Goal: Share content: Share content

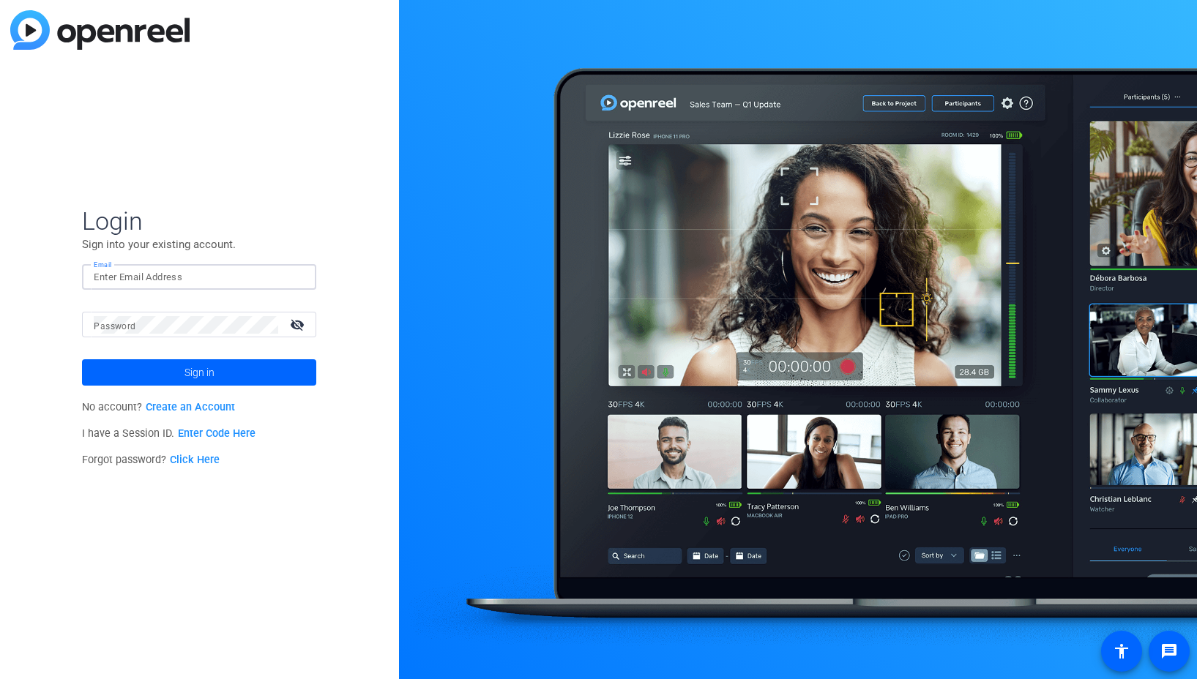
click at [256, 282] on input "Email" at bounding box center [199, 278] width 211 height 18
click at [291, 280] on img at bounding box center [292, 278] width 10 height 18
type input "studiosupport+3@openreel.com"
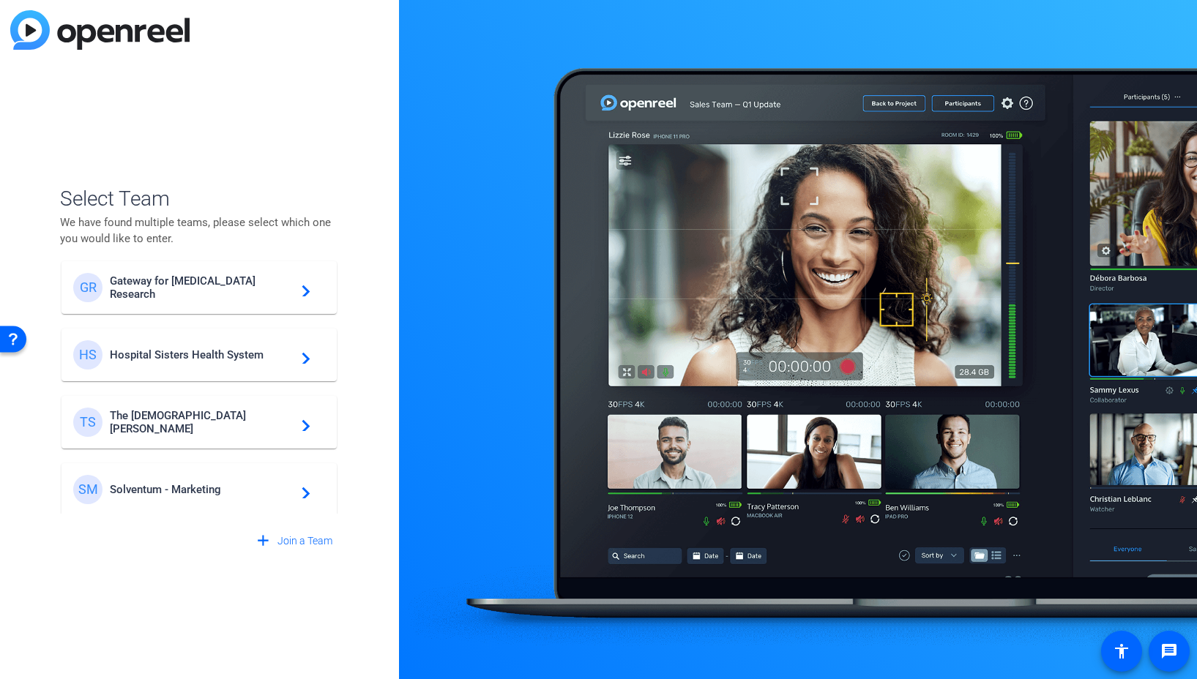
scroll to position [352, 0]
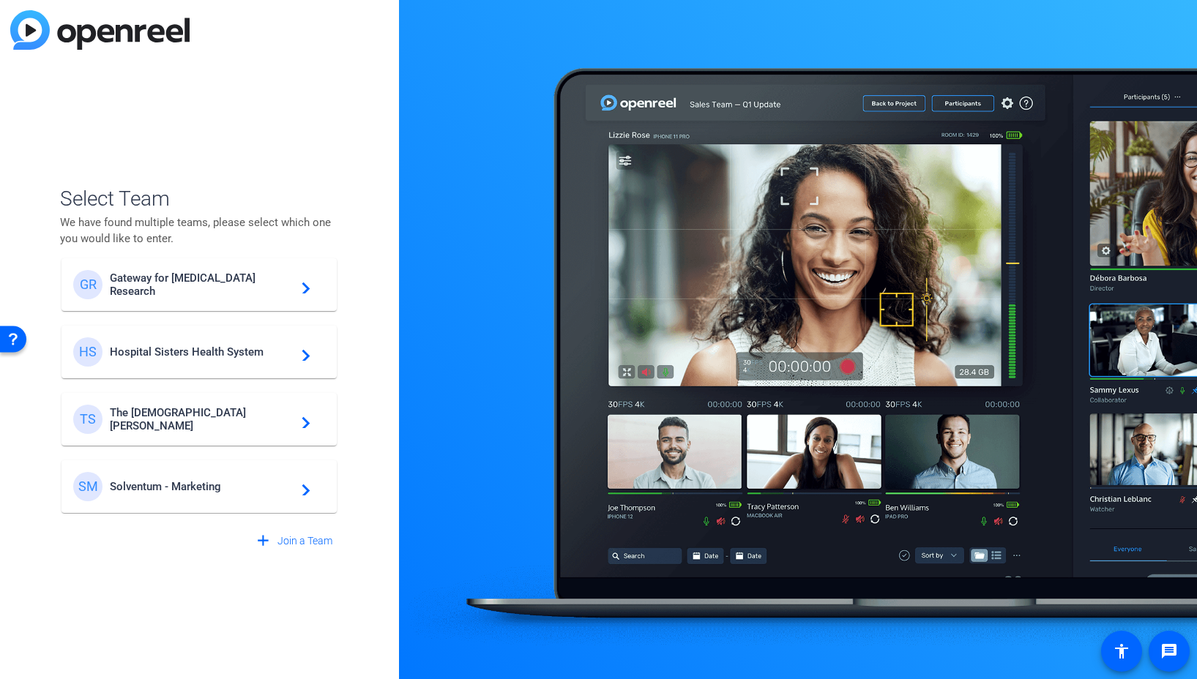
click at [203, 484] on span "Solventum - Marketing" at bounding box center [201, 486] width 183 height 13
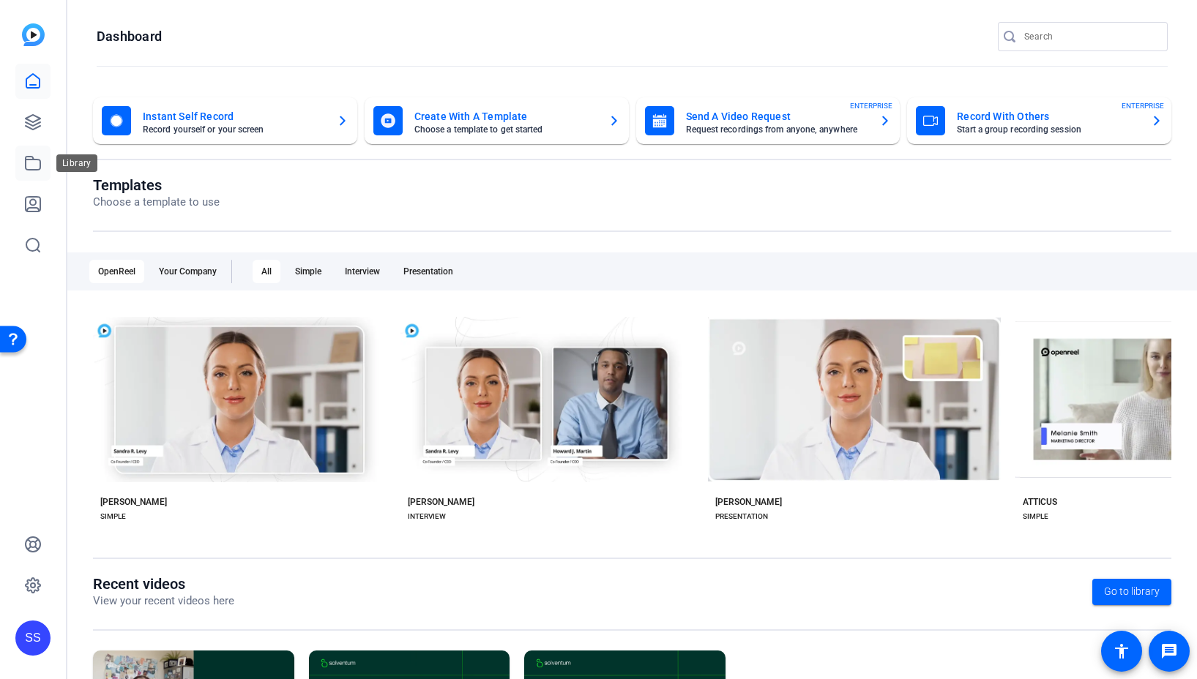
click at [31, 157] on icon at bounding box center [33, 163] width 15 height 13
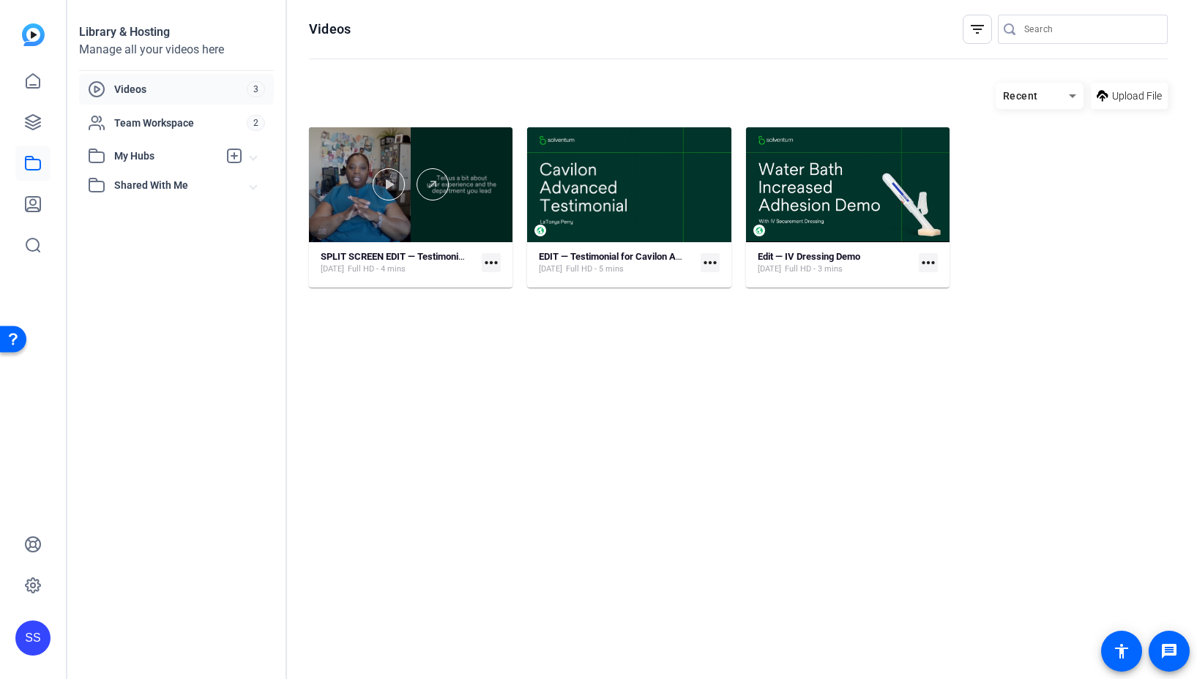
click at [427, 147] on div at bounding box center [410, 184] width 203 height 115
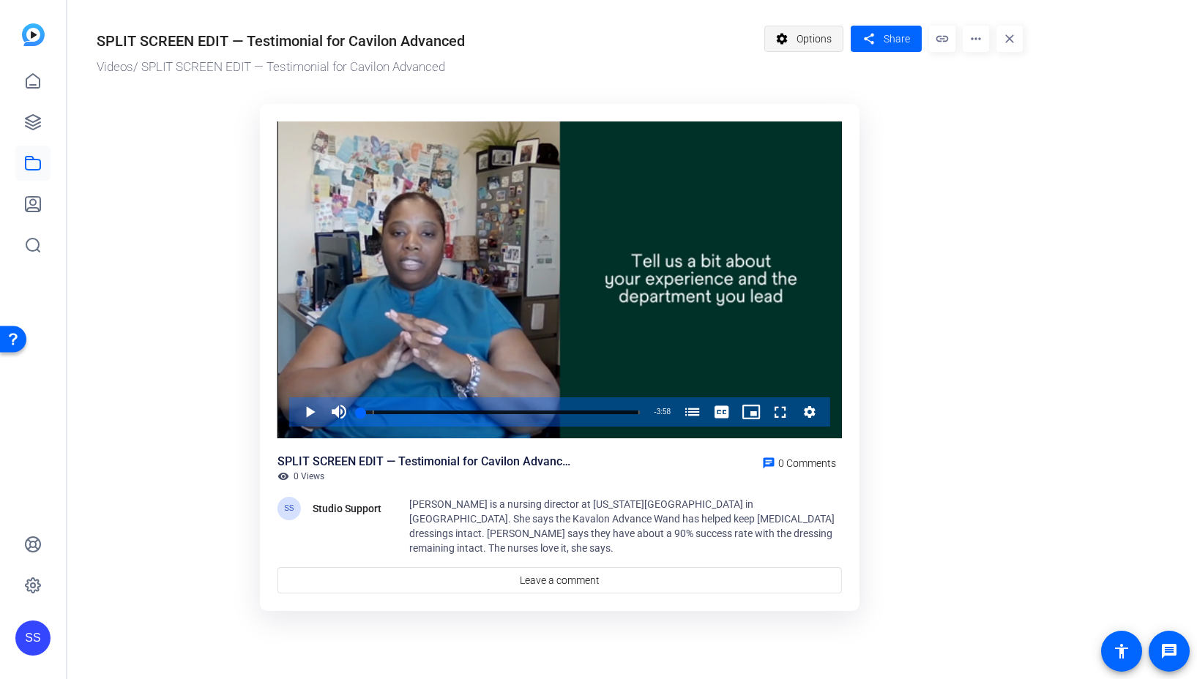
click at [808, 34] on span "Options" at bounding box center [813, 39] width 35 height 28
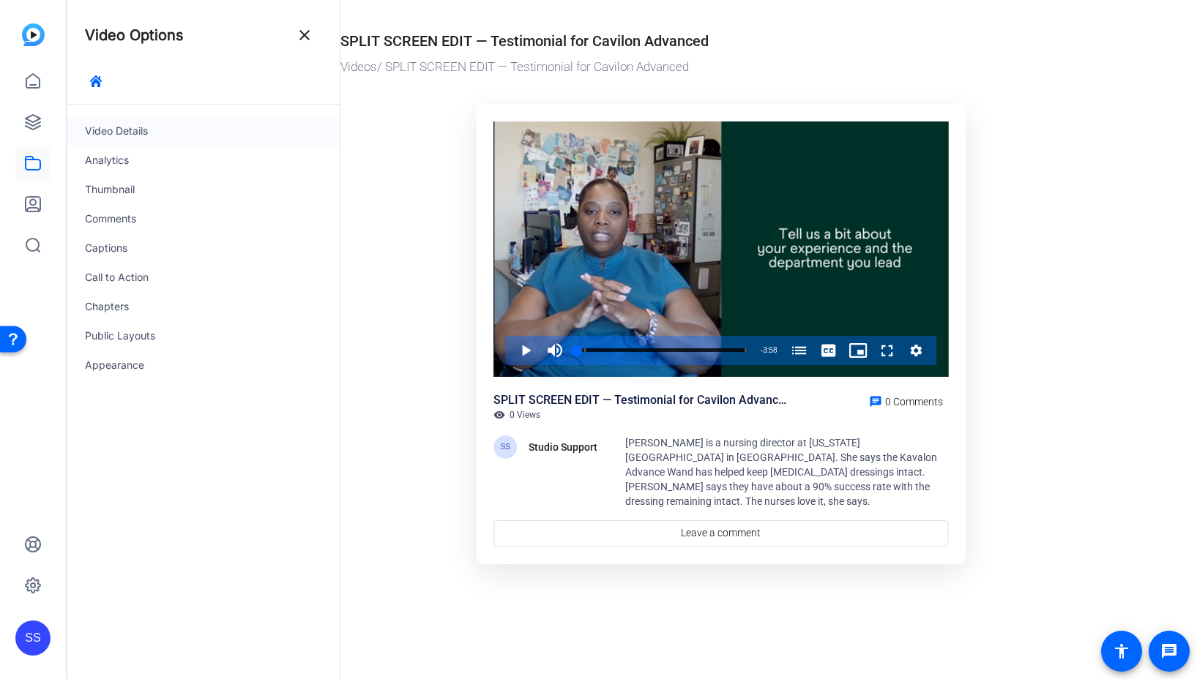
click at [130, 138] on div "Video Details" at bounding box center [203, 130] width 272 height 29
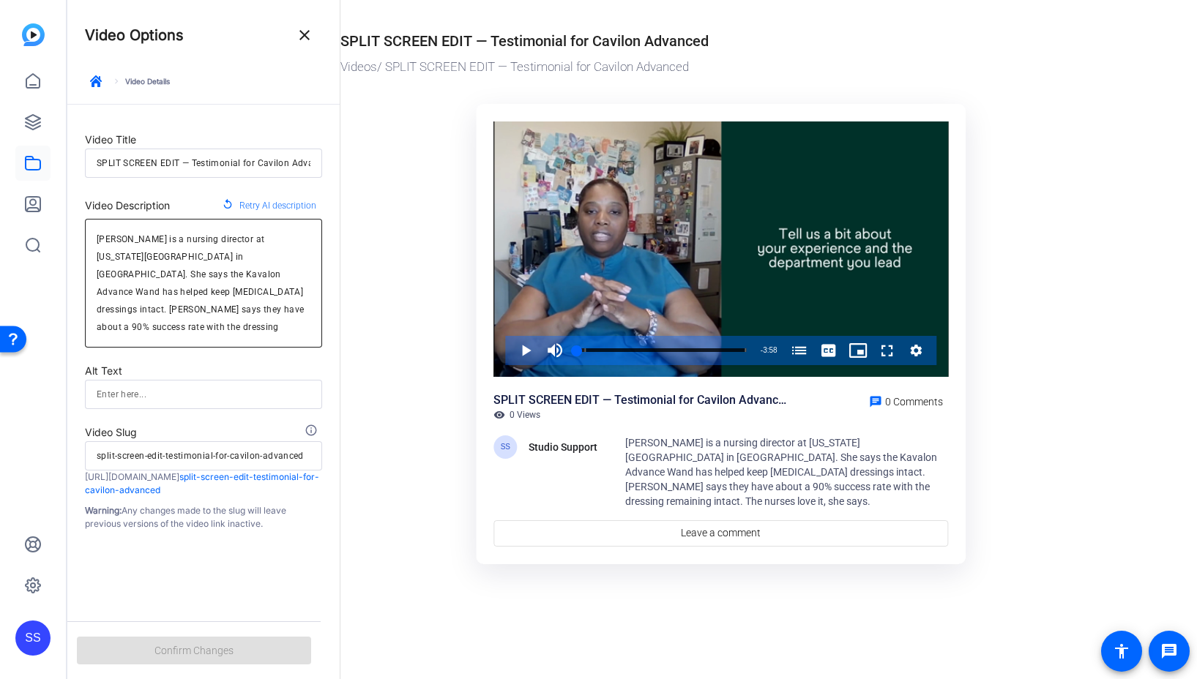
click at [187, 286] on textarea "Latonya Perry is a nursing director at Texas Medical Center in Houston. She say…" at bounding box center [204, 283] width 214 height 105
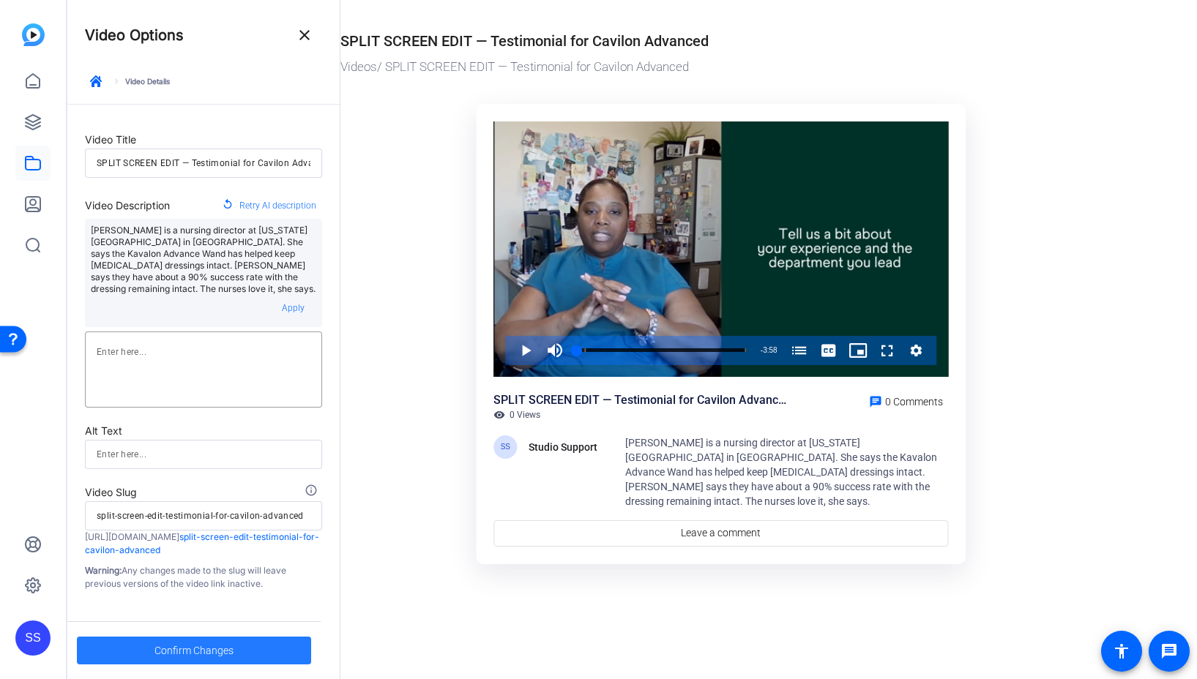
click at [166, 651] on span "Confirm Changes" at bounding box center [193, 651] width 79 height 28
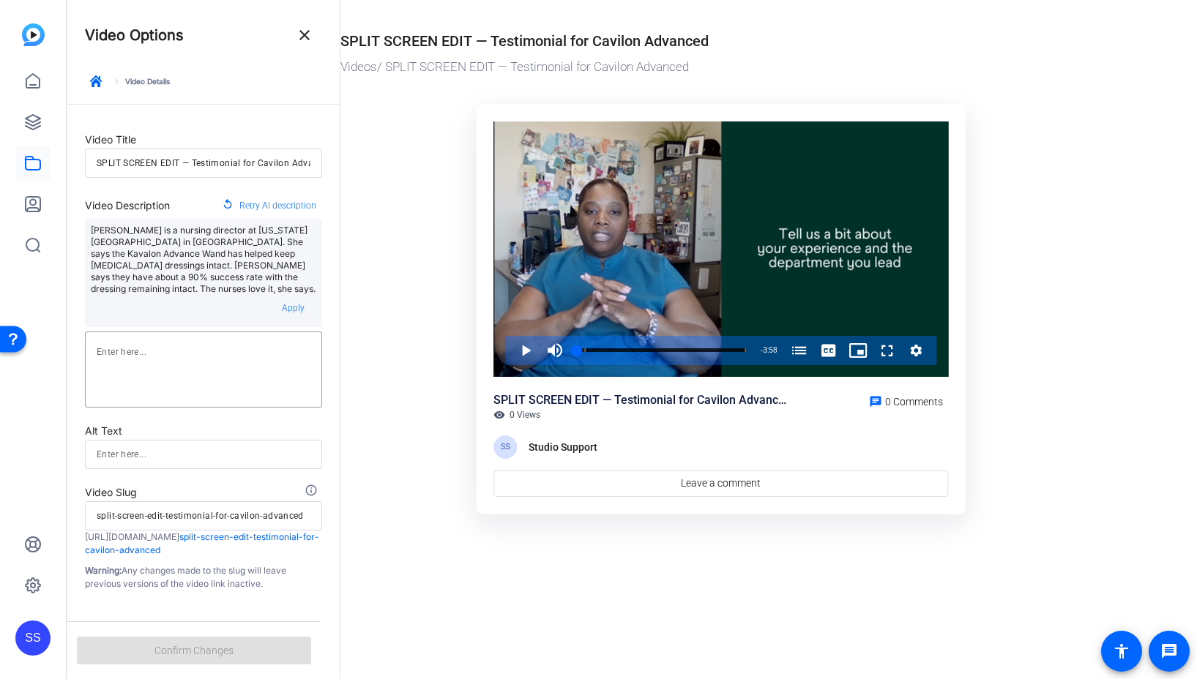
click at [178, 162] on input "SPLIT SCREEN EDIT — Testimonial for Cavilon Advanced" at bounding box center [204, 163] width 214 height 18
click at [197, 515] on input "split-screen-edit-testimonial-for-cavilon-advanced" at bounding box center [204, 516] width 214 height 18
click at [168, 517] on input "split-screen-edit-testimonial-for-cavilon-advanced" at bounding box center [204, 516] width 214 height 18
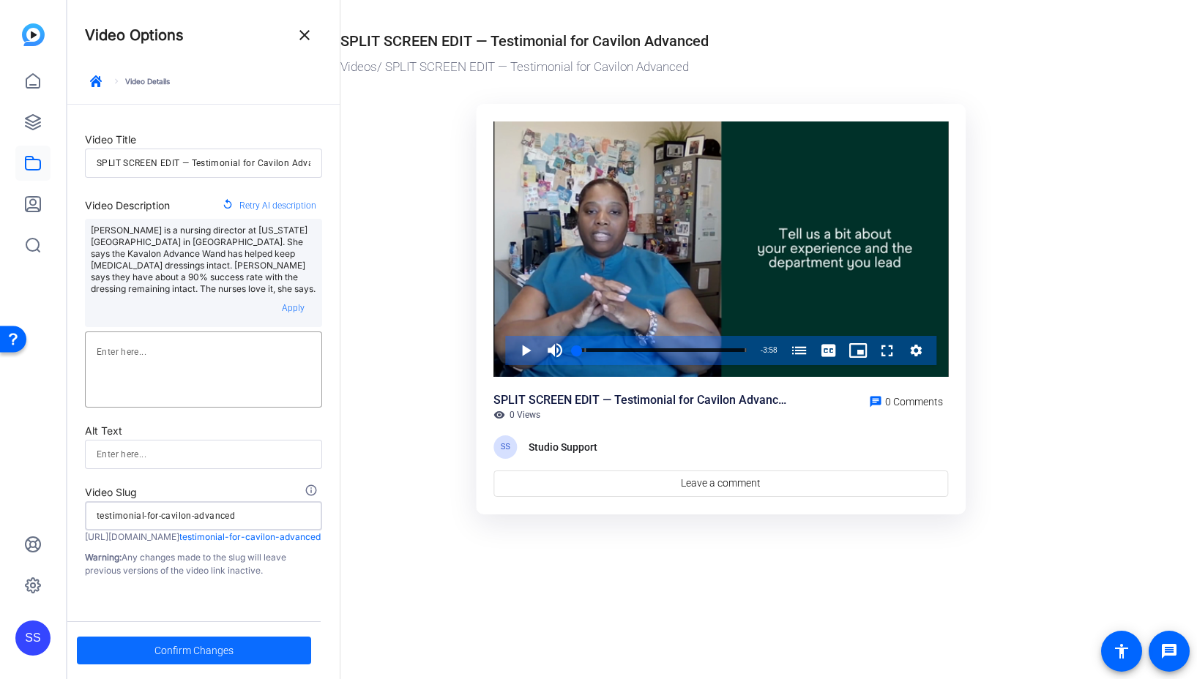
type input "testimonial-for-cavilon-advanced"
click at [277, 643] on span at bounding box center [194, 650] width 234 height 35
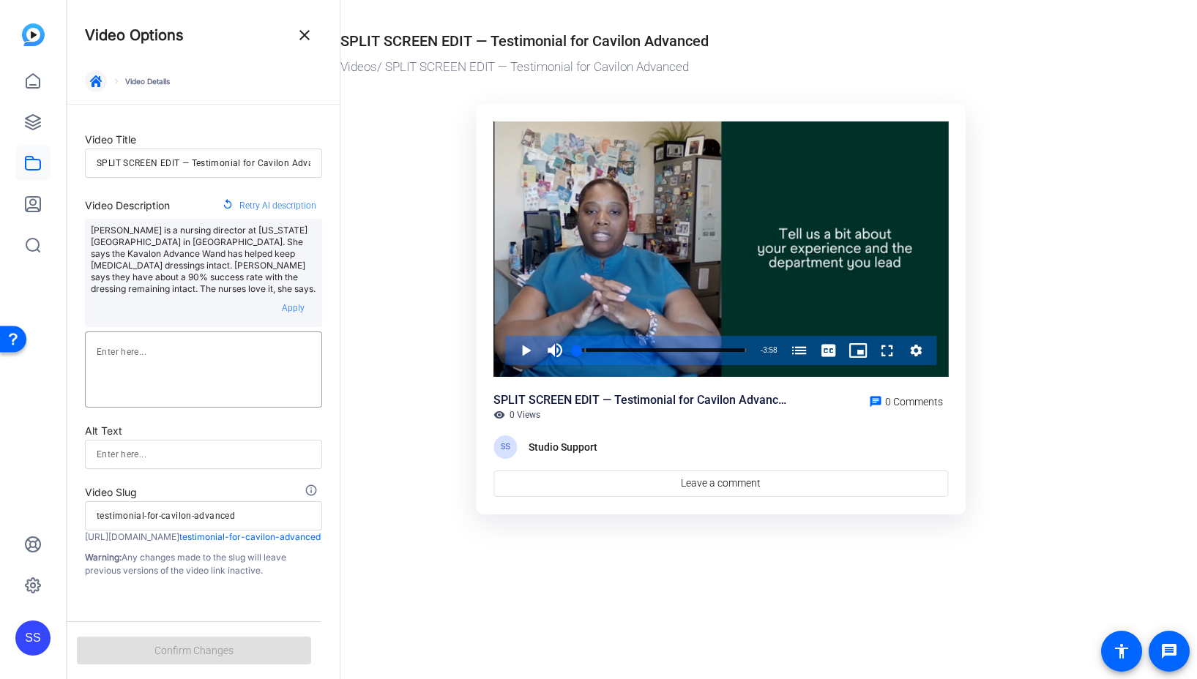
click at [95, 78] on icon "button" at bounding box center [96, 81] width 12 height 12
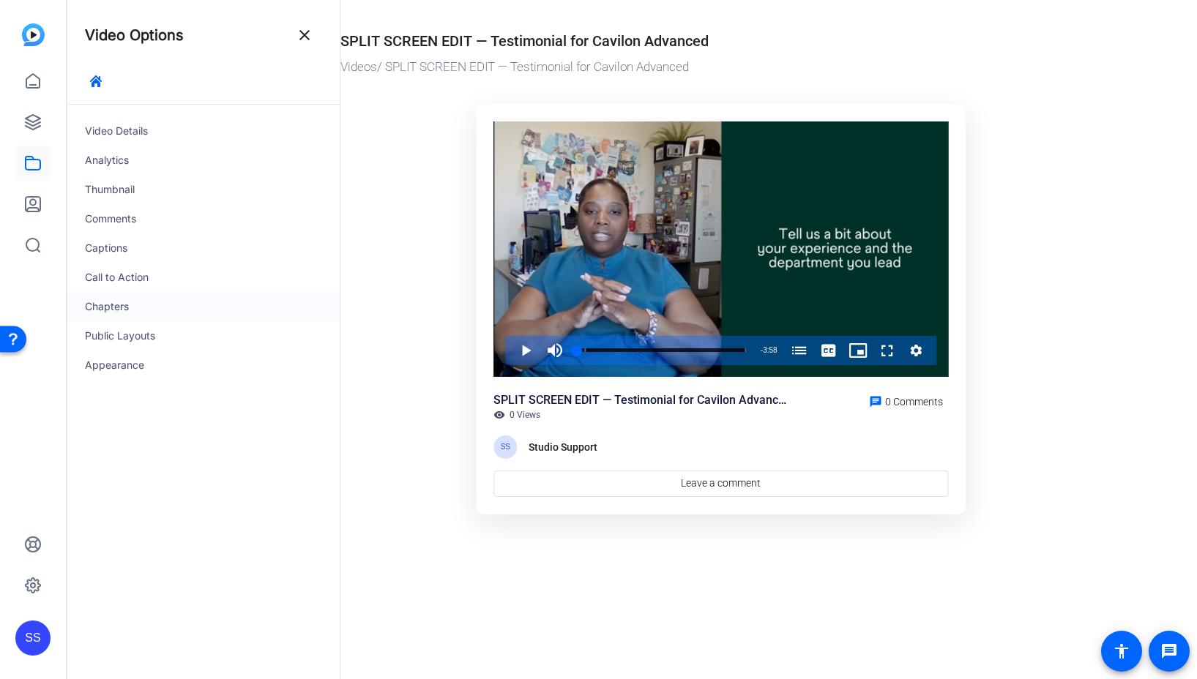
click at [144, 315] on div "Chapters" at bounding box center [203, 306] width 272 height 29
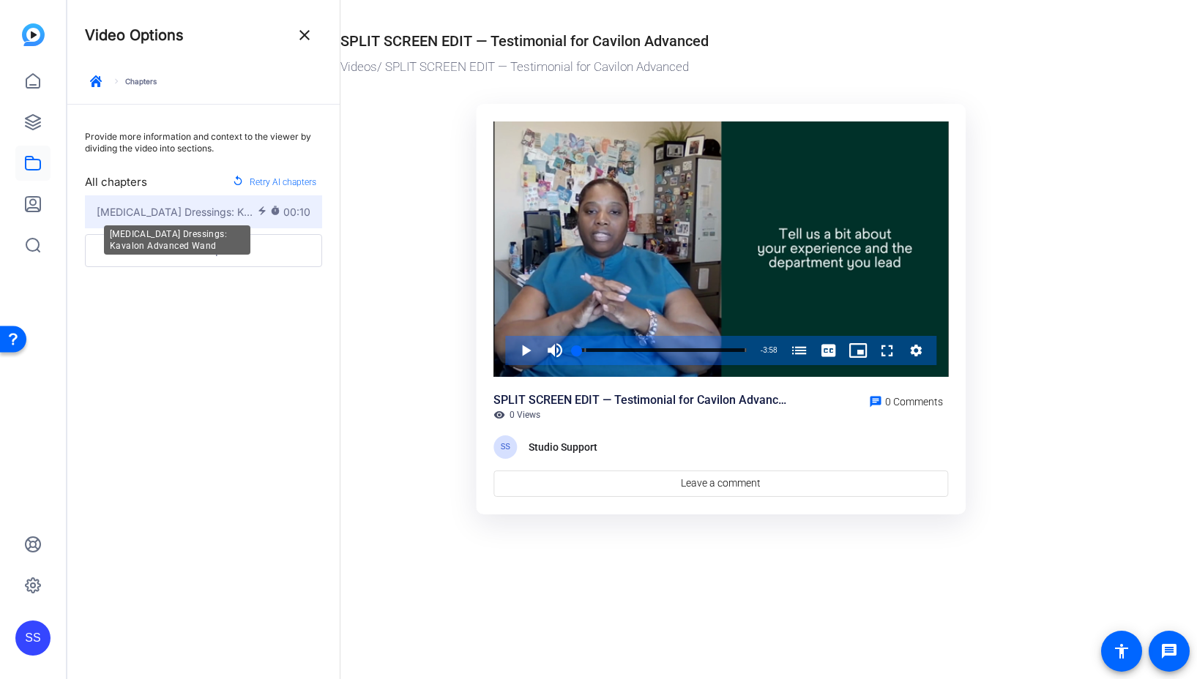
click at [177, 217] on span "Central Line Dressings: Kavalon Advanced Wand" at bounding box center [177, 211] width 160 height 15
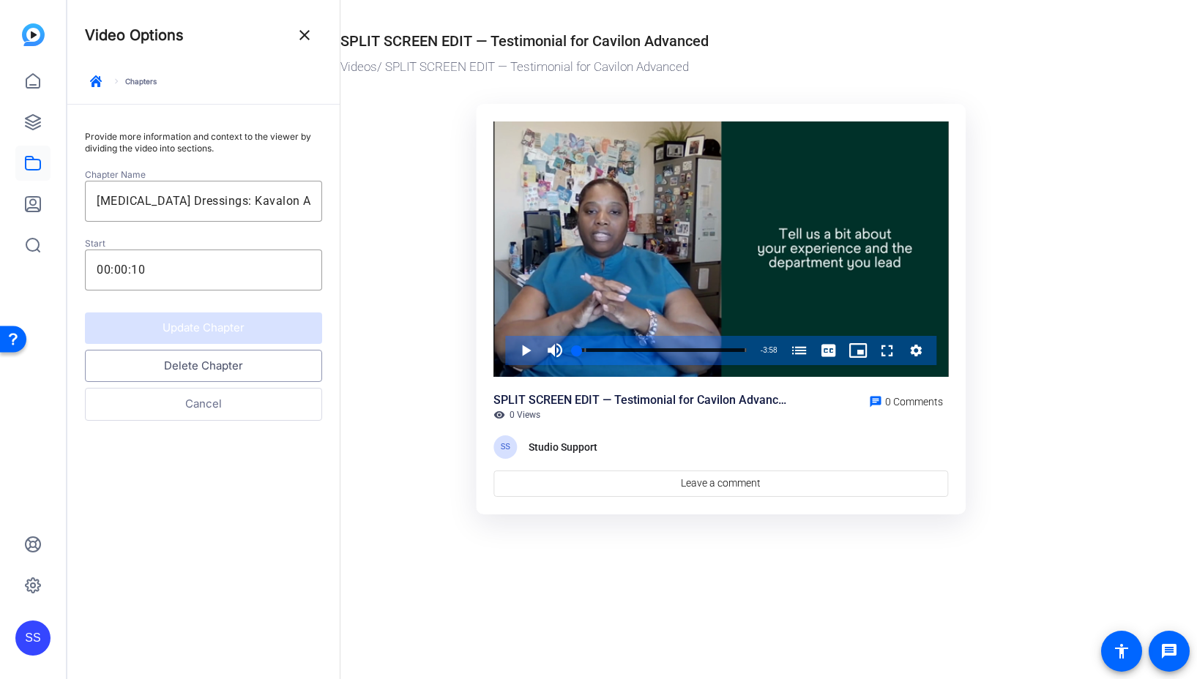
click at [181, 370] on button "Delete Chapter" at bounding box center [203, 366] width 237 height 33
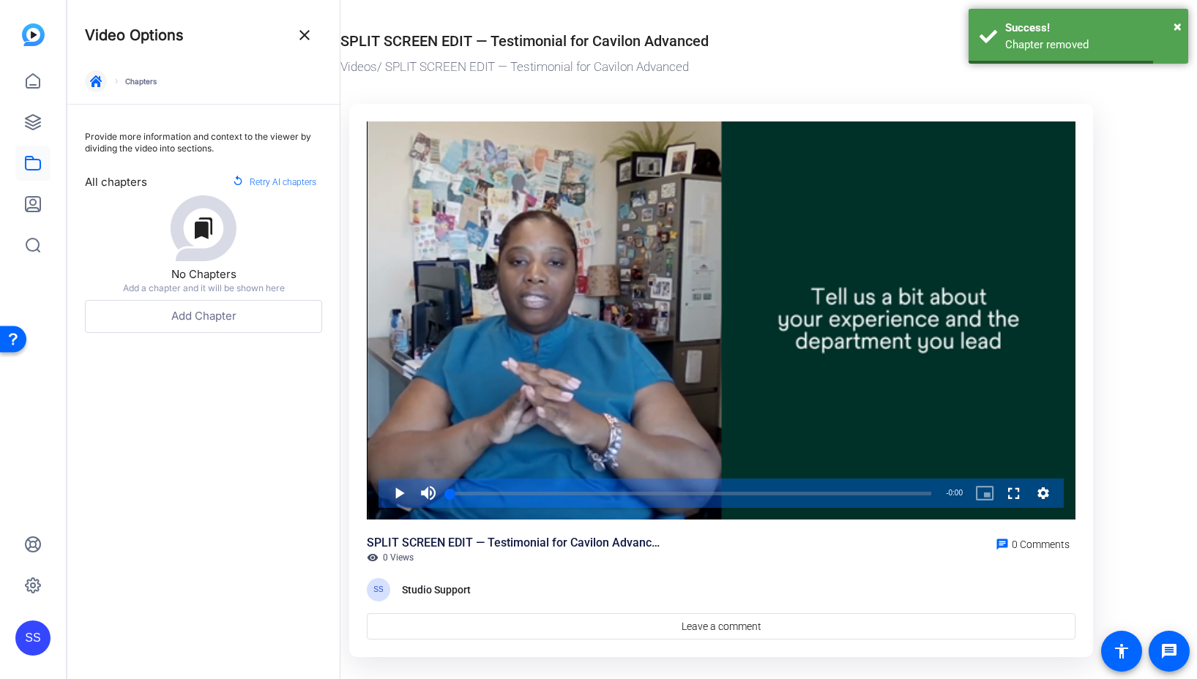
click at [100, 89] on span "button" at bounding box center [95, 81] width 35 height 35
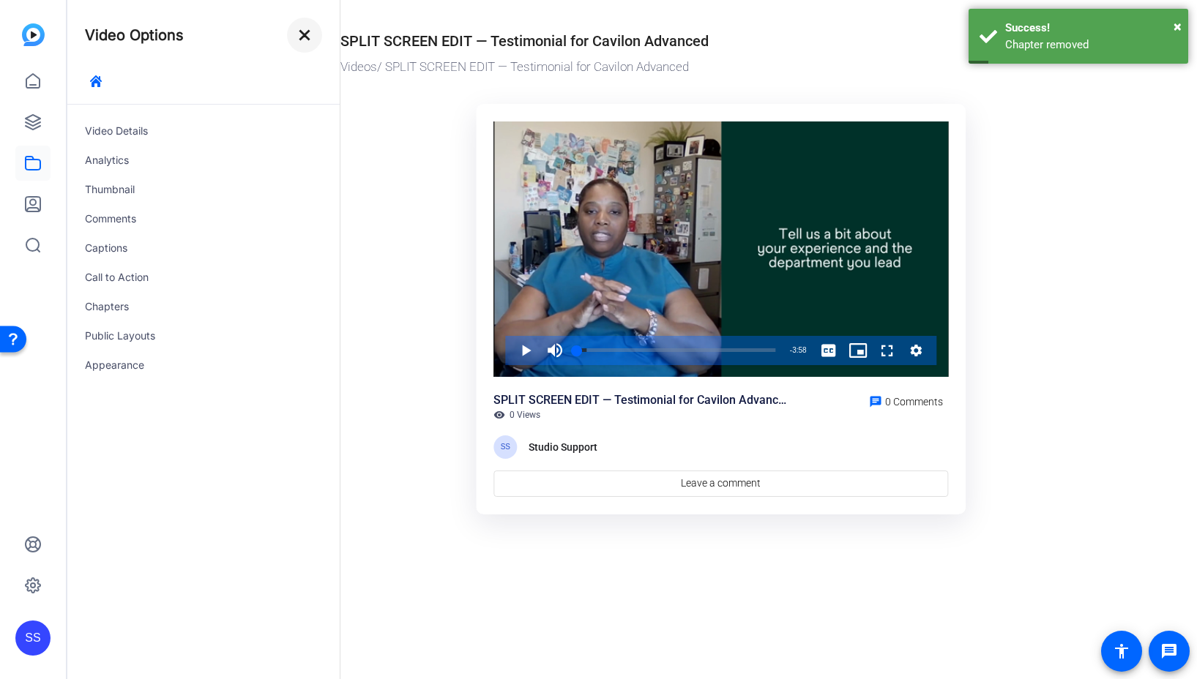
click at [312, 34] on mat-icon "close" at bounding box center [305, 35] width 18 height 18
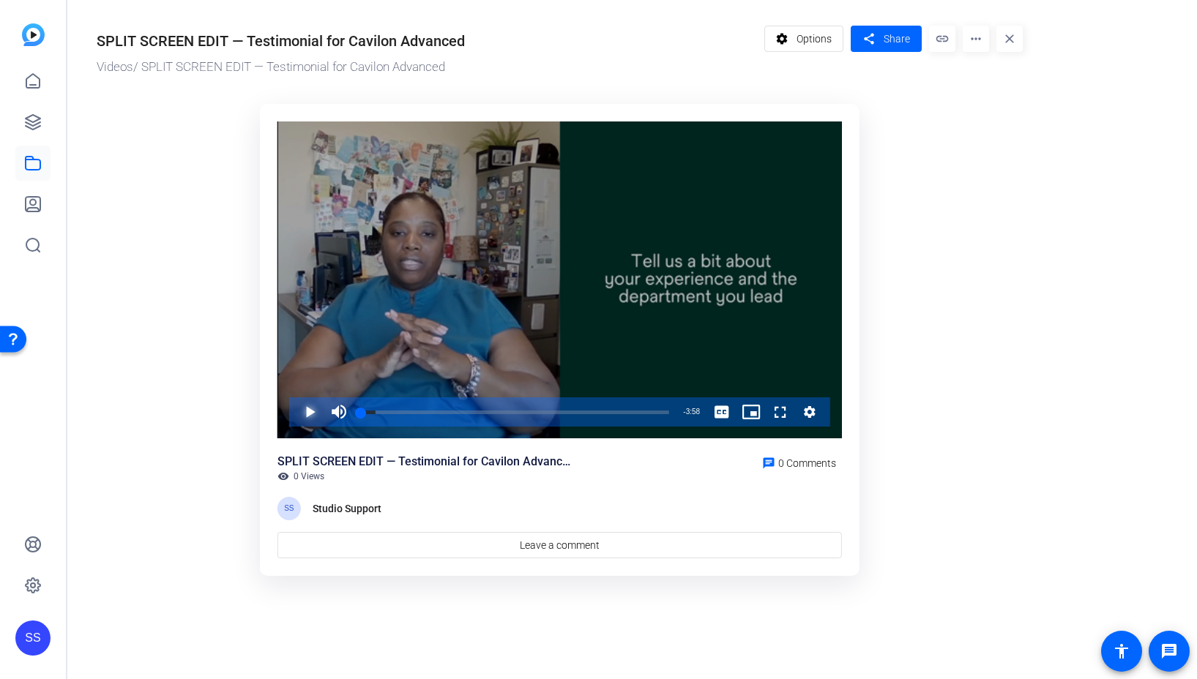
click at [295, 413] on span "Video Player" at bounding box center [295, 411] width 0 height 29
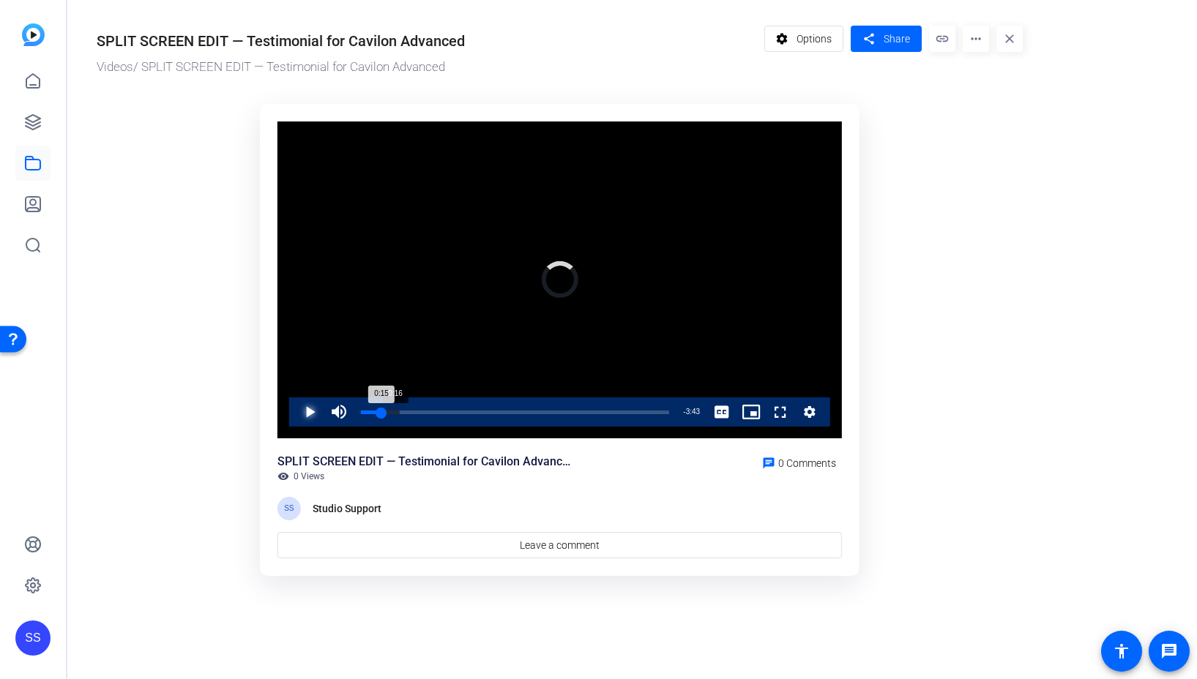
click at [381, 413] on div "Loaded : 12.69% 0:16 0:15" at bounding box center [515, 413] width 308 height 4
click at [405, 413] on div "Loaded : 12.69% 0:32 0:16" at bounding box center [515, 413] width 308 height 4
click at [463, 413] on div "1:16" at bounding box center [463, 413] width 1 height 4
click at [562, 409] on div "Loaded : 42.15% 2:36 1:21" at bounding box center [514, 411] width 323 height 29
click at [623, 409] on div "Loaded : 66.92% 3:23 2:37" at bounding box center [514, 411] width 323 height 29
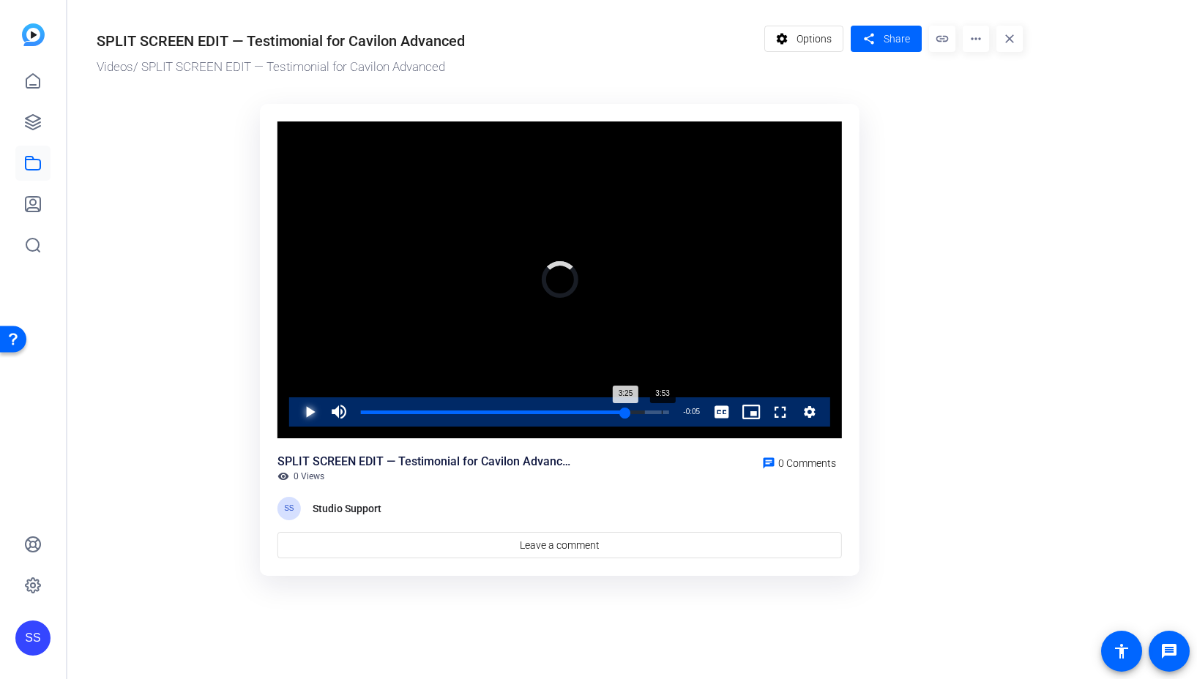
click at [662, 411] on div "3:53" at bounding box center [662, 413] width 1 height 4
click at [295, 408] on span "Video Player" at bounding box center [295, 411] width 0 height 29
click at [902, 39] on span "Share" at bounding box center [896, 38] width 26 height 15
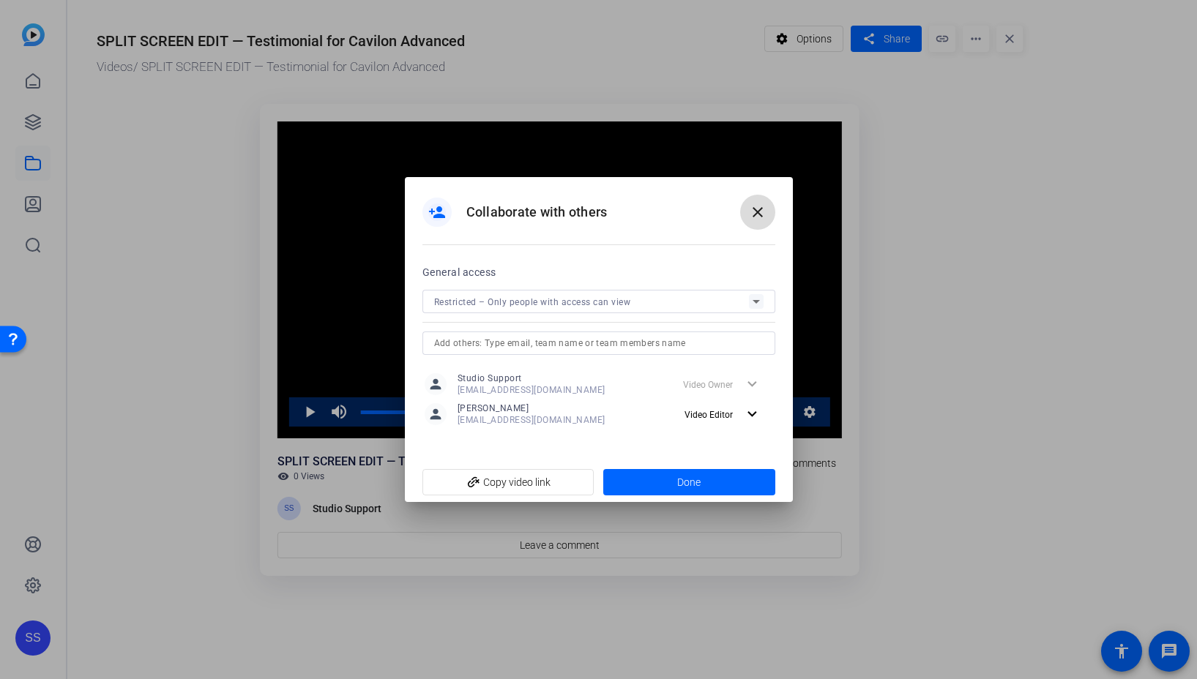
click at [762, 215] on mat-icon "close" at bounding box center [758, 212] width 18 height 18
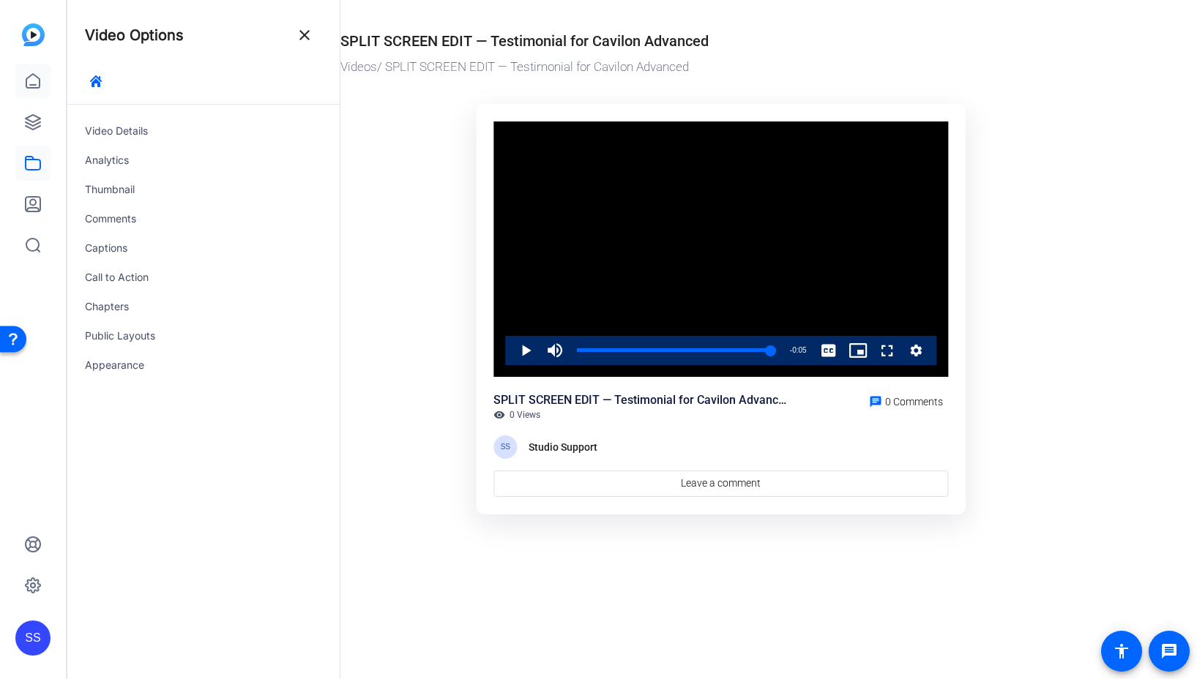
click at [37, 78] on icon at bounding box center [33, 81] width 18 height 18
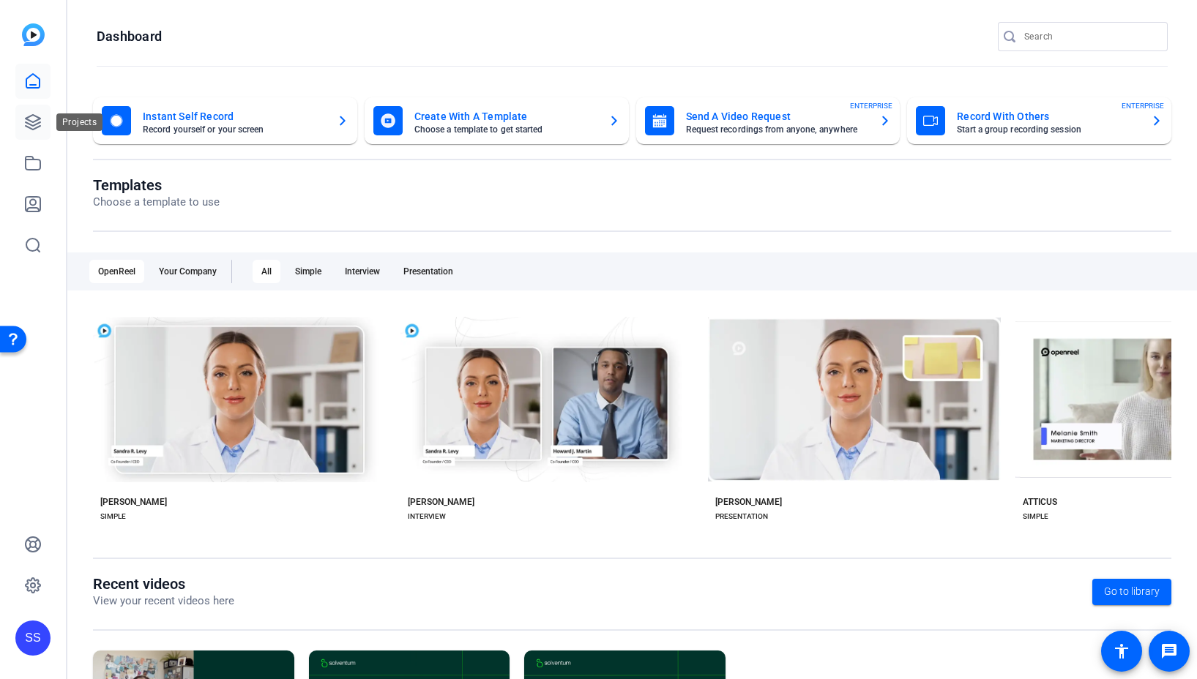
click at [29, 119] on icon at bounding box center [33, 122] width 18 height 18
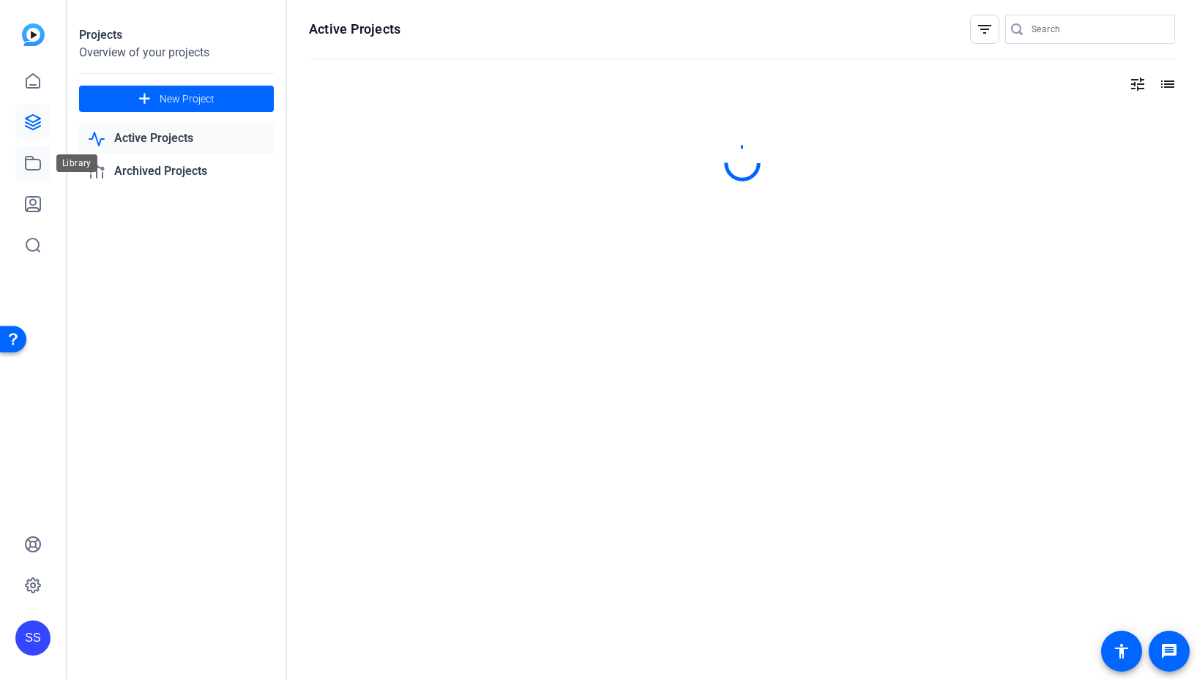
click at [30, 162] on icon at bounding box center [33, 163] width 18 height 18
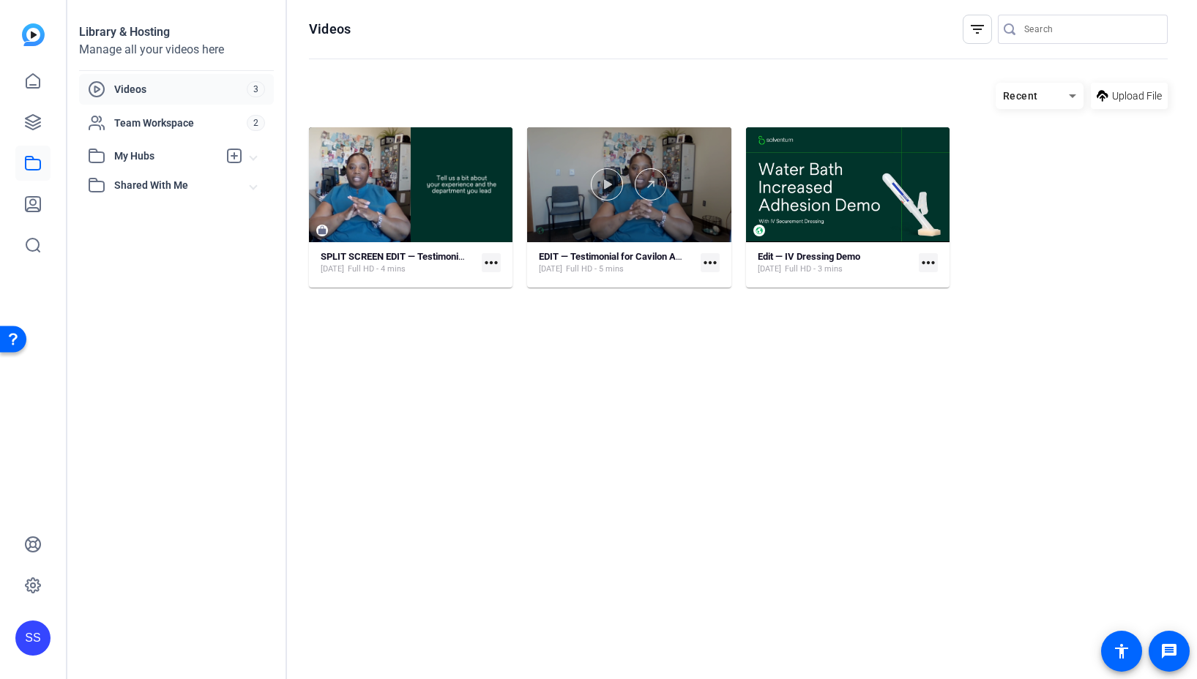
click at [637, 140] on div at bounding box center [628, 184] width 203 height 115
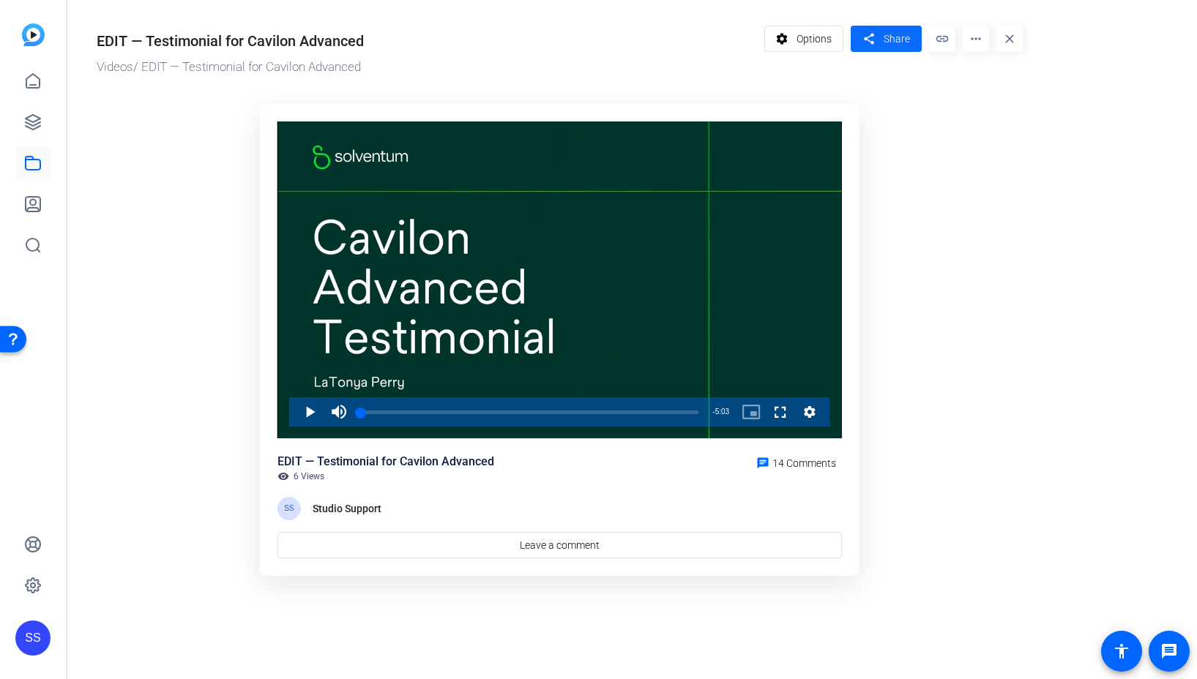
click at [885, 44] on span "Share" at bounding box center [896, 38] width 26 height 15
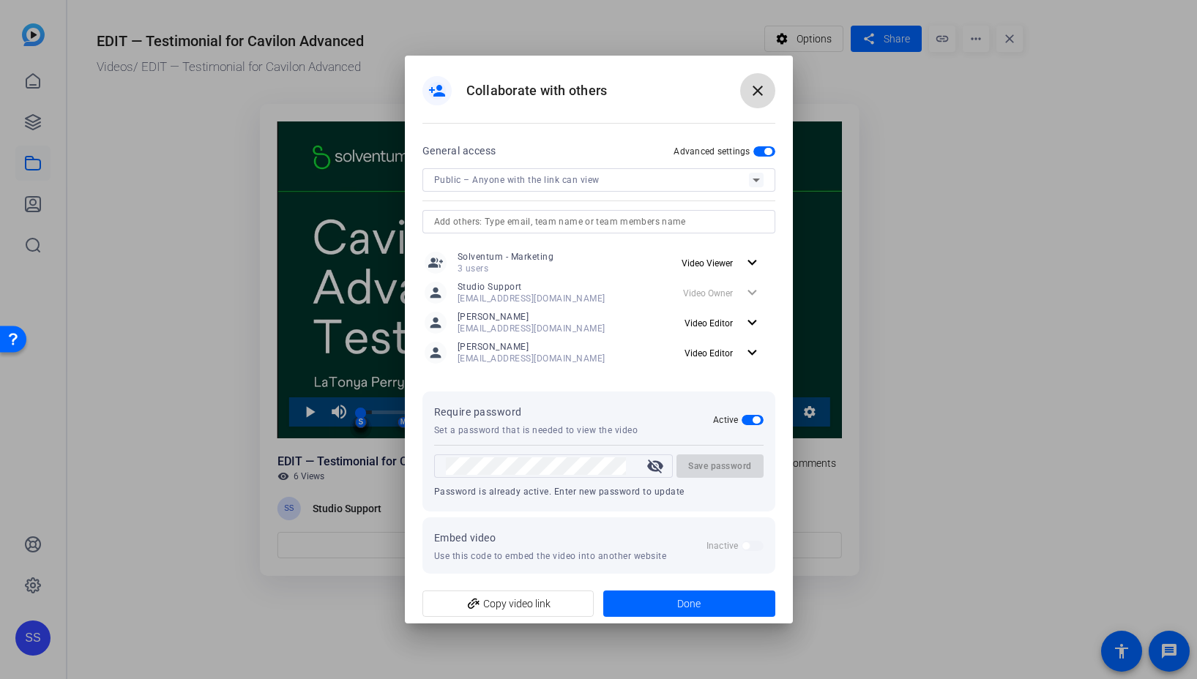
click at [760, 91] on mat-icon "close" at bounding box center [758, 91] width 18 height 18
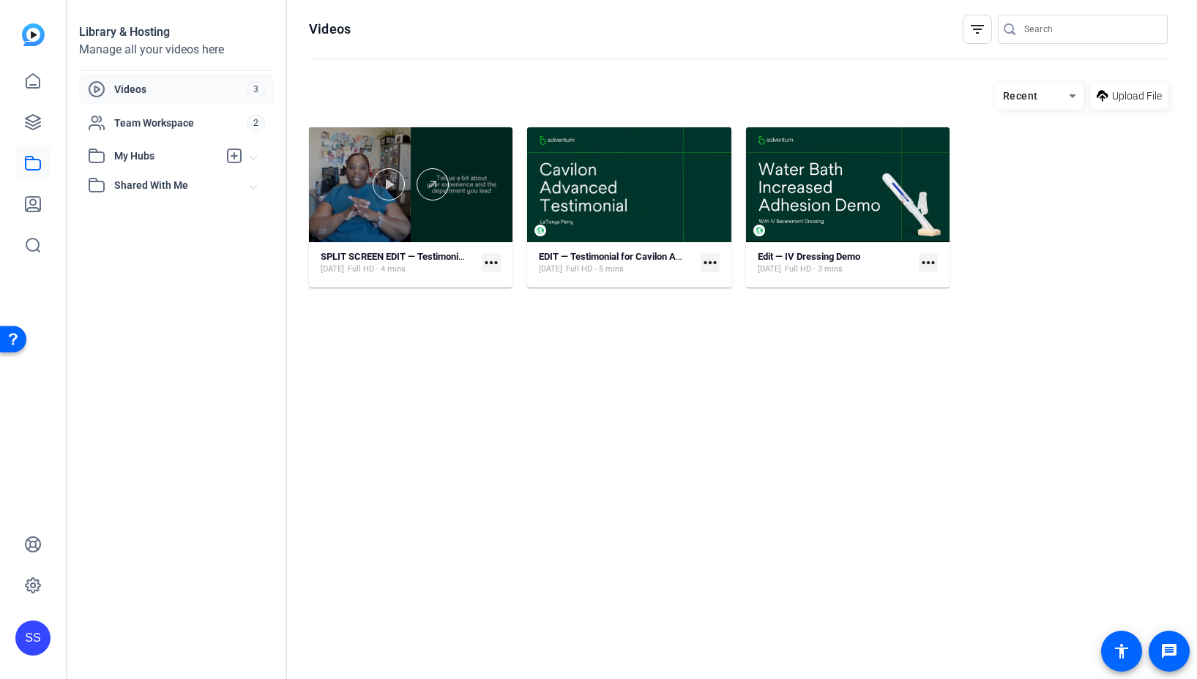
click at [384, 146] on div at bounding box center [410, 184] width 203 height 115
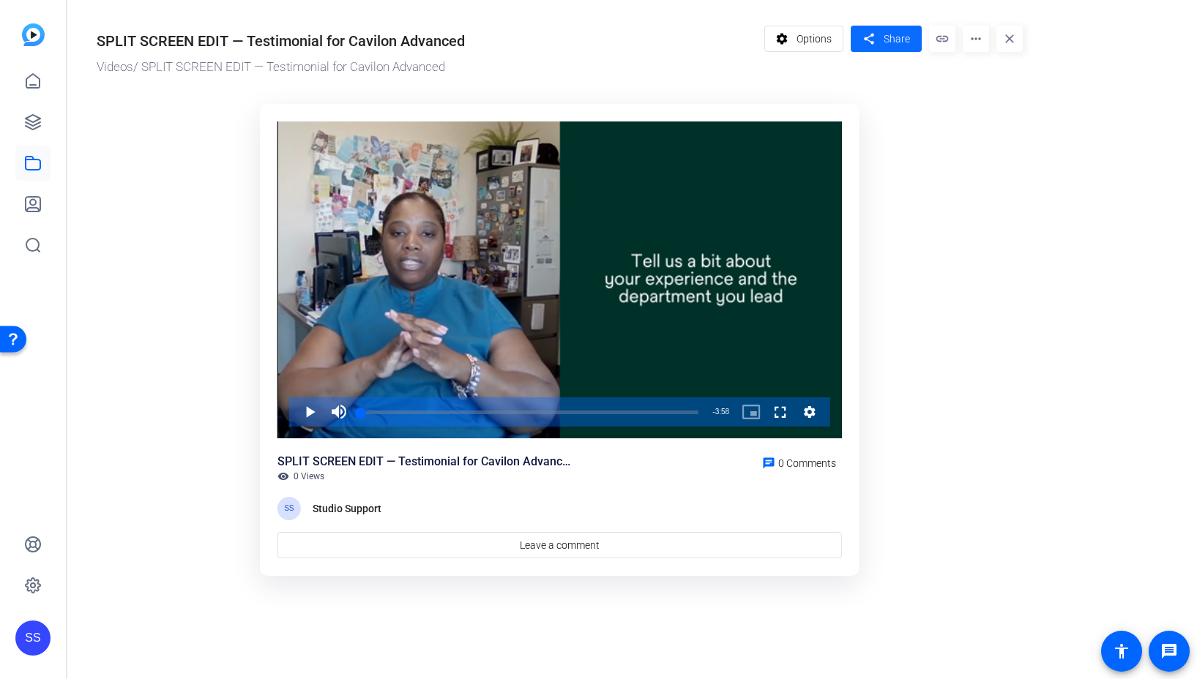
click at [906, 34] on span "Share" at bounding box center [896, 38] width 26 height 15
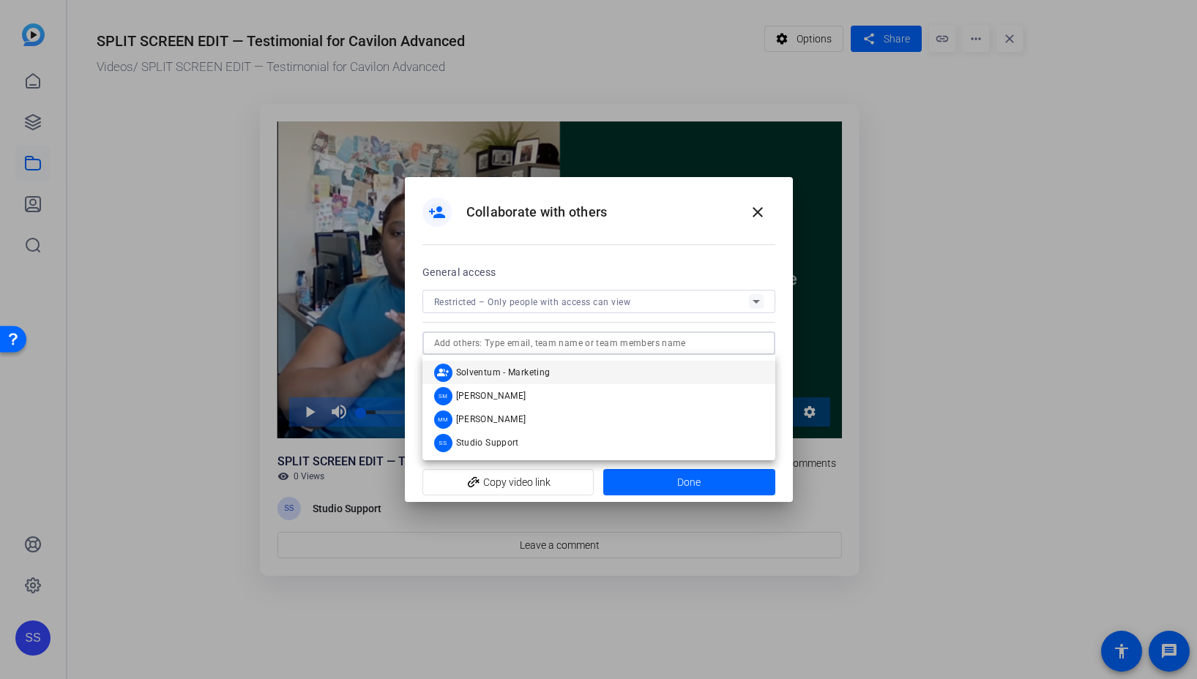
click at [561, 335] on input "text" at bounding box center [598, 343] width 329 height 18
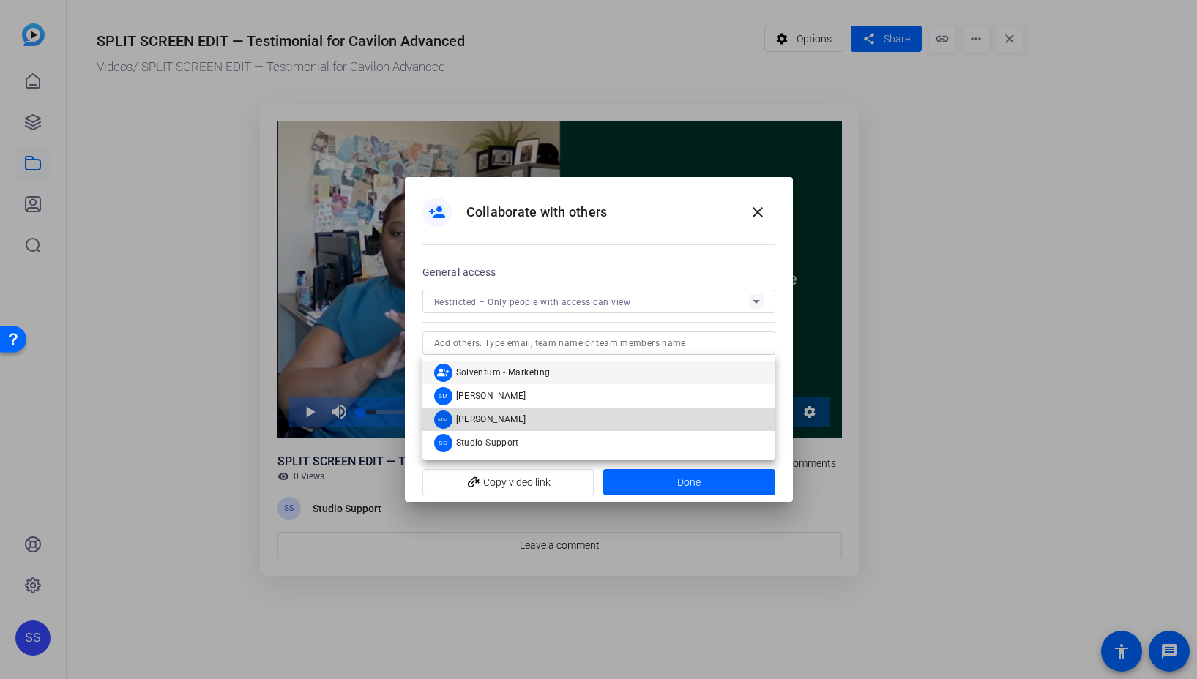
click at [541, 413] on mat-option "MM Matthew Midthun" at bounding box center [598, 419] width 353 height 23
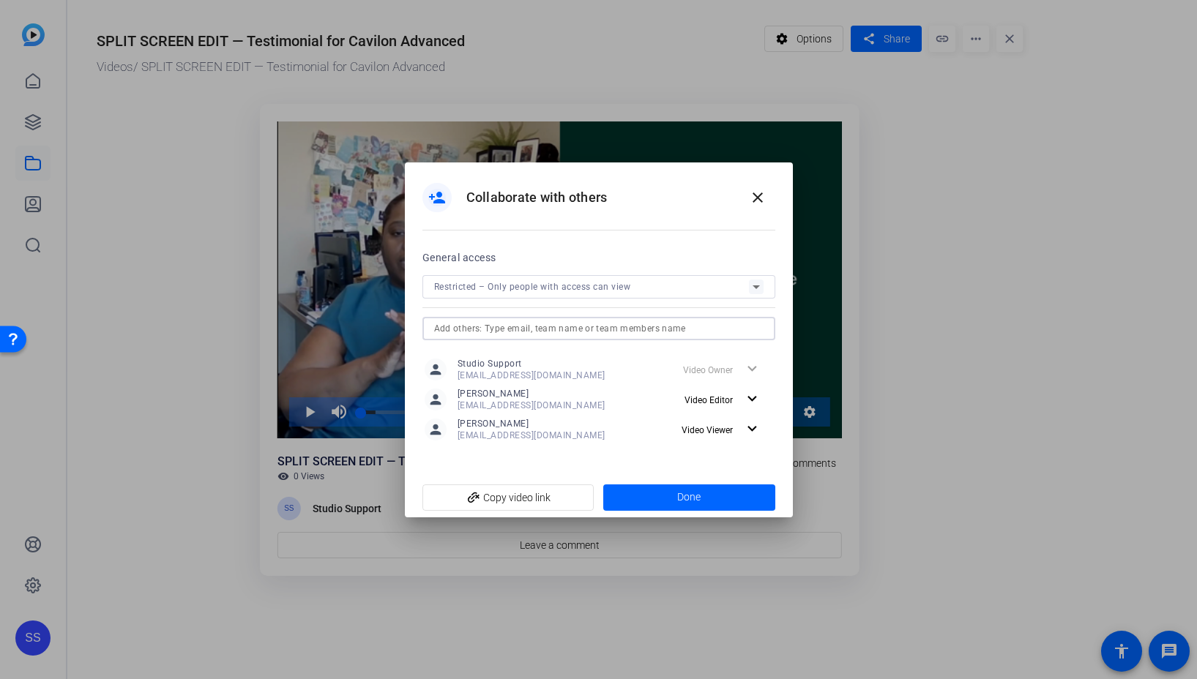
click at [519, 332] on input "text" at bounding box center [598, 329] width 329 height 18
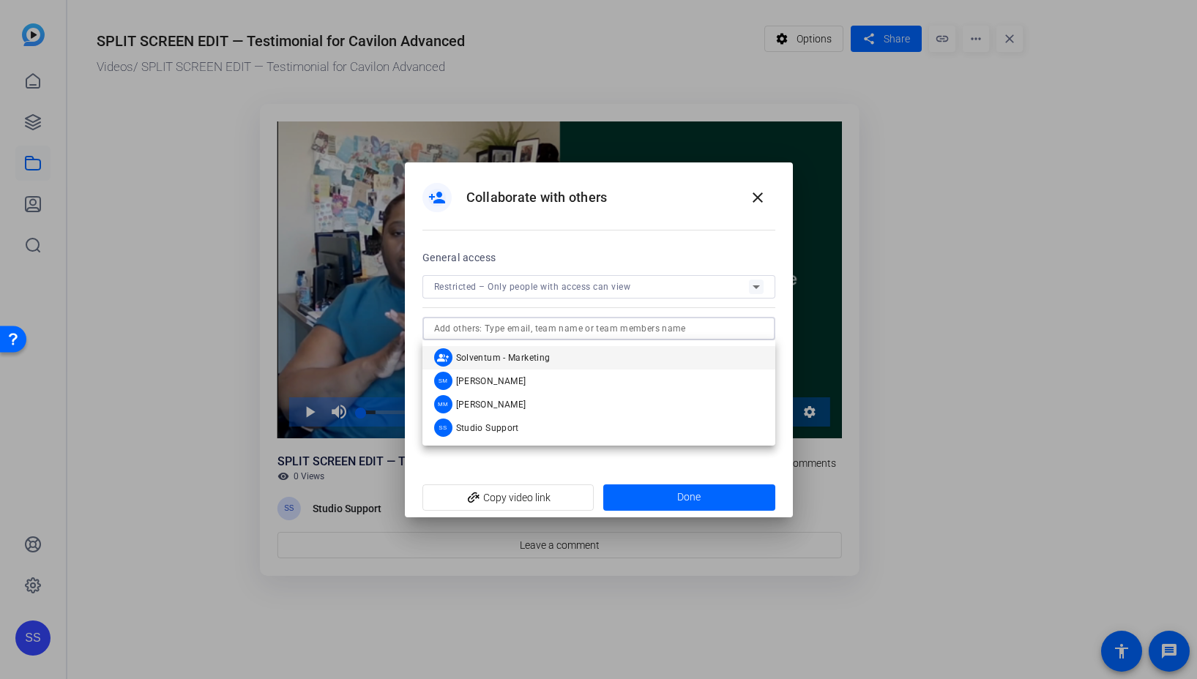
click at [518, 359] on span "Solventum - Marketing" at bounding box center [503, 358] width 94 height 12
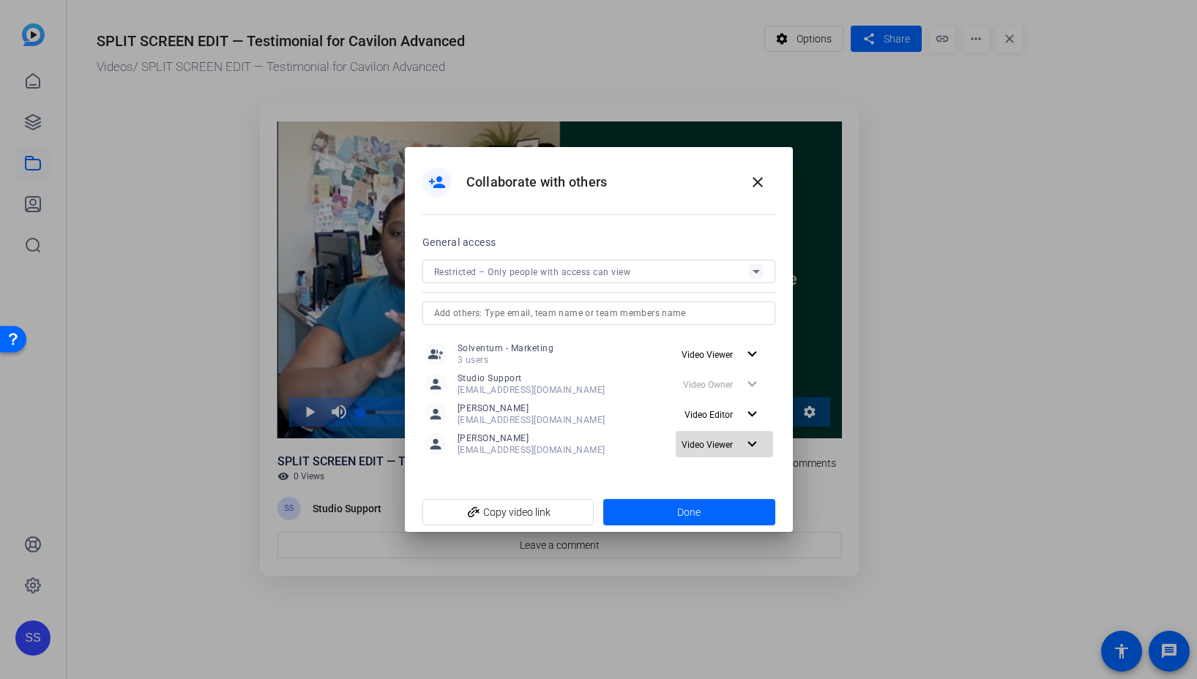
click at [752, 445] on mat-icon "expand_more" at bounding box center [752, 444] width 18 height 18
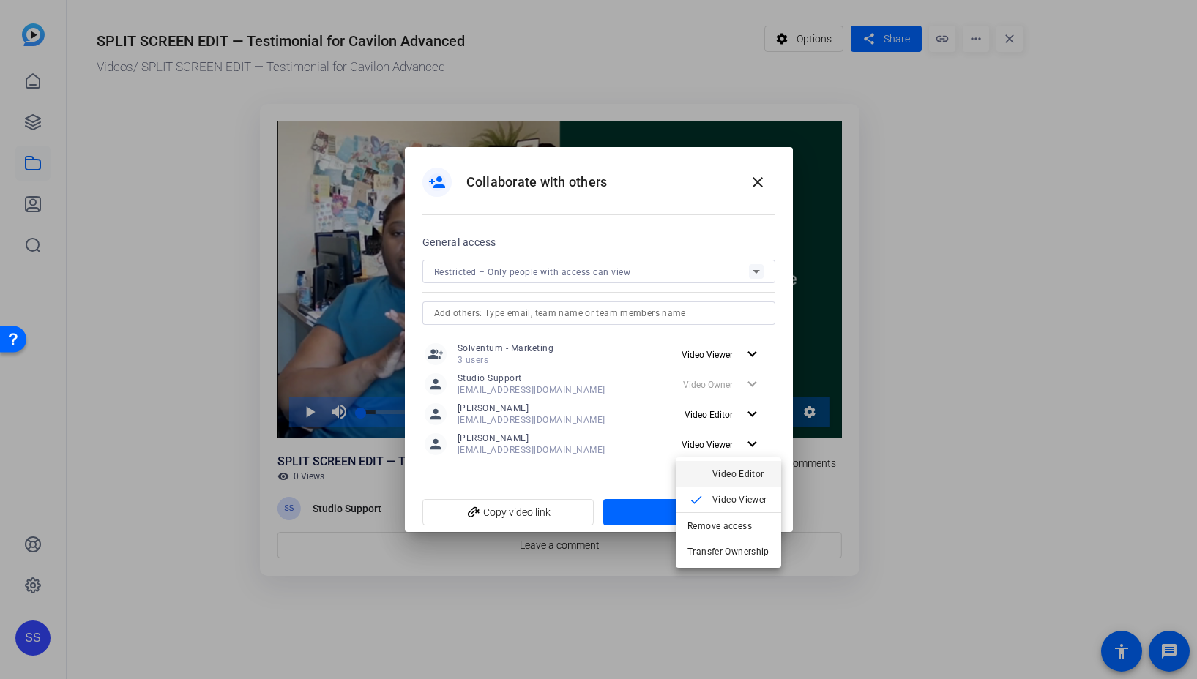
click at [754, 470] on span "Video Editor" at bounding box center [738, 474] width 52 height 10
click at [753, 351] on mat-icon "expand_more" at bounding box center [752, 354] width 18 height 18
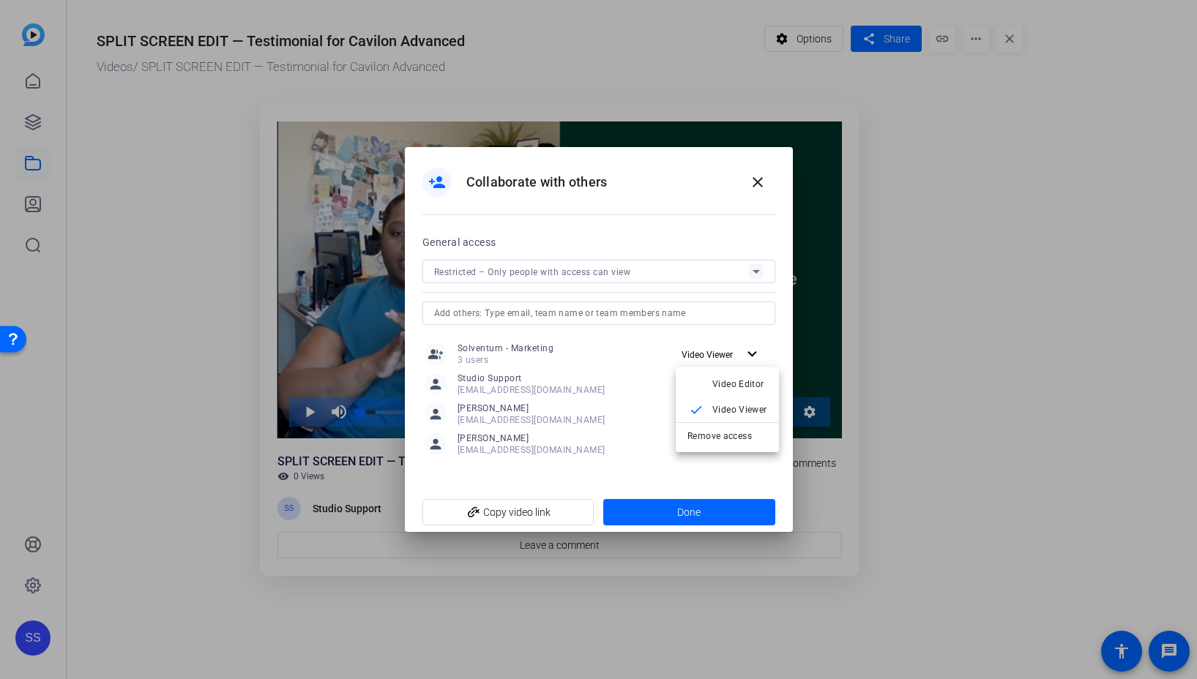
click at [723, 218] on div at bounding box center [598, 339] width 1197 height 679
click at [759, 178] on mat-icon "close" at bounding box center [758, 182] width 18 height 18
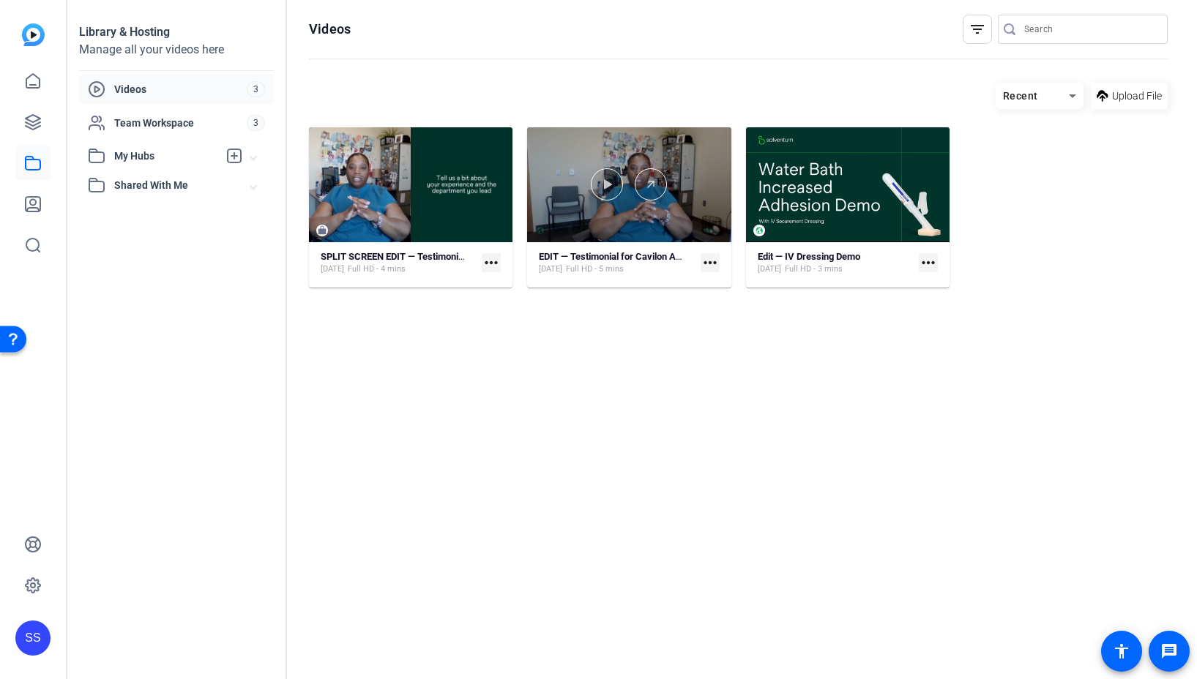
click at [674, 162] on div at bounding box center [628, 184] width 203 height 115
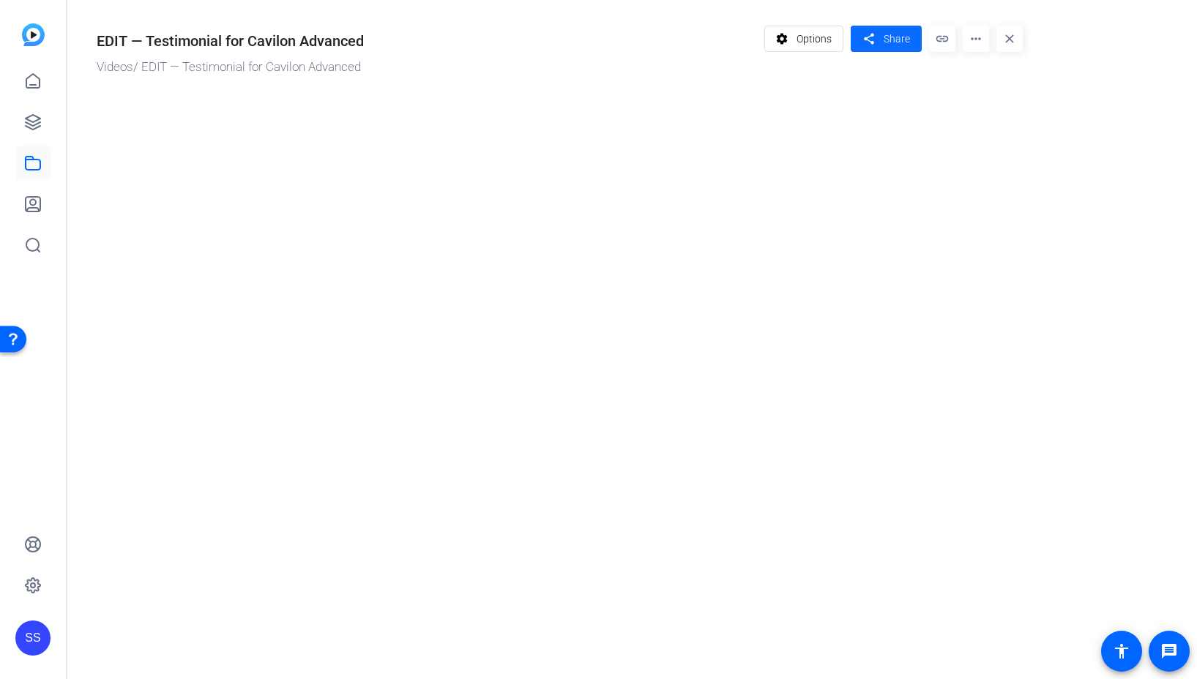
click at [910, 33] on span at bounding box center [885, 38] width 71 height 35
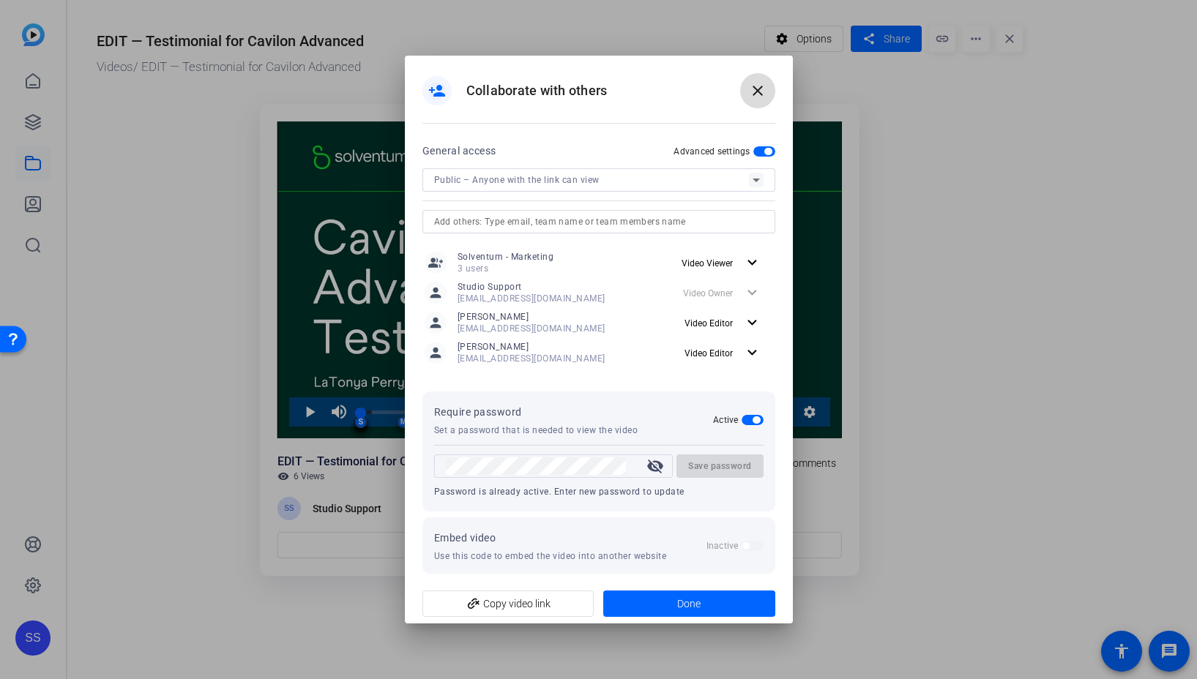
click at [759, 94] on mat-icon "close" at bounding box center [758, 91] width 18 height 18
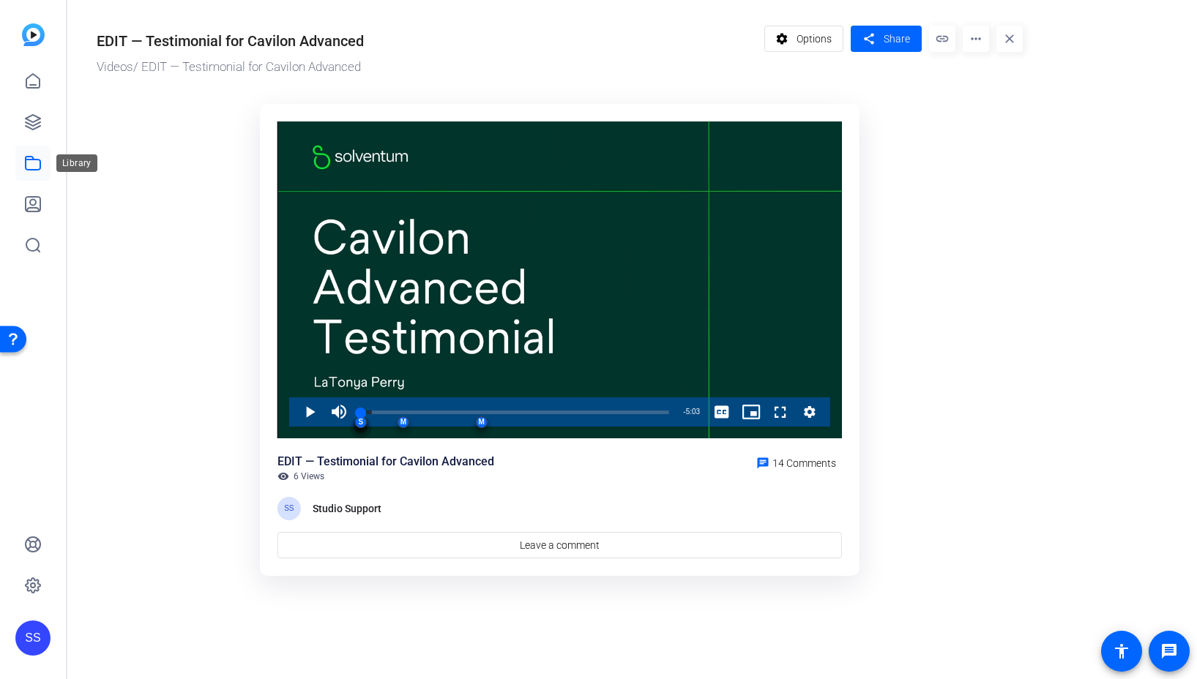
click at [32, 160] on icon at bounding box center [33, 163] width 18 height 18
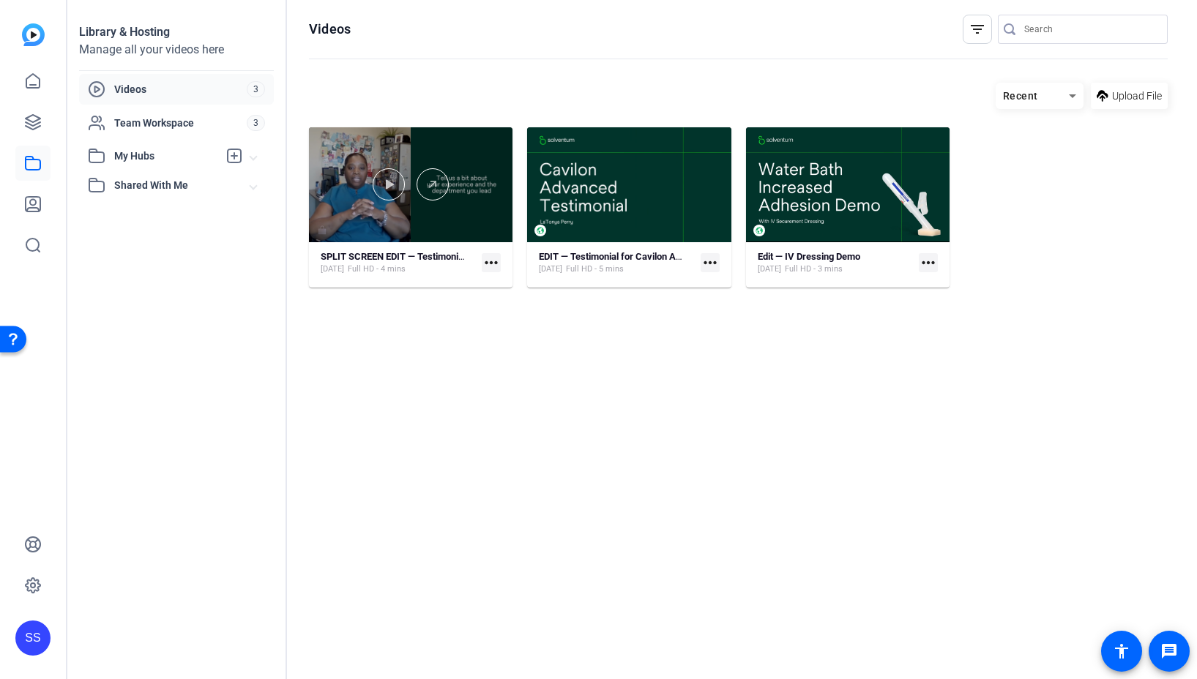
click at [452, 172] on div at bounding box center [410, 184] width 203 height 32
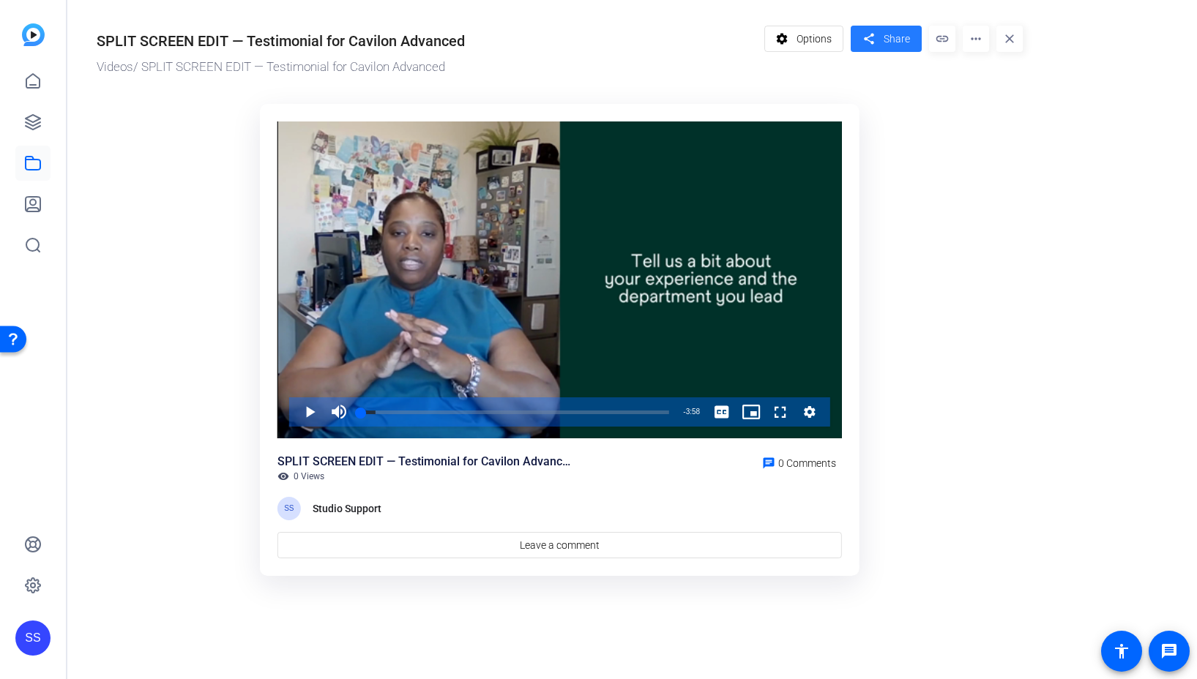
click at [888, 37] on span "Share" at bounding box center [896, 38] width 26 height 15
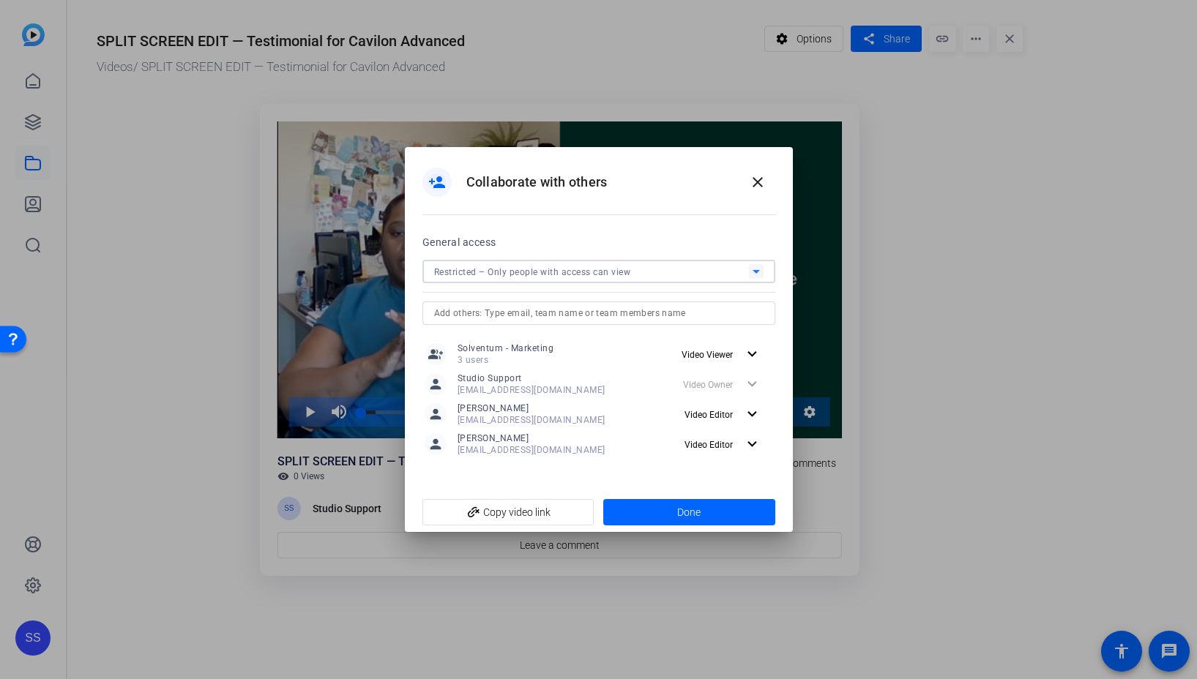
click at [757, 267] on icon at bounding box center [756, 272] width 18 height 18
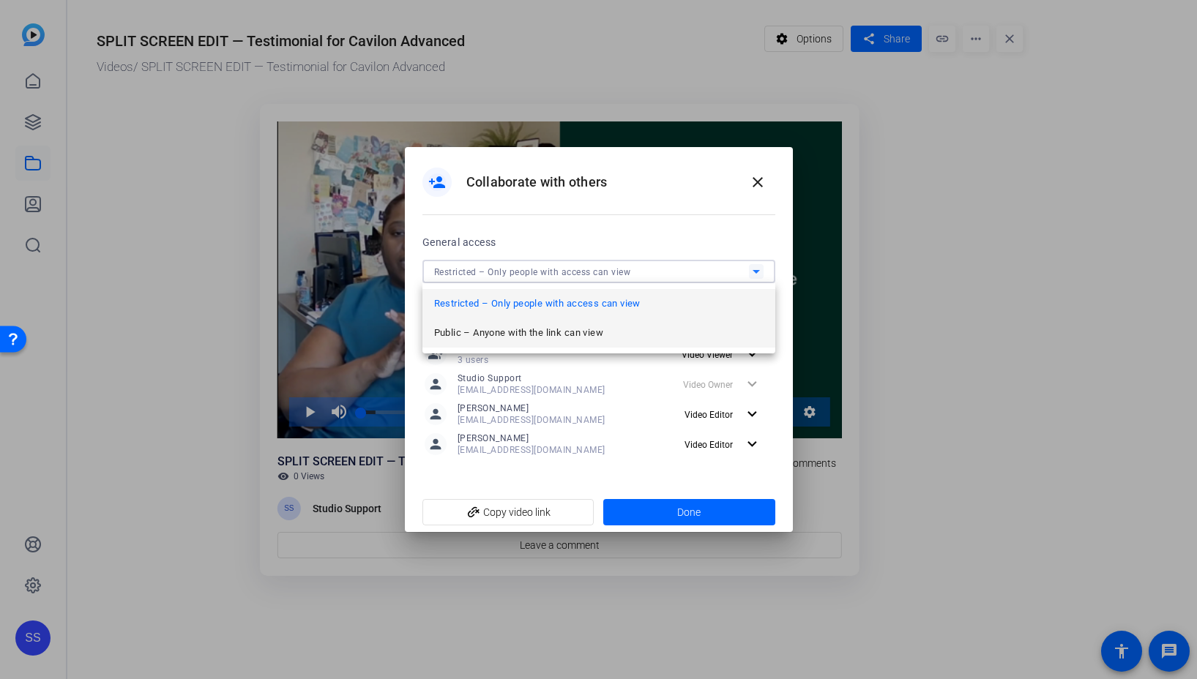
click at [682, 323] on mat-option "Public – Anyone with the link can view" at bounding box center [598, 332] width 353 height 29
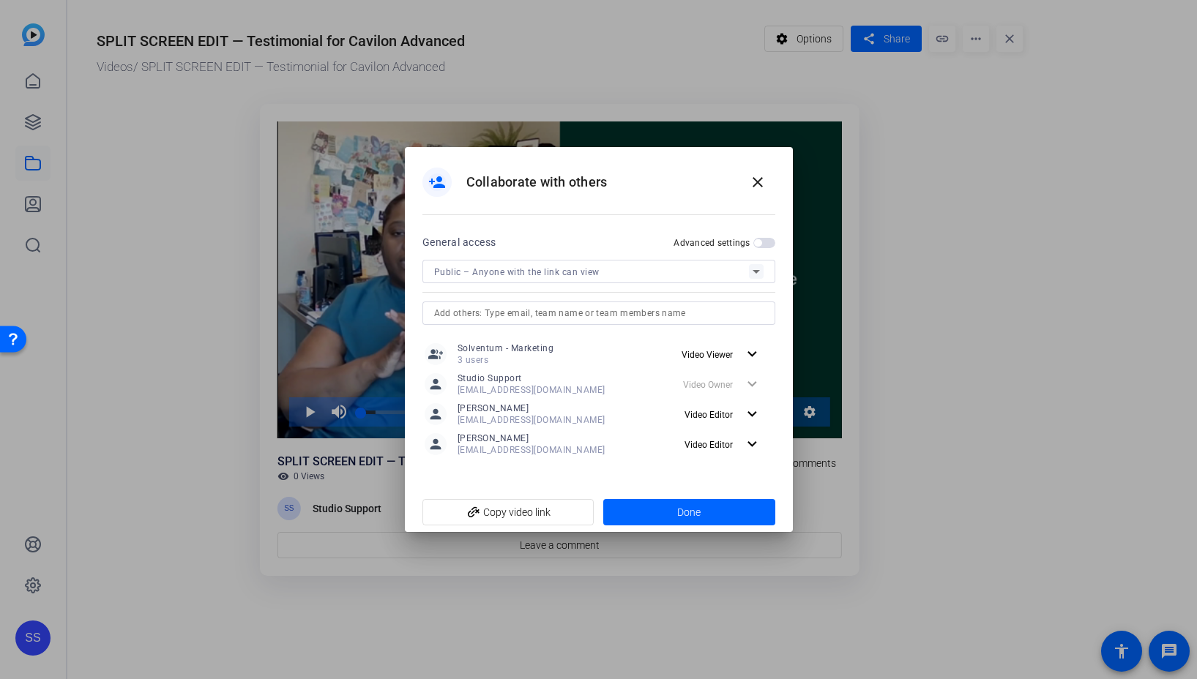
click at [757, 242] on span "button" at bounding box center [757, 242] width 7 height 7
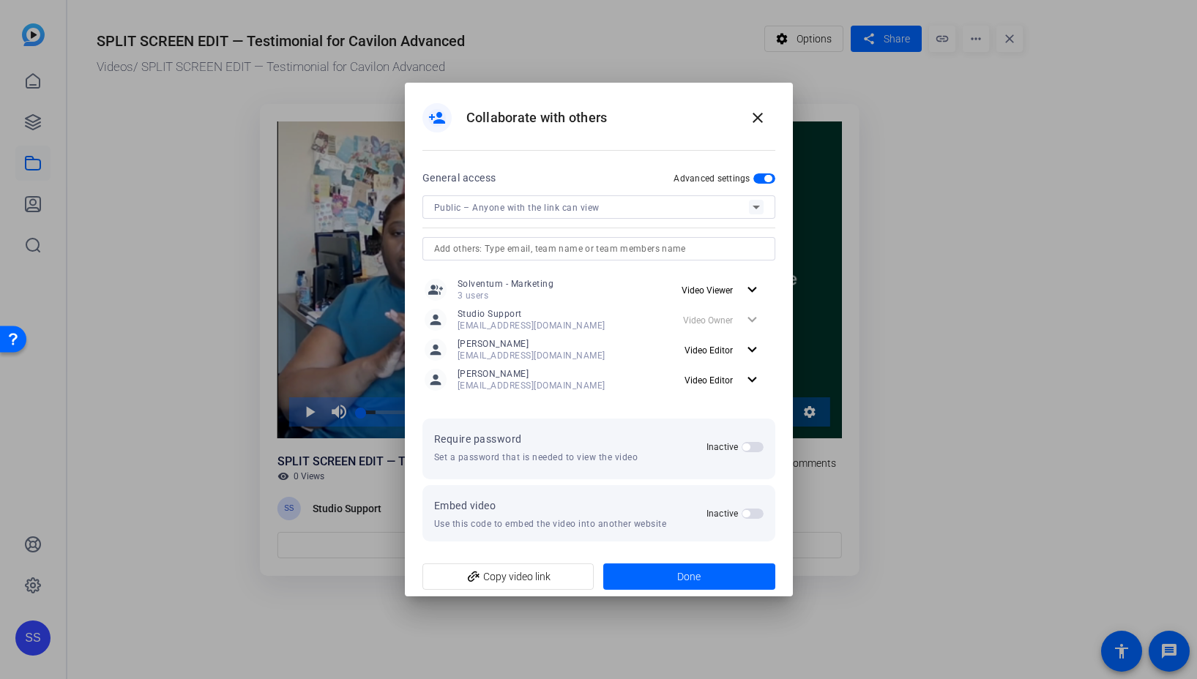
click at [752, 446] on span "button" at bounding box center [752, 447] width 22 height 10
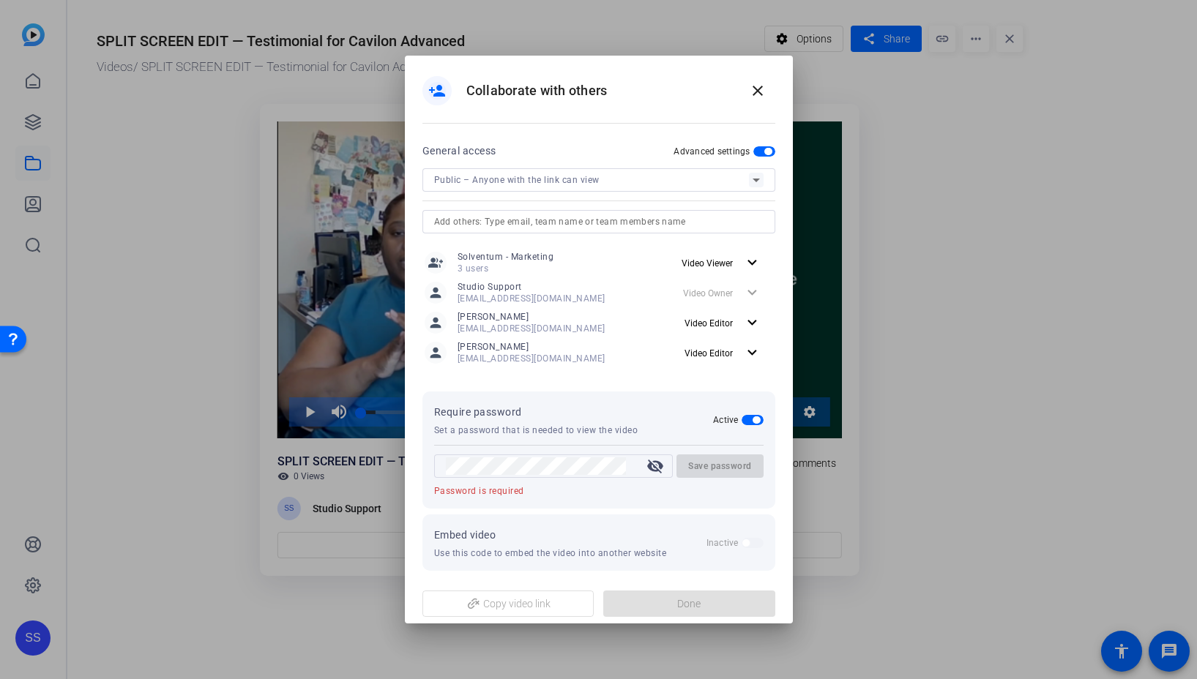
click at [643, 470] on mat-icon "visibility_off" at bounding box center [654, 466] width 35 height 18
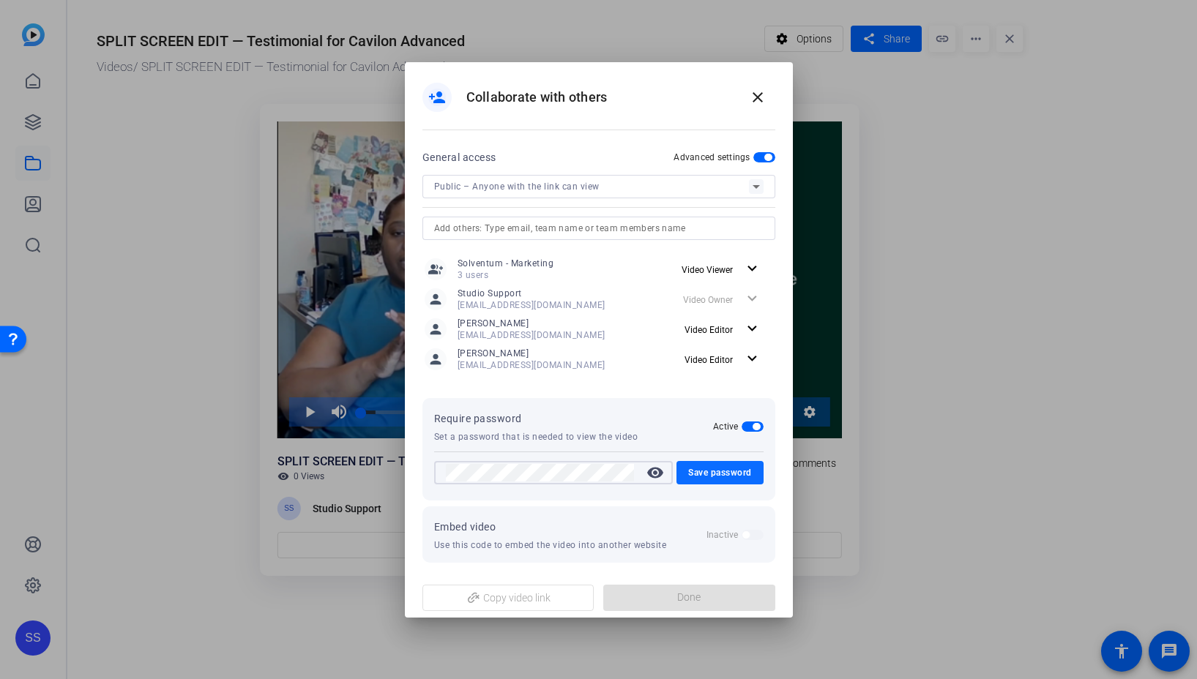
click at [727, 470] on span "Save password" at bounding box center [720, 473] width 64 height 18
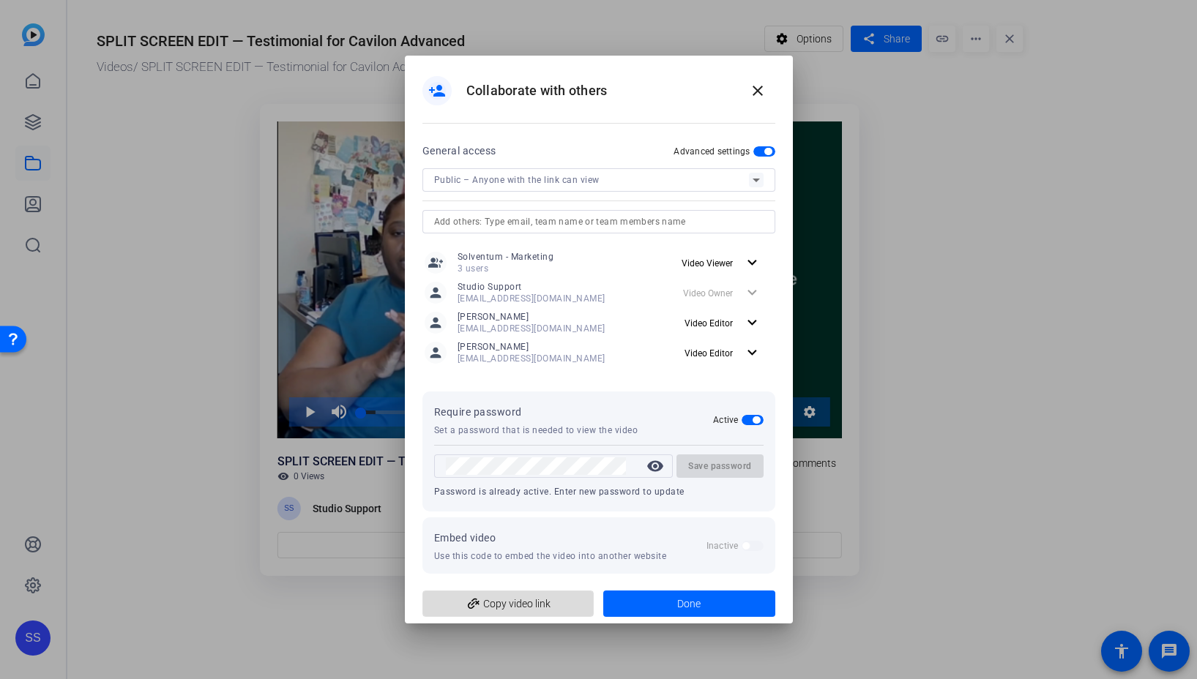
click at [527, 605] on span "add_link Copy video link" at bounding box center [508, 604] width 149 height 28
click at [735, 606] on span at bounding box center [689, 603] width 172 height 35
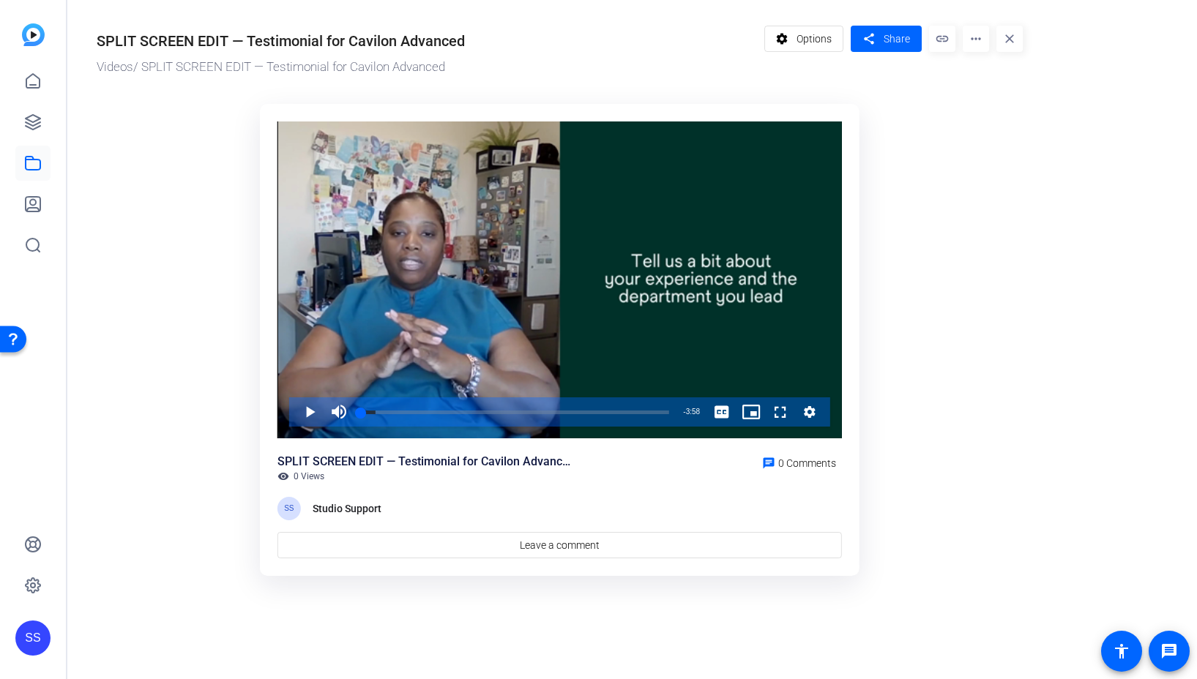
click at [931, 221] on ktd-grid "Video Player is loading. Play Video Play Mute Current Time 0:00 / Duration 3:58…" at bounding box center [560, 340] width 926 height 490
click at [30, 637] on div "SS" at bounding box center [32, 638] width 35 height 35
click at [197, 624] on mat-icon "logout" at bounding box center [194, 617] width 18 height 18
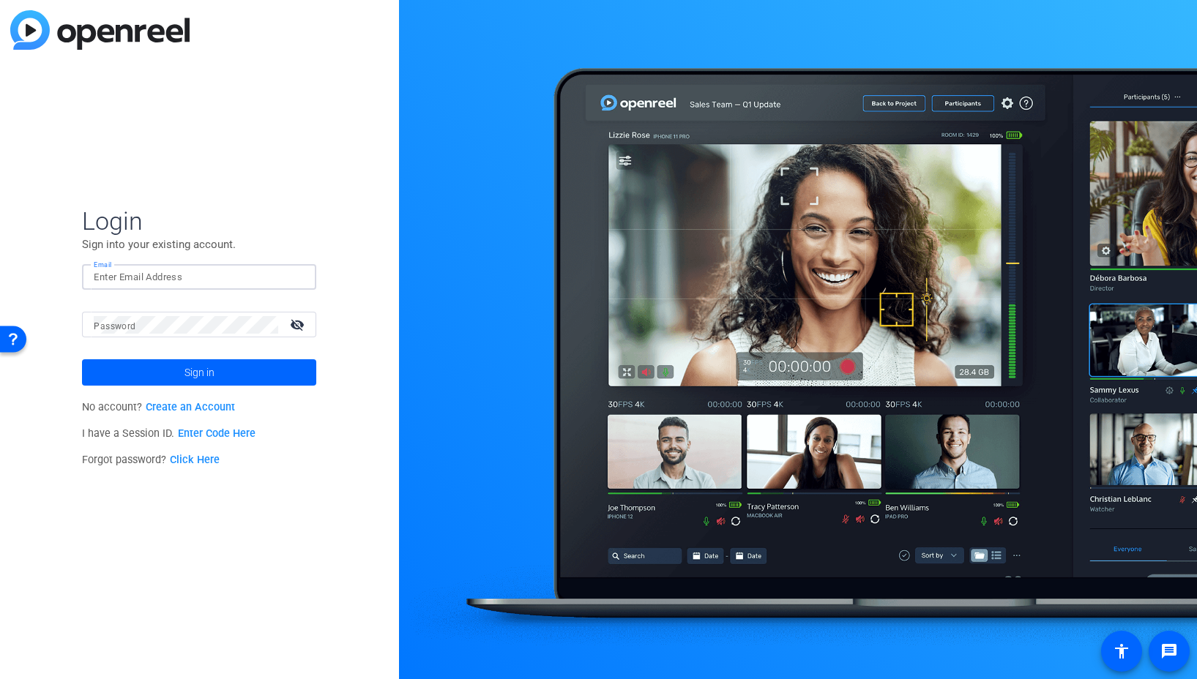
click at [270, 277] on input "Email" at bounding box center [199, 278] width 211 height 18
click at [302, 278] on input "Email" at bounding box center [199, 278] width 211 height 18
click at [214, 273] on input "Email" at bounding box center [199, 278] width 211 height 18
click at [228, 292] on mat-form-field "Email" at bounding box center [199, 288] width 234 height 48
click at [236, 280] on input "Email" at bounding box center [199, 278] width 211 height 18
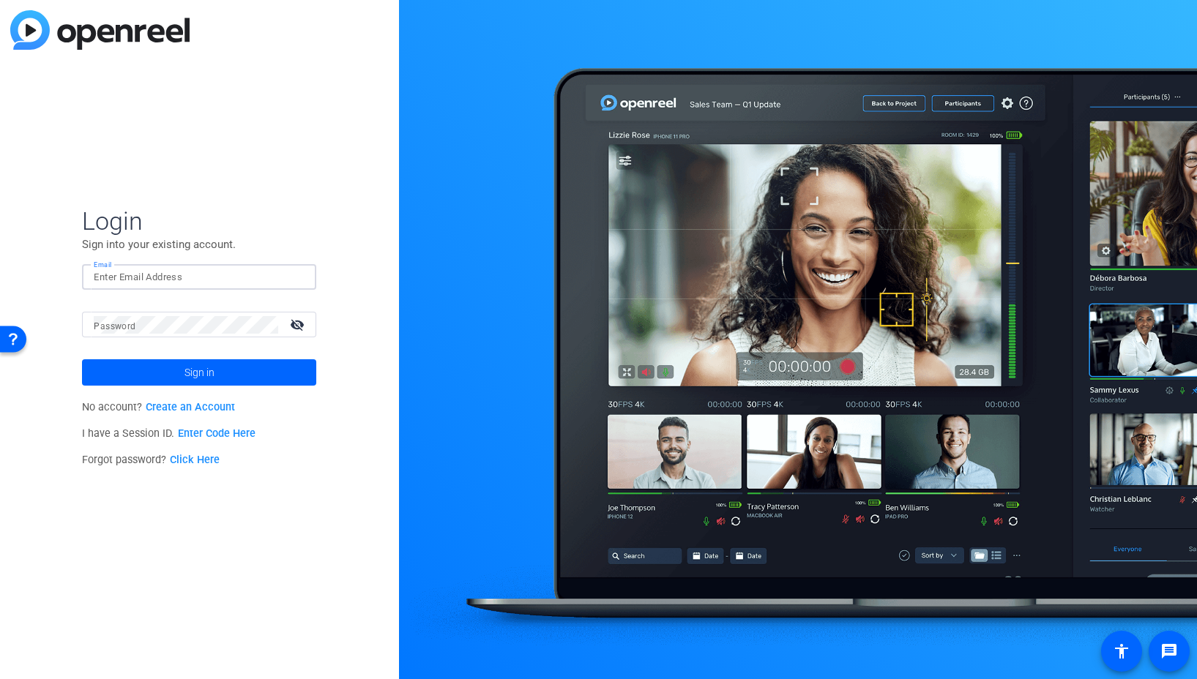
click at [298, 278] on div at bounding box center [296, 278] width 18 height 18
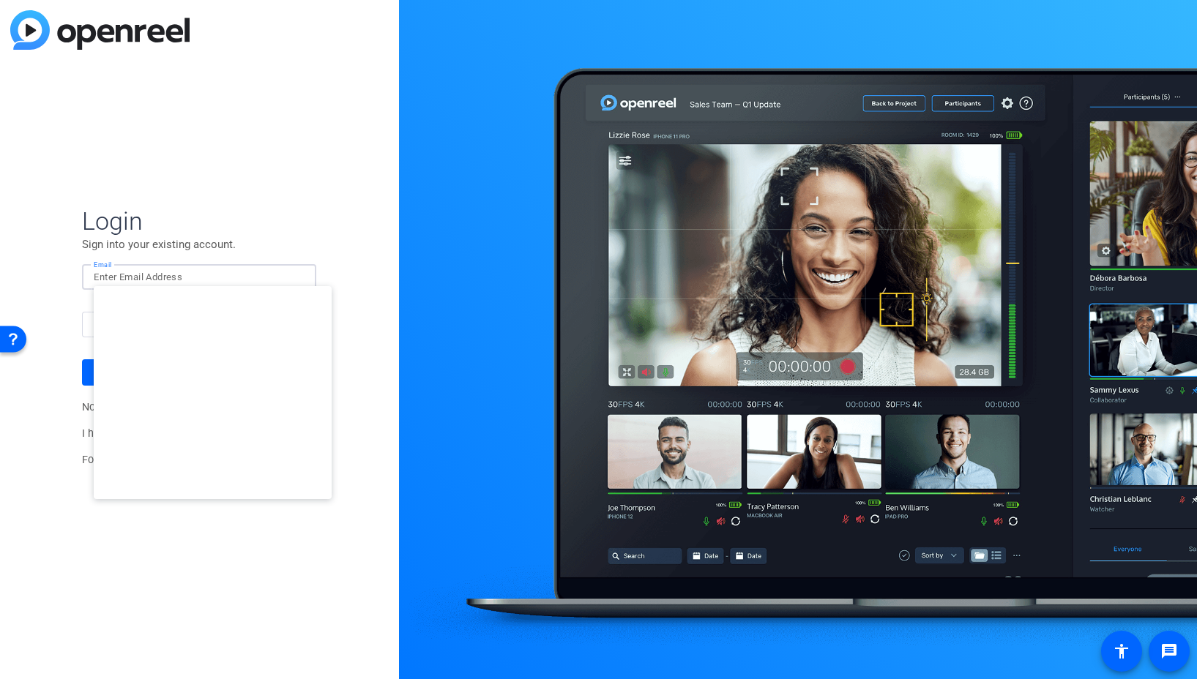
type input "studiosupport+2@openreel.com"
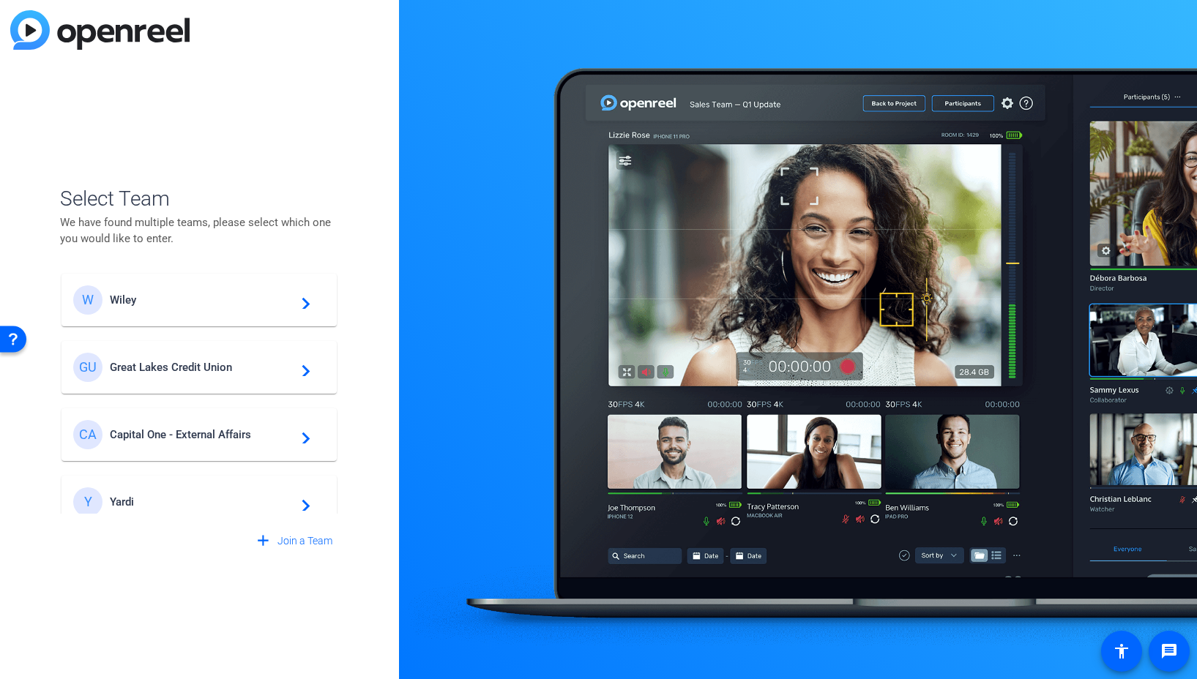
click at [227, 364] on span "Great Lakes Credit Union" at bounding box center [201, 367] width 183 height 13
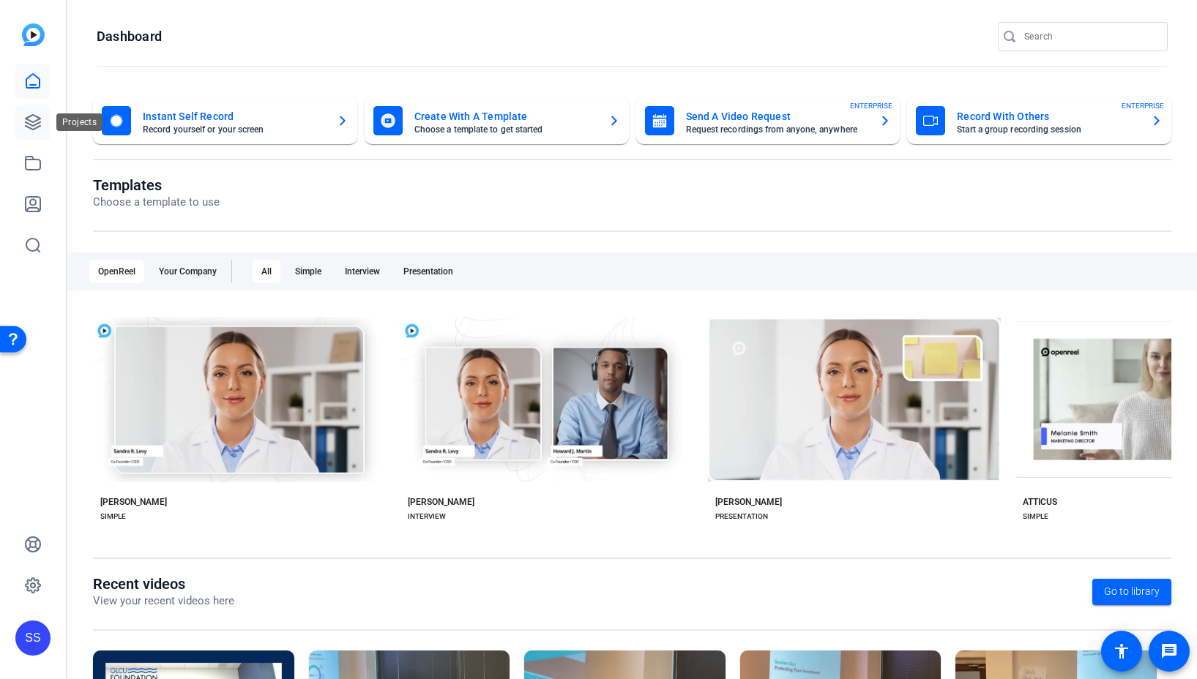
click at [30, 130] on icon at bounding box center [33, 122] width 18 height 18
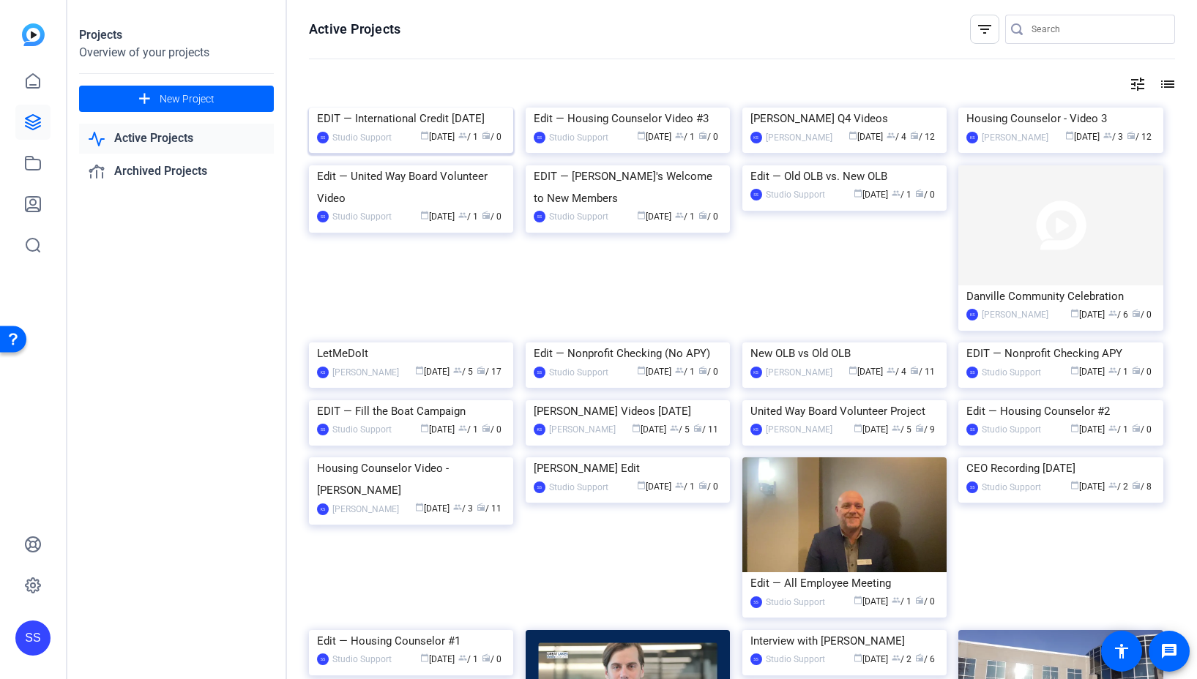
click at [465, 108] on img at bounding box center [411, 108] width 204 height 0
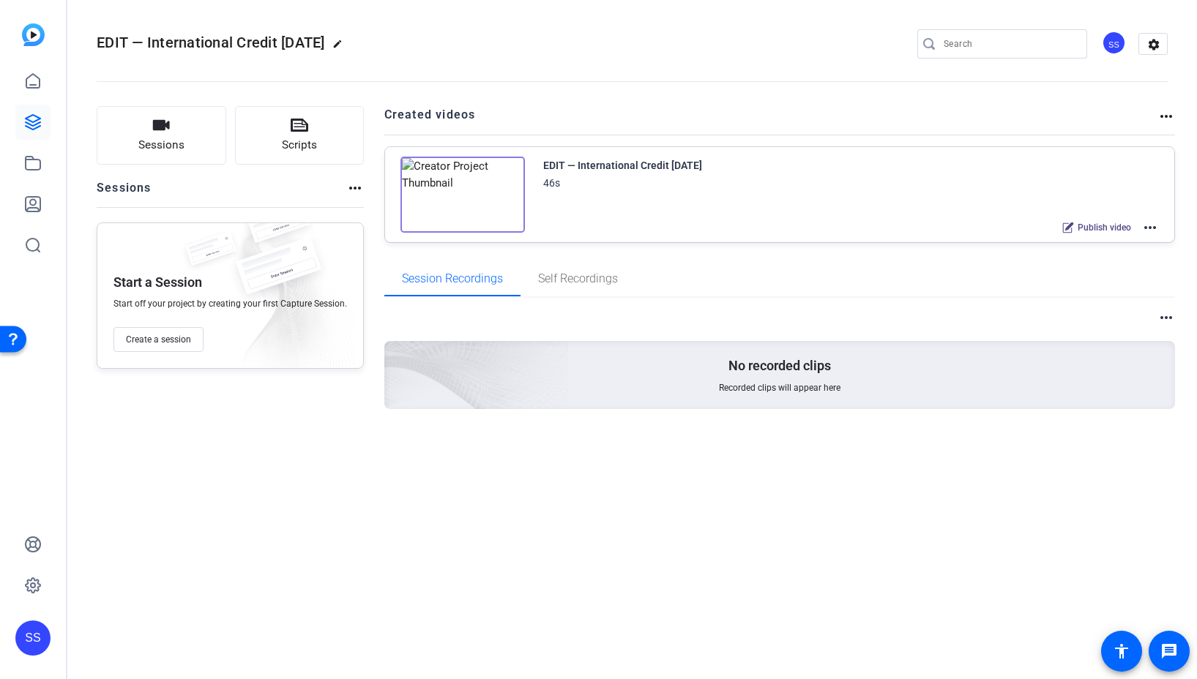
click at [1154, 225] on mat-icon "more_horiz" at bounding box center [1150, 228] width 18 height 18
click at [1137, 245] on span "Edit in Creator" at bounding box center [1096, 245] width 102 height 18
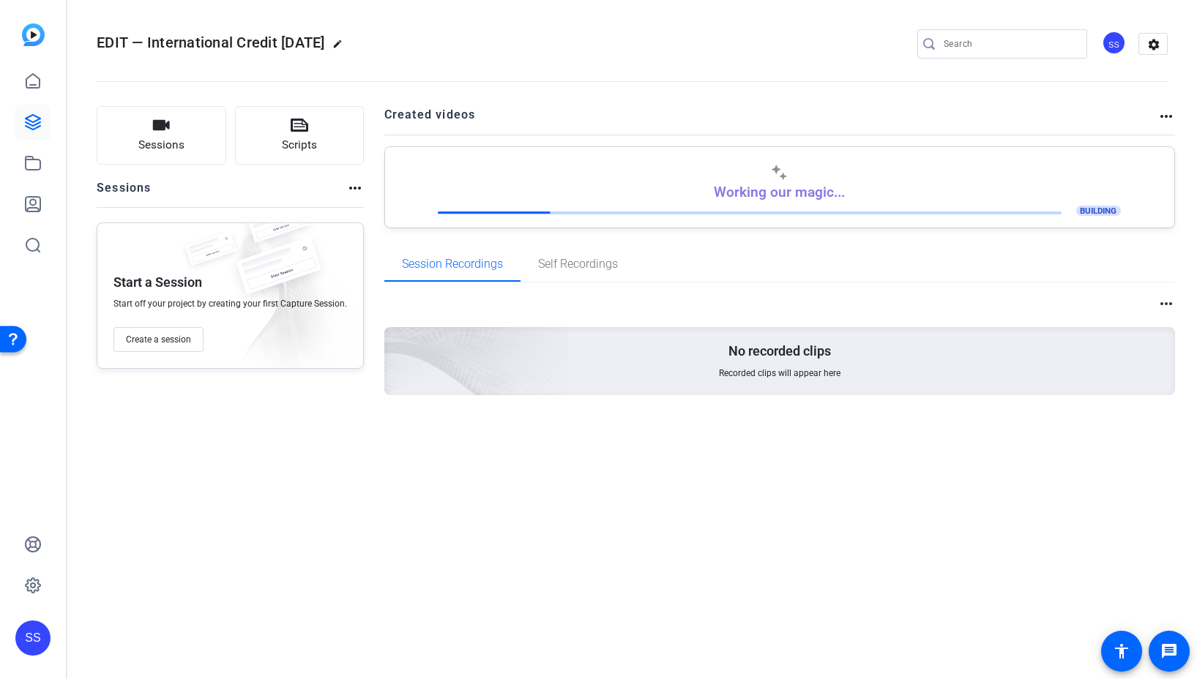
click at [31, 651] on div "SS" at bounding box center [32, 638] width 35 height 35
click at [192, 622] on mat-icon "logout" at bounding box center [194, 617] width 18 height 18
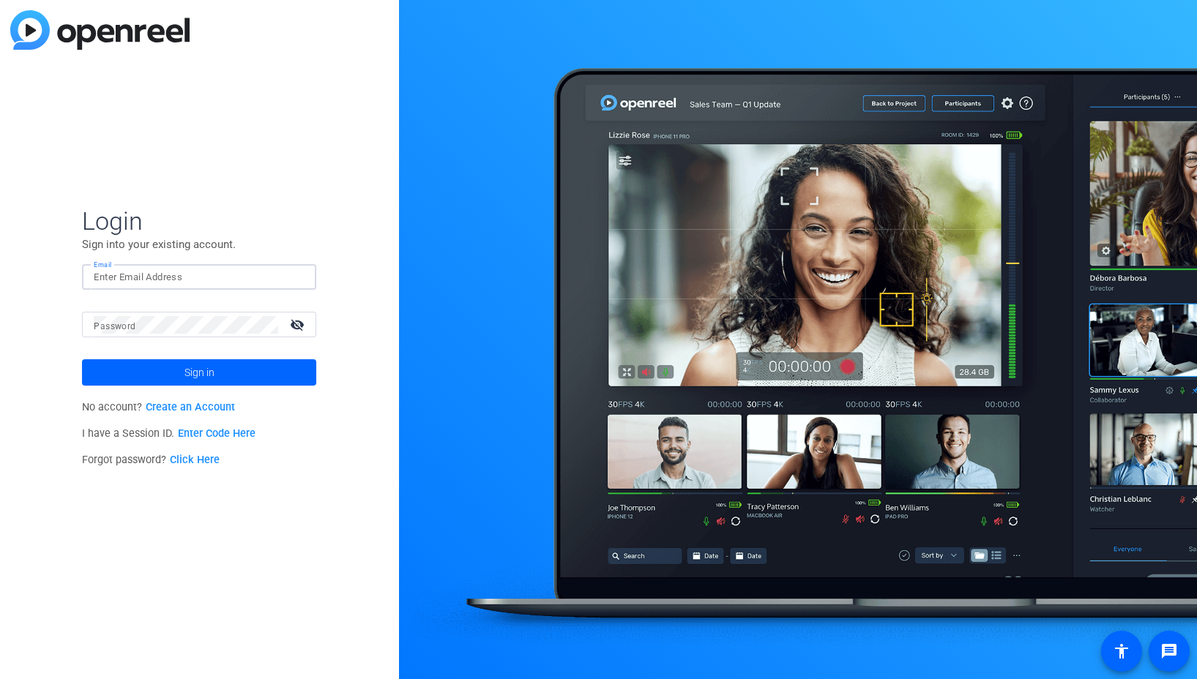
click at [283, 282] on input "Email" at bounding box center [199, 278] width 211 height 18
click at [295, 279] on img at bounding box center [292, 278] width 10 height 18
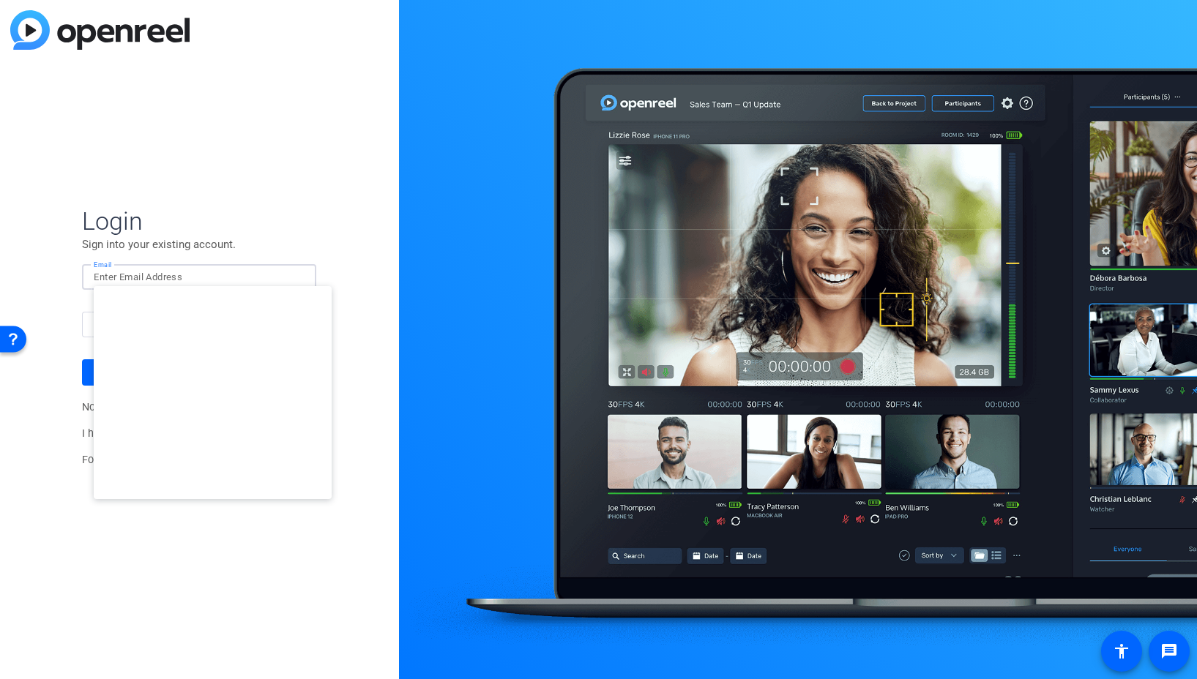
type input "studiosupport+1@openreel.com"
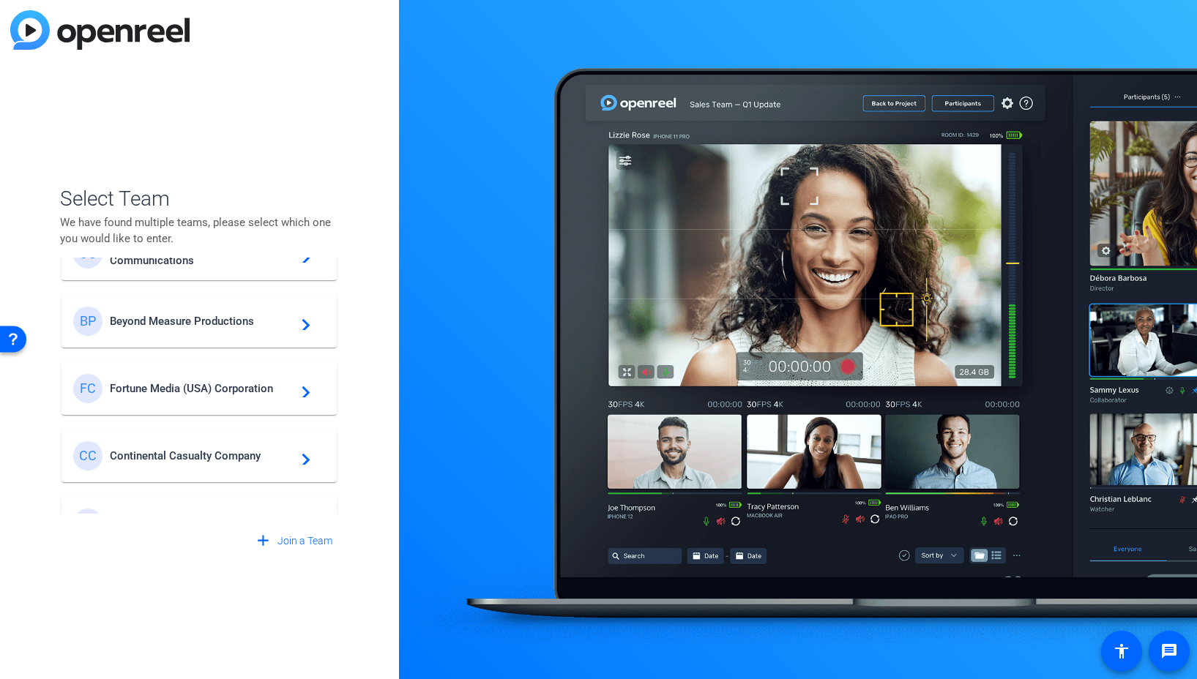
scroll to position [383, 0]
click at [229, 386] on span "Fortune Media (USA) Corporation" at bounding box center [201, 387] width 183 height 13
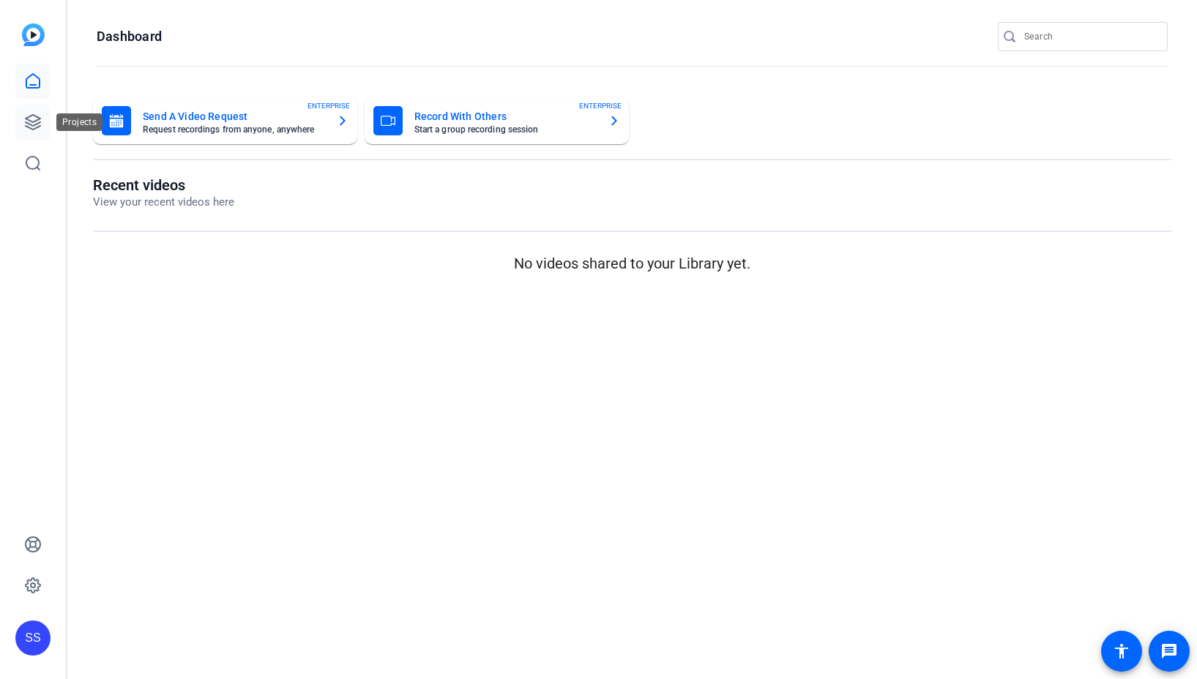
click at [37, 124] on icon at bounding box center [33, 122] width 15 height 15
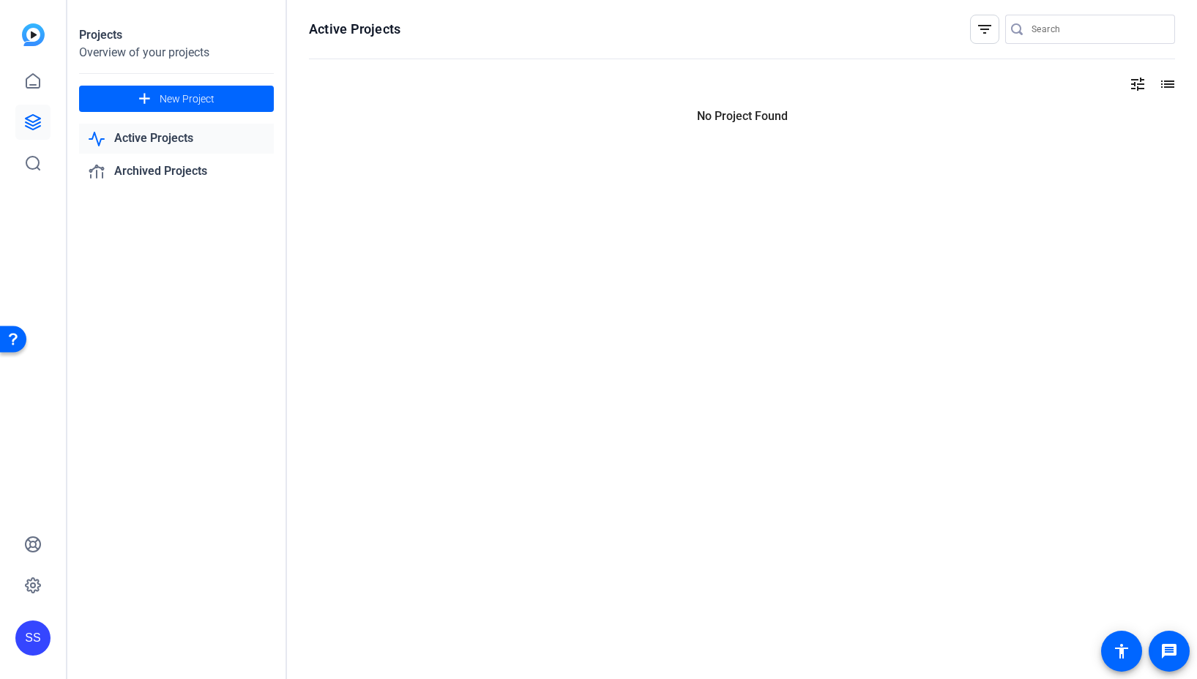
click at [1120, 31] on input "Search" at bounding box center [1097, 29] width 132 height 18
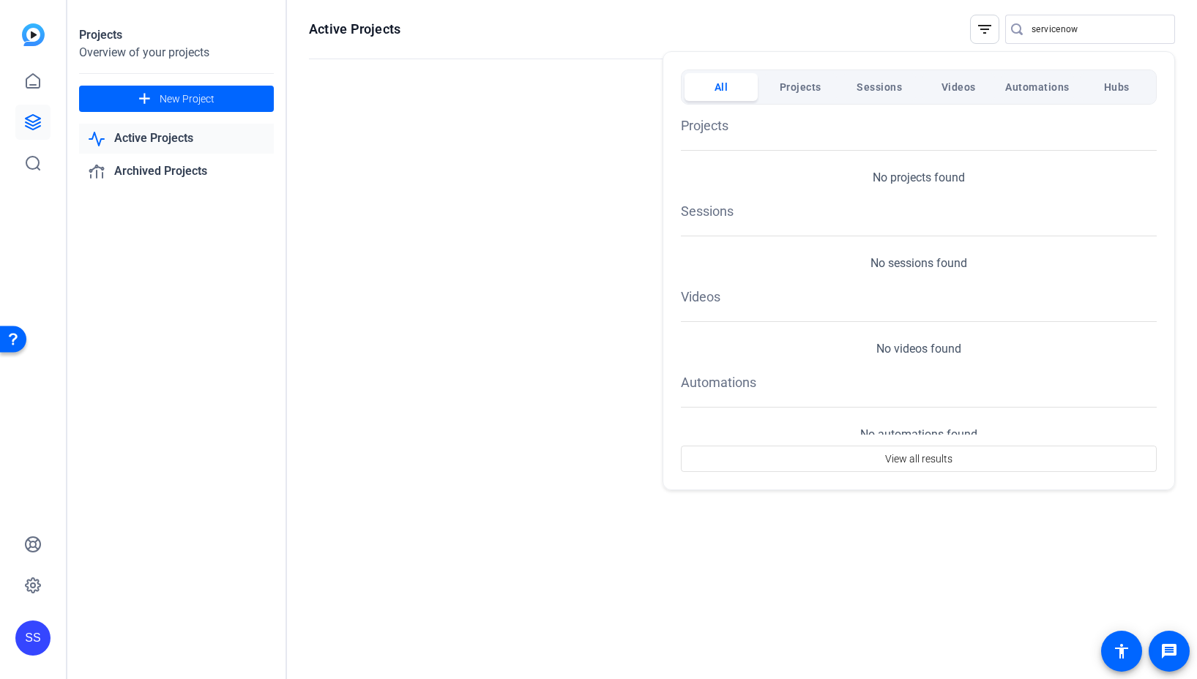
click at [1057, 26] on div at bounding box center [598, 339] width 1197 height 679
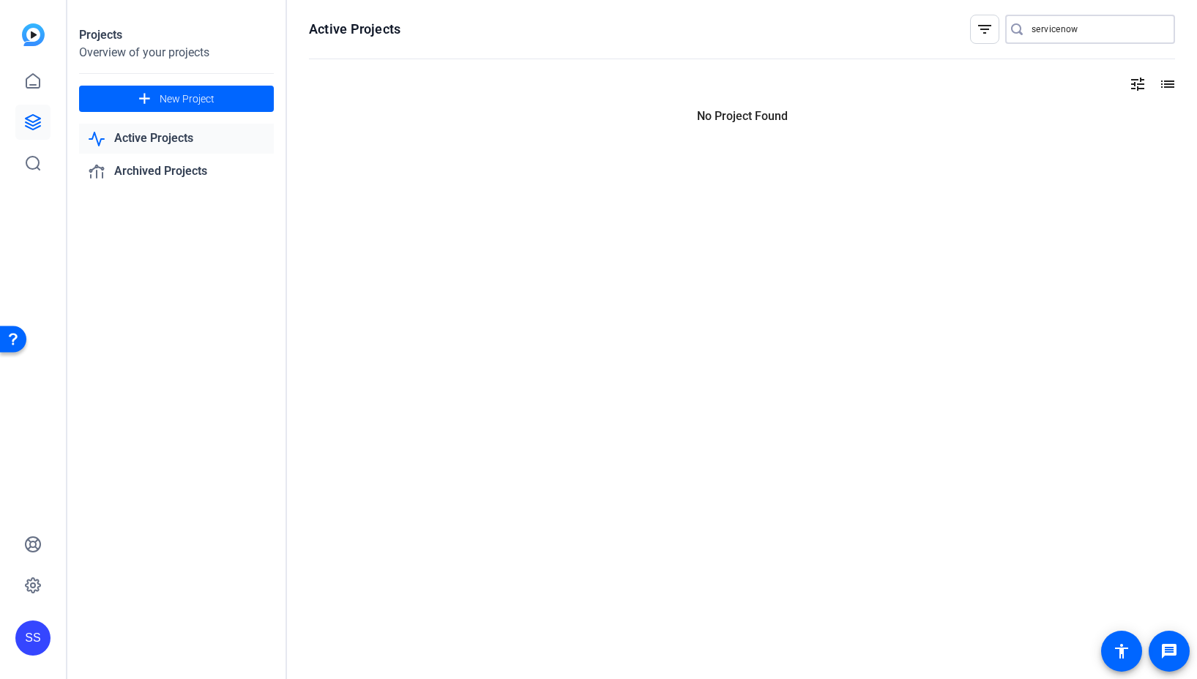
drag, startPoint x: 1057, startPoint y: 29, endPoint x: 1137, endPoint y: 50, distance: 82.7
click at [1124, 41] on div "servicenow" at bounding box center [1097, 29] width 132 height 29
type input "servic"
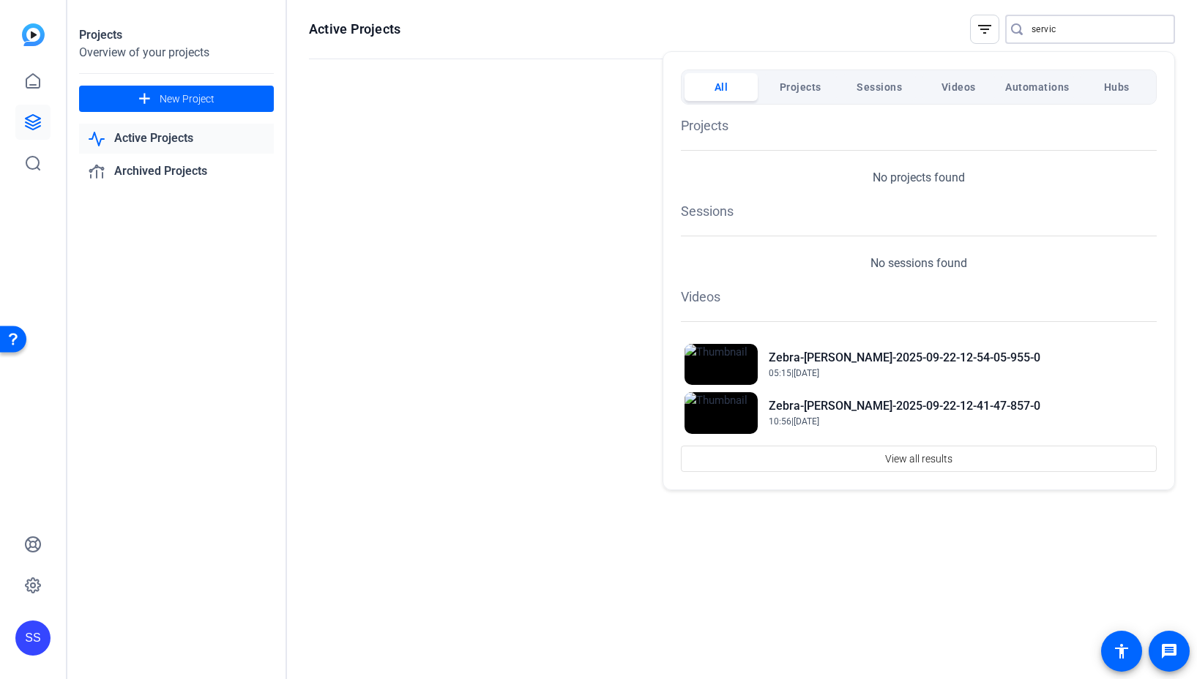
click at [884, 83] on span "Sessions" at bounding box center [878, 87] width 45 height 26
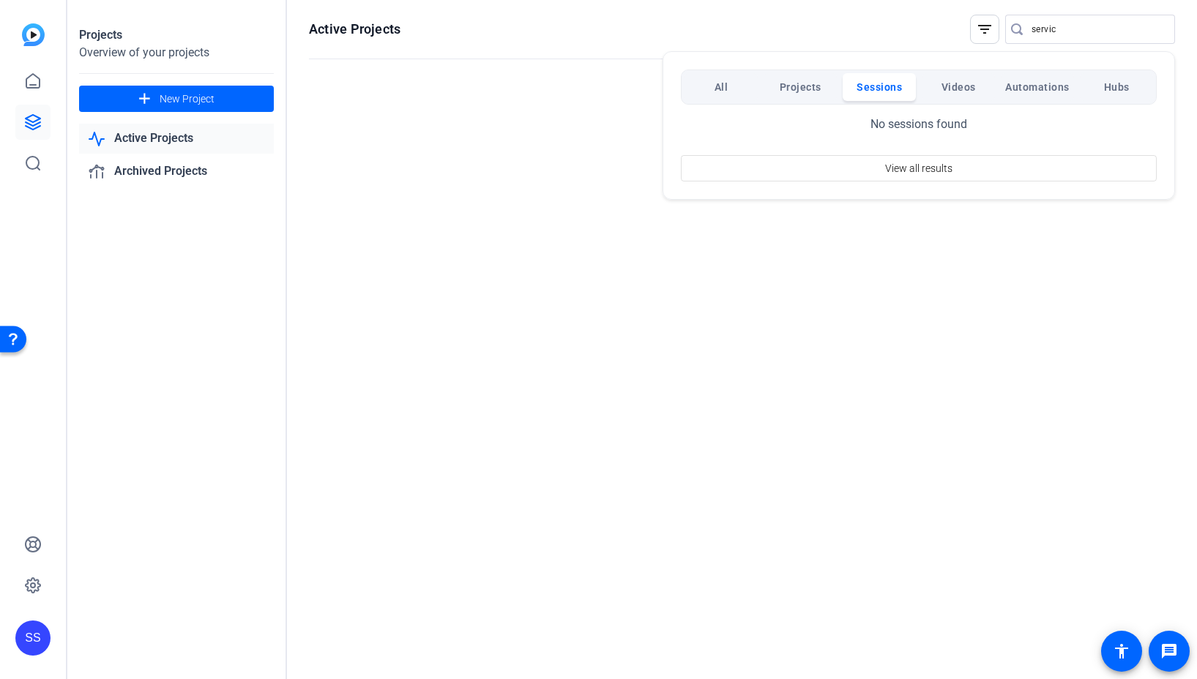
click at [1072, 34] on div at bounding box center [598, 339] width 1197 height 679
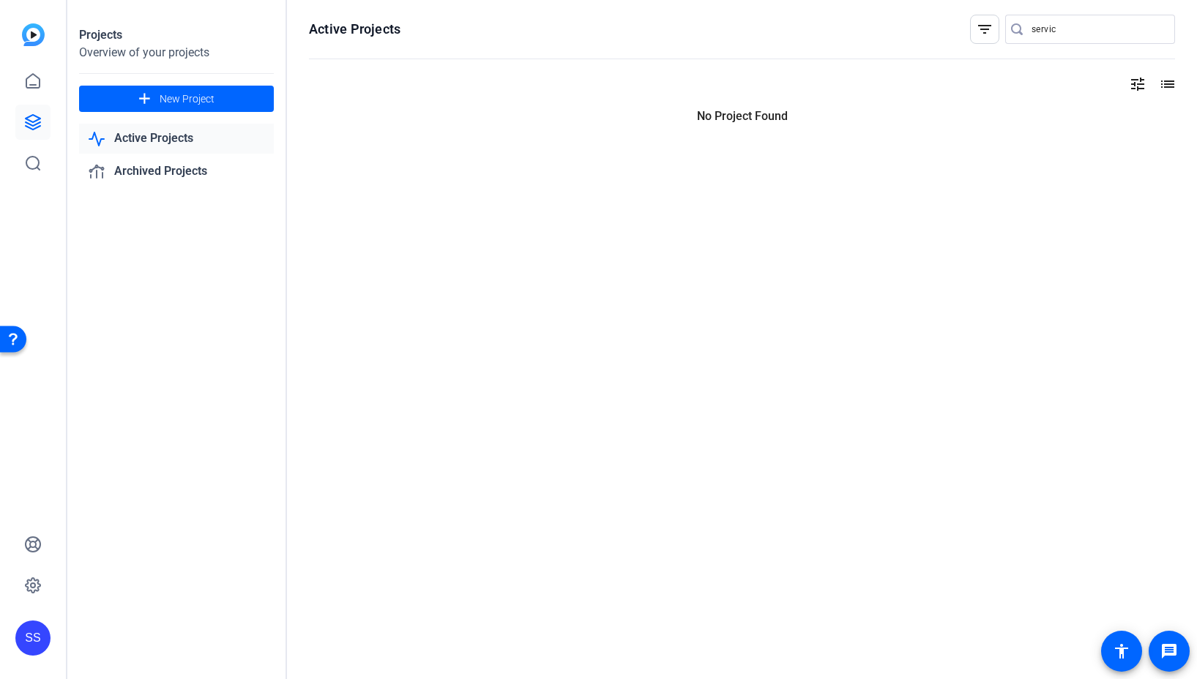
click at [1073, 31] on input "servic" at bounding box center [1097, 29] width 132 height 18
click at [27, 636] on div "SS" at bounding box center [32, 638] width 35 height 35
click at [190, 616] on mat-icon "logout" at bounding box center [194, 617] width 18 height 18
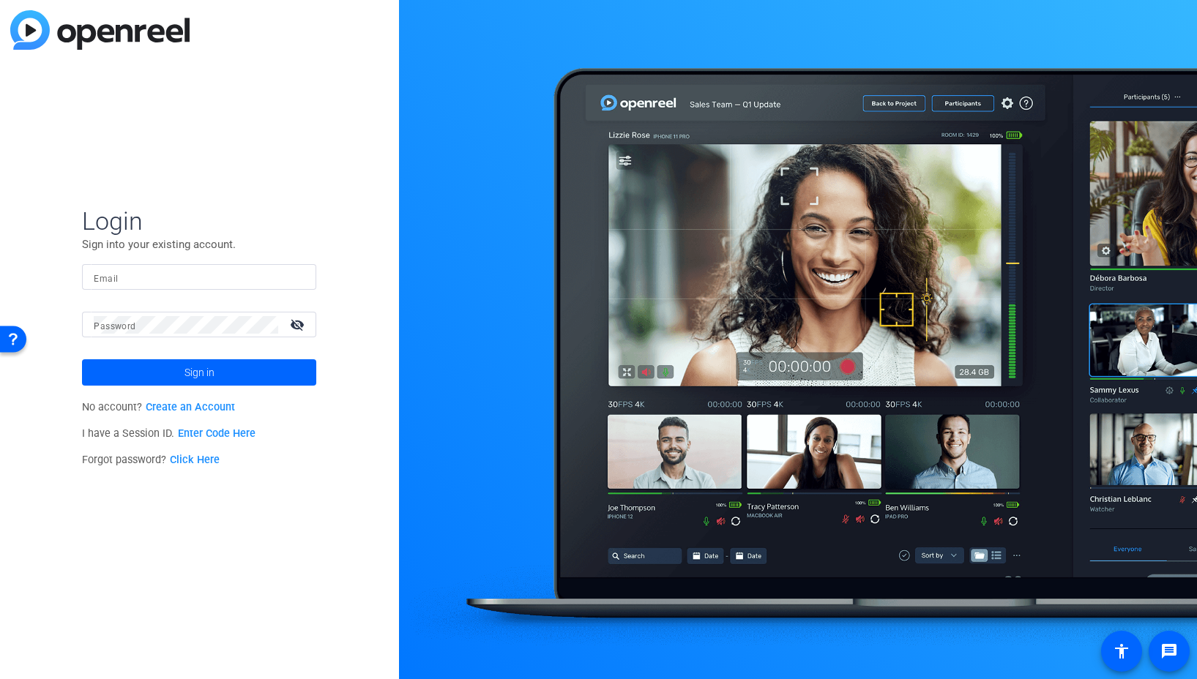
click at [282, 261] on form "Login Sign into your existing account. Email Password visibility_off Sign in" at bounding box center [199, 296] width 234 height 180
click at [279, 269] on input "Email" at bounding box center [199, 278] width 211 height 18
click at [282, 273] on input "Email" at bounding box center [199, 278] width 211 height 18
click at [298, 278] on div at bounding box center [296, 278] width 18 height 18
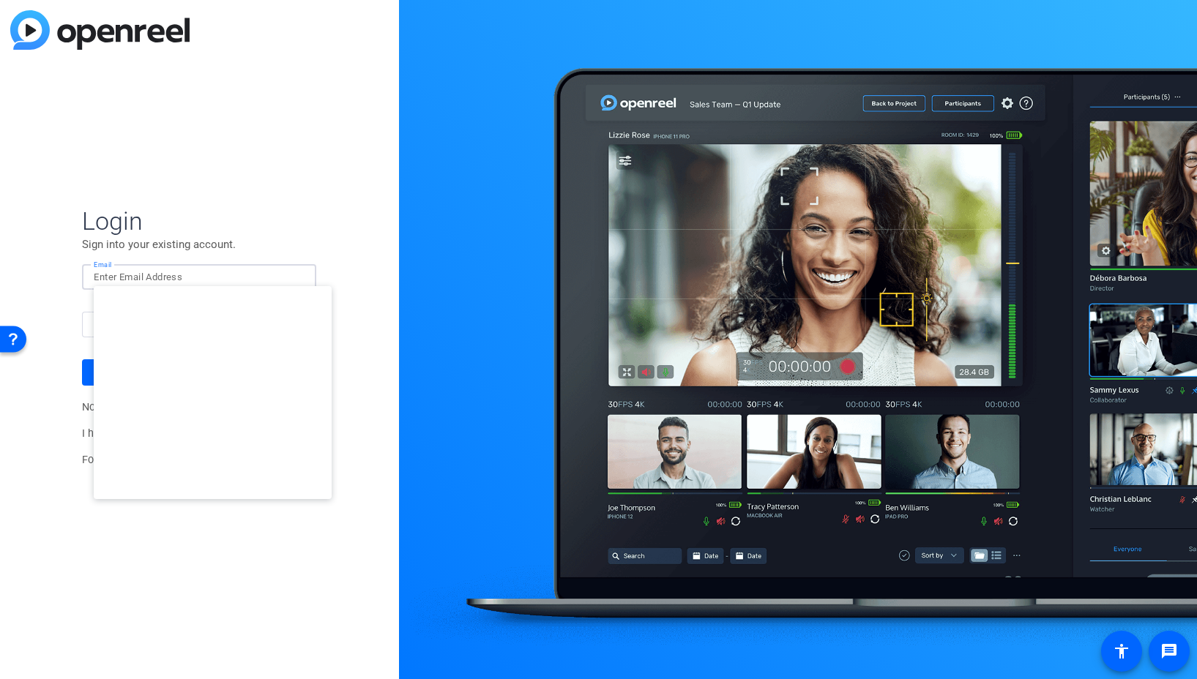
type input "[EMAIL_ADDRESS][DOMAIN_NAME]"
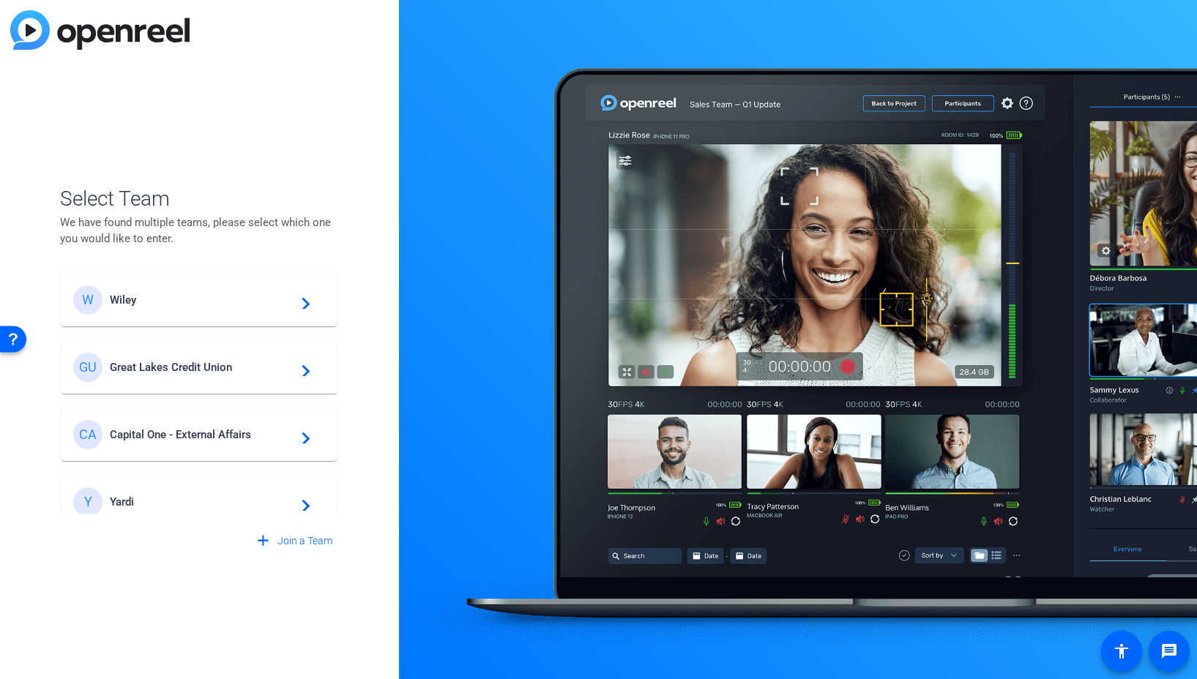
click at [196, 374] on div "GU Great Lakes Credit Union navigate_next" at bounding box center [199, 367] width 252 height 29
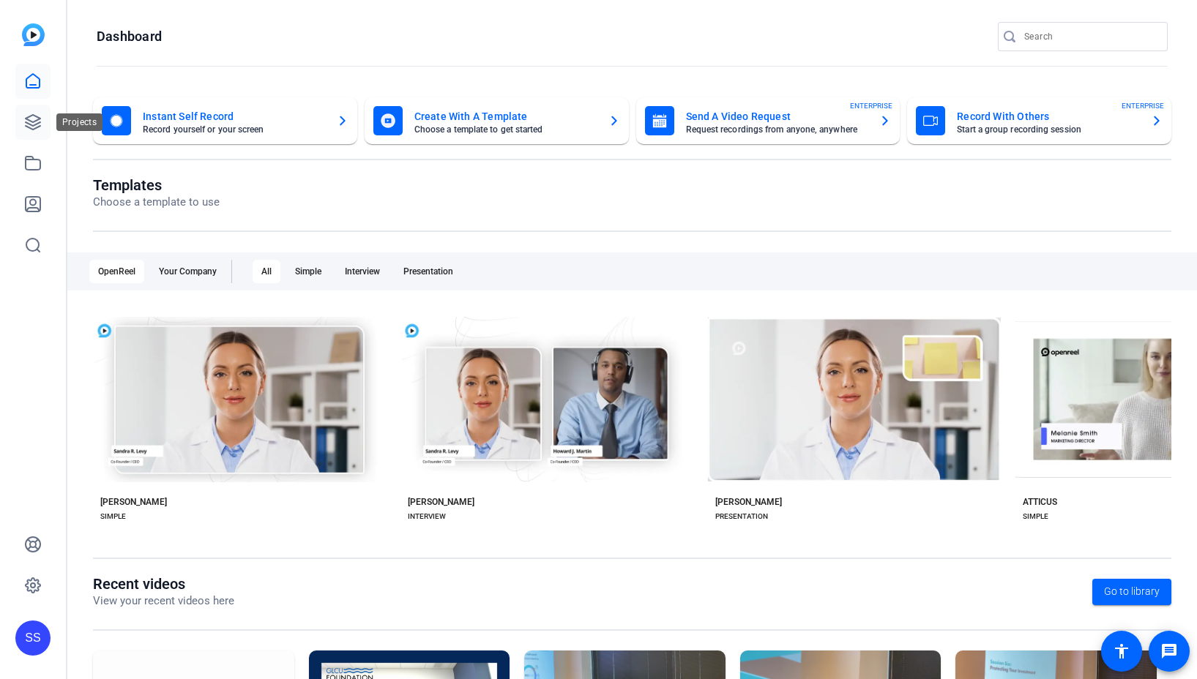
click at [38, 128] on icon at bounding box center [33, 122] width 18 height 18
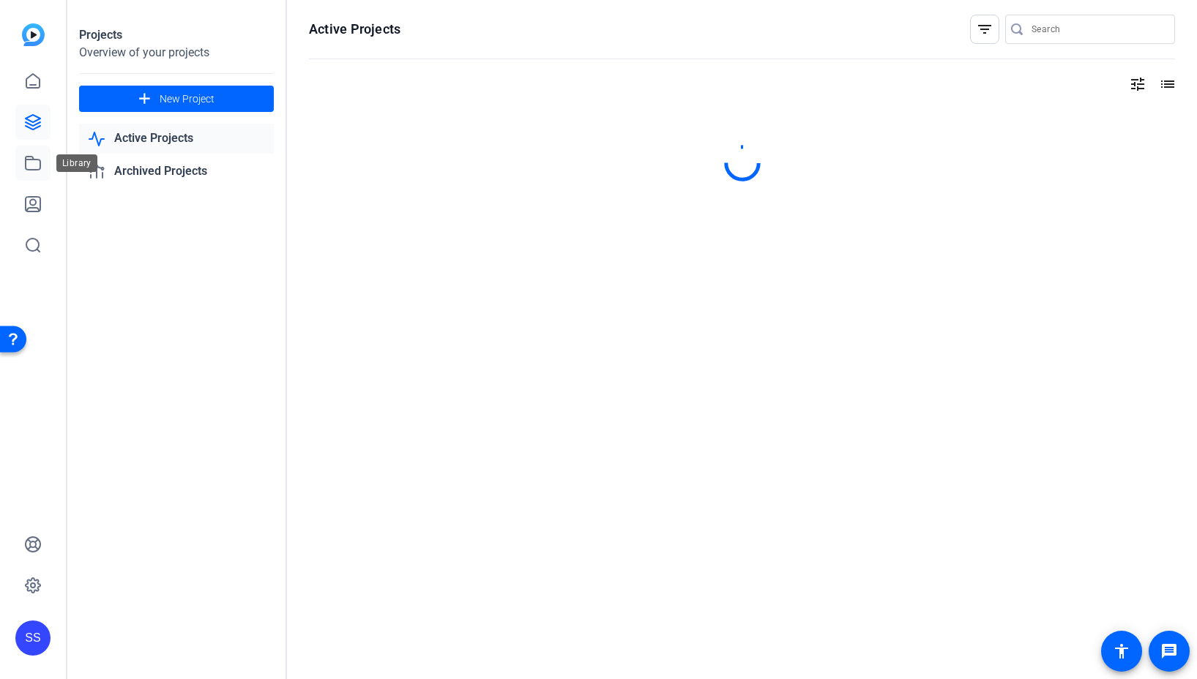
click at [39, 166] on icon at bounding box center [33, 163] width 18 height 18
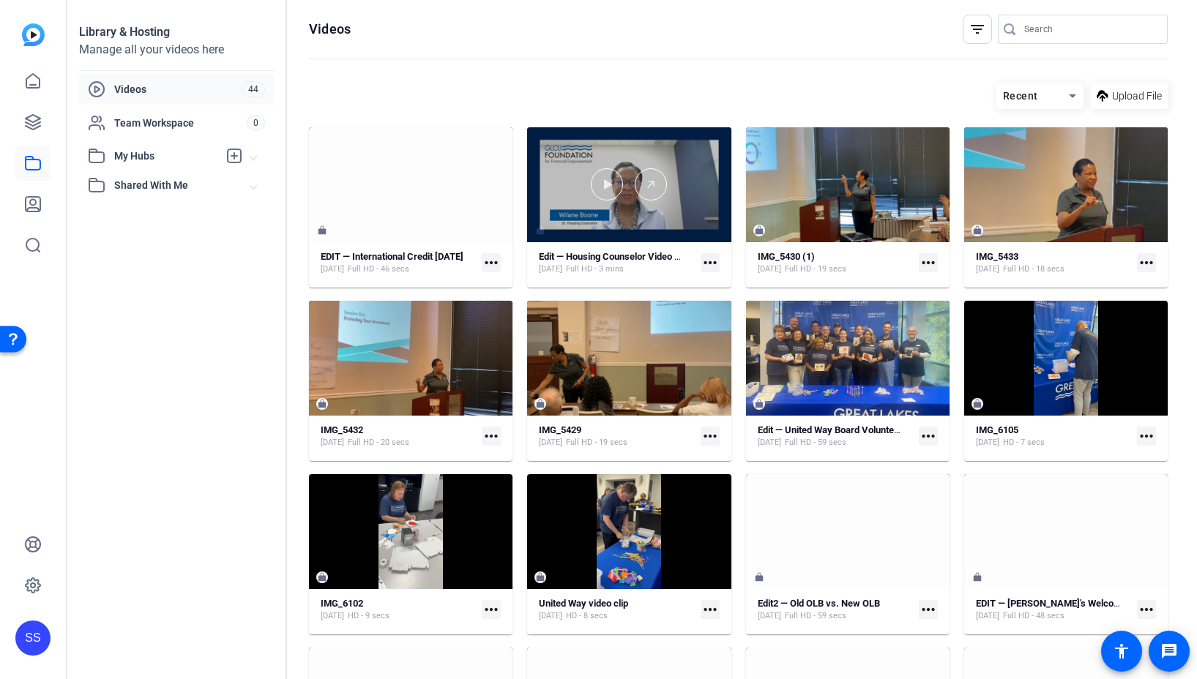
click at [689, 158] on div at bounding box center [628, 184] width 203 height 115
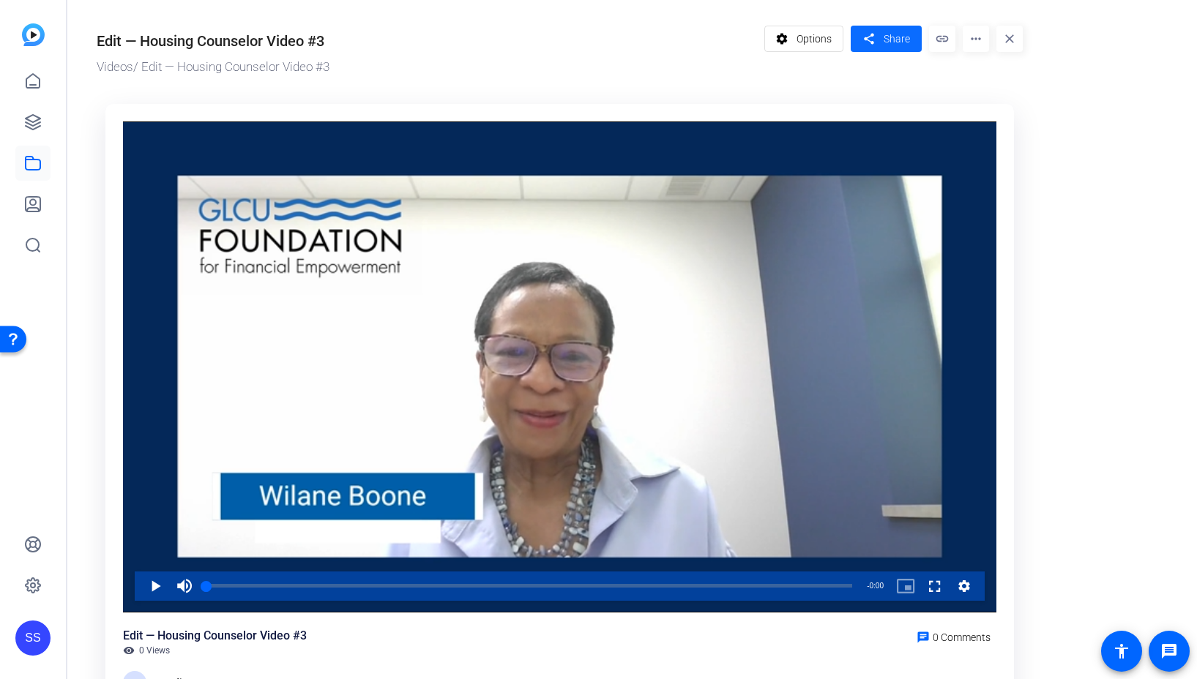
click at [894, 34] on span "Share" at bounding box center [896, 38] width 26 height 15
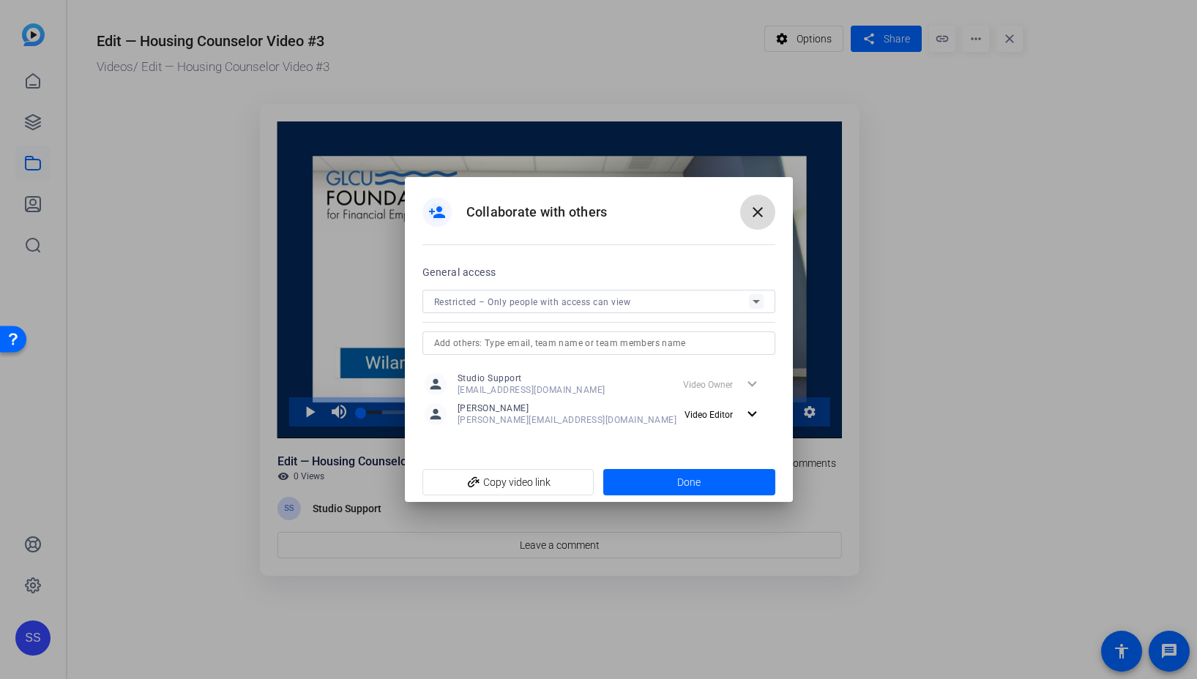
click at [763, 212] on mat-icon "close" at bounding box center [758, 212] width 18 height 18
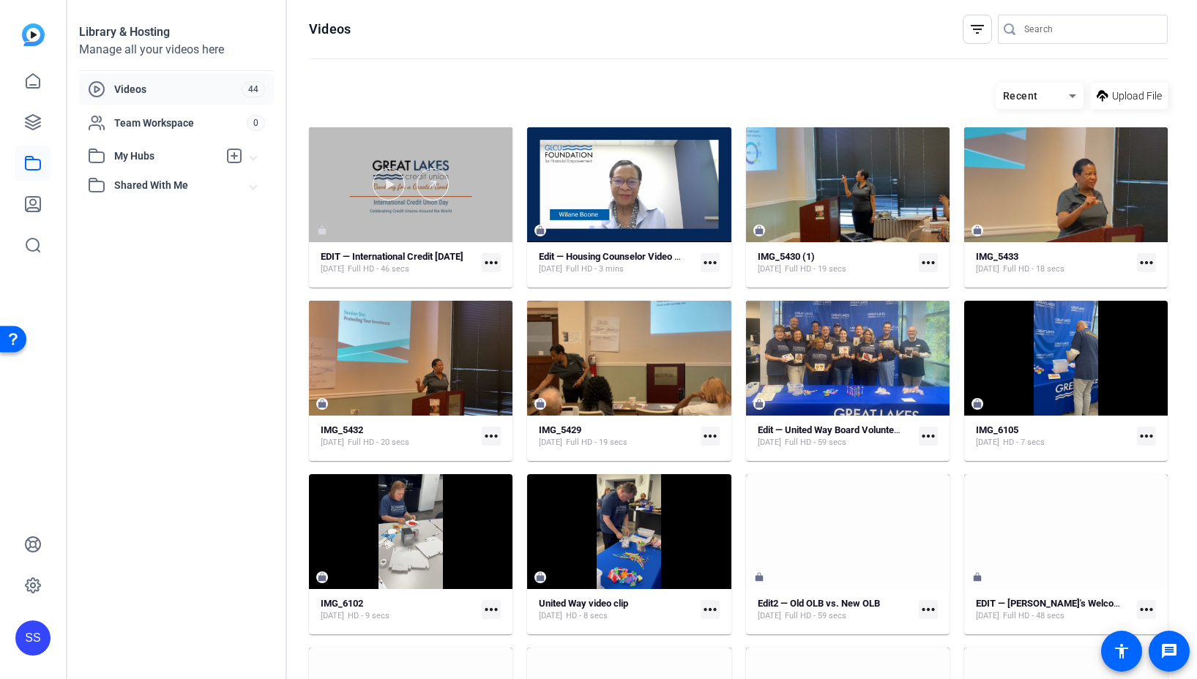
click at [387, 155] on div at bounding box center [410, 184] width 203 height 115
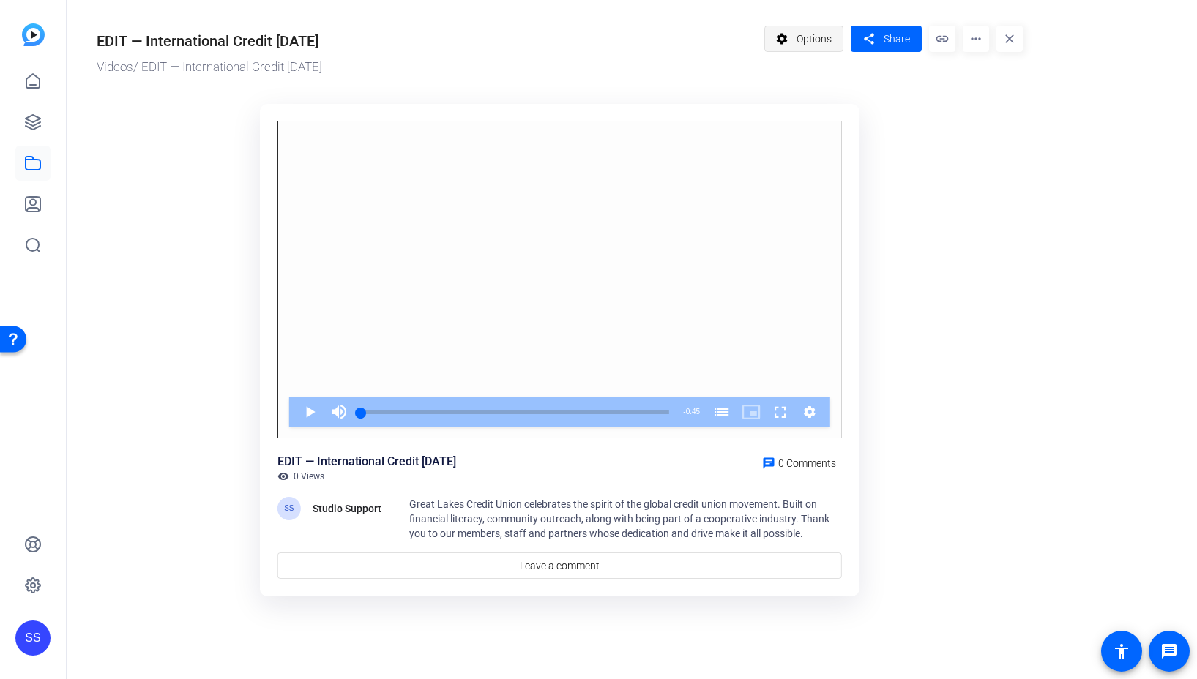
click at [826, 37] on span "Options" at bounding box center [813, 39] width 35 height 28
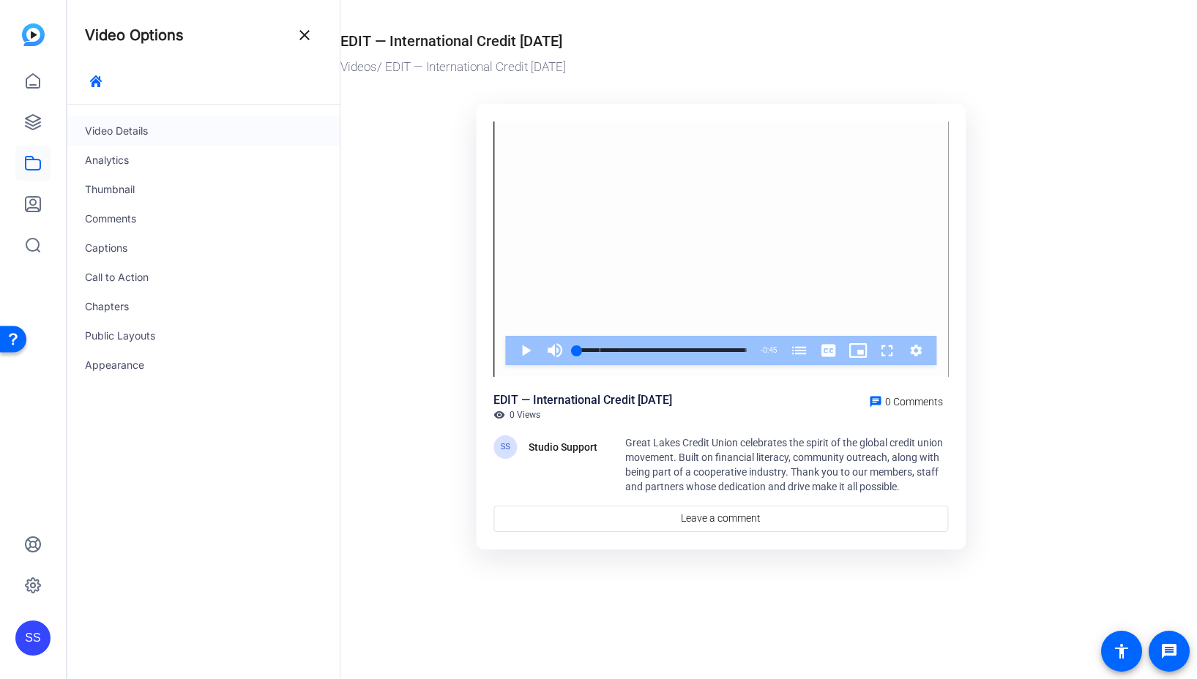
click at [130, 134] on div "Video Details" at bounding box center [203, 130] width 272 height 29
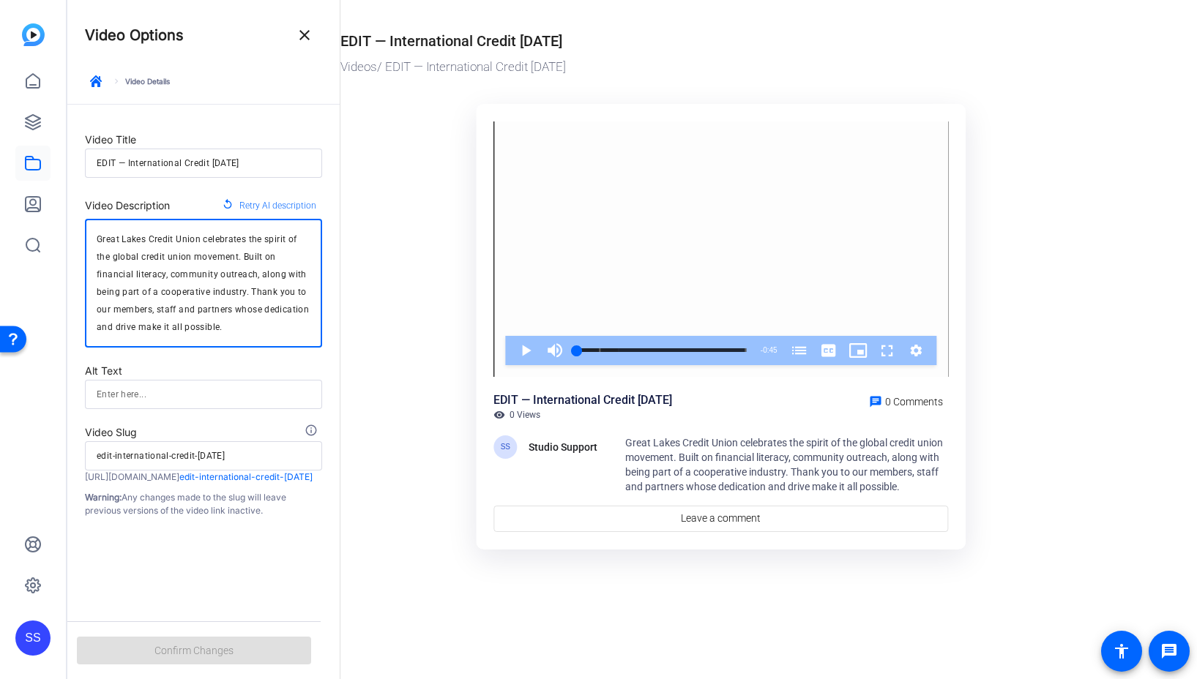
click at [227, 282] on textarea "Great Lakes Credit Union celebrates the spirit of the global credit union movem…" at bounding box center [204, 283] width 214 height 105
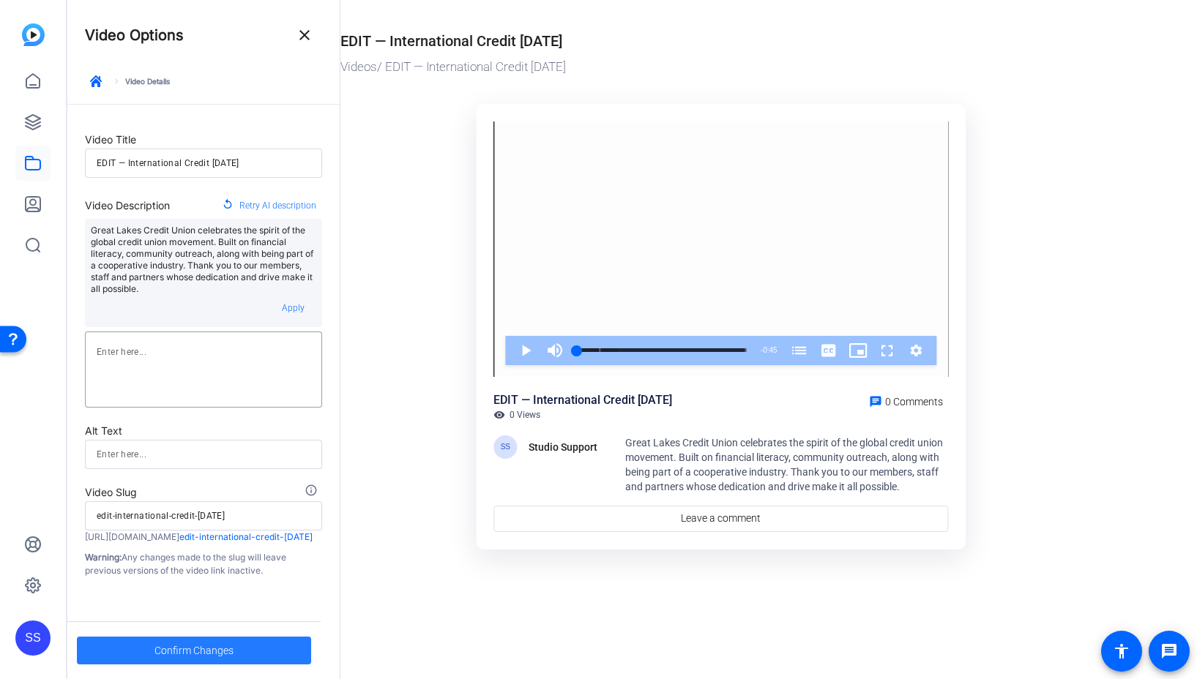
click at [196, 646] on span "Confirm Changes" at bounding box center [193, 651] width 79 height 28
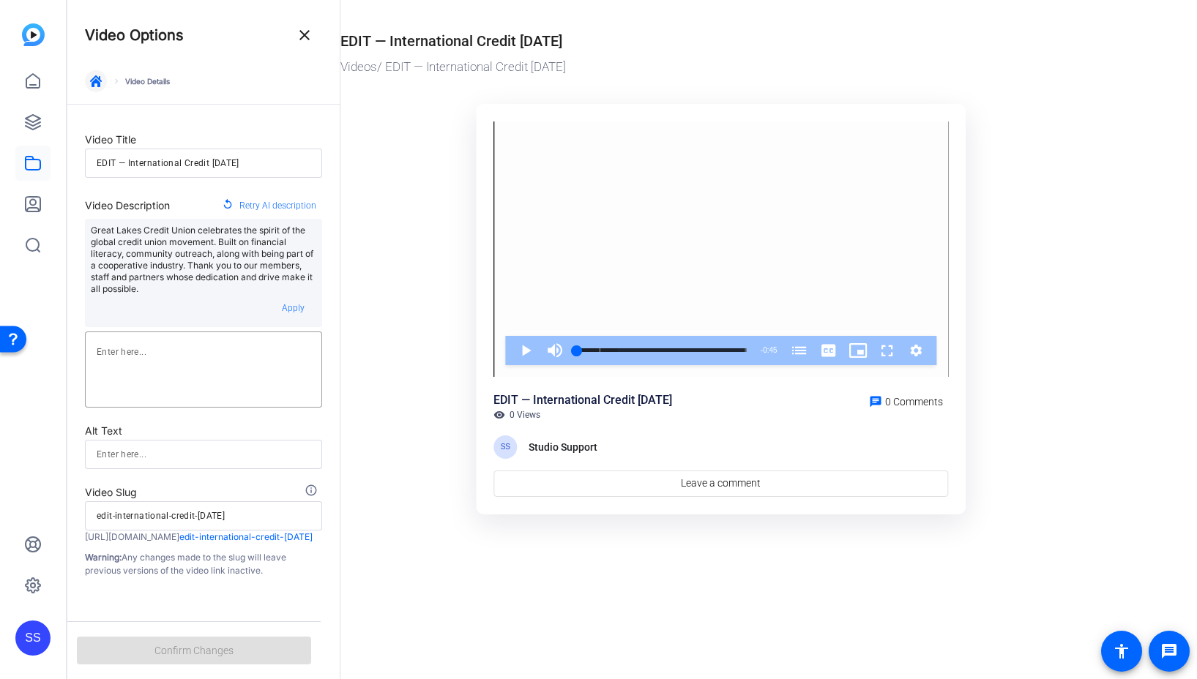
click at [96, 98] on span "button" at bounding box center [95, 81] width 35 height 35
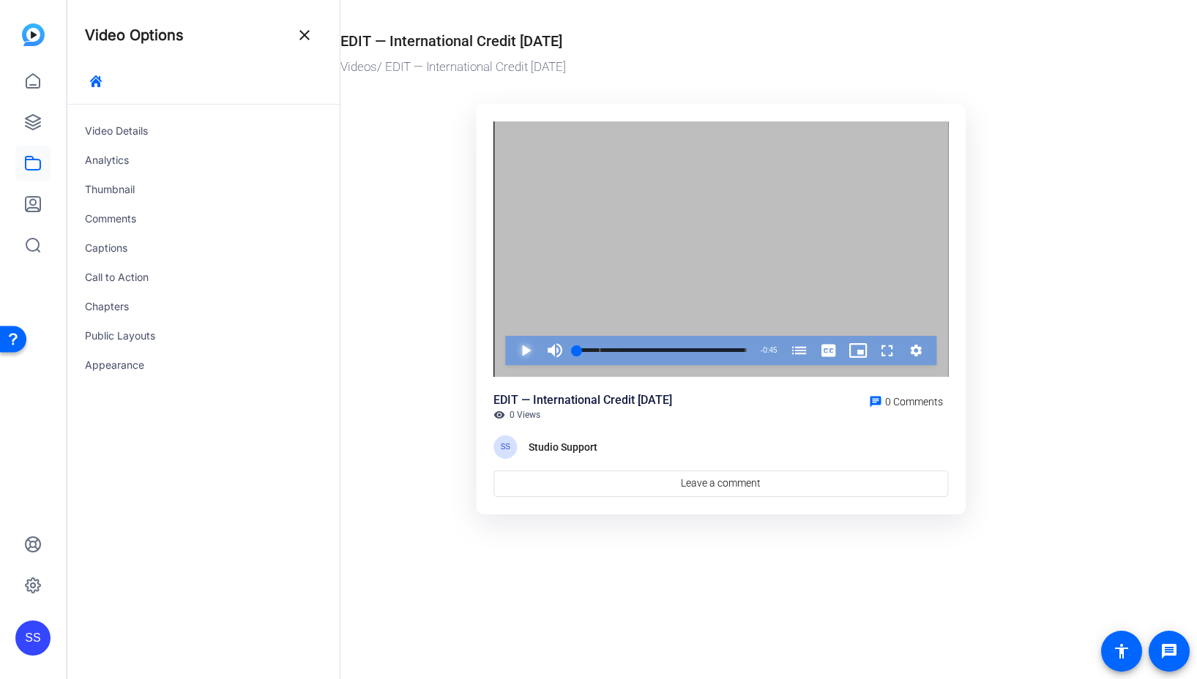
click at [511, 353] on span "Video Player" at bounding box center [511, 350] width 0 height 29
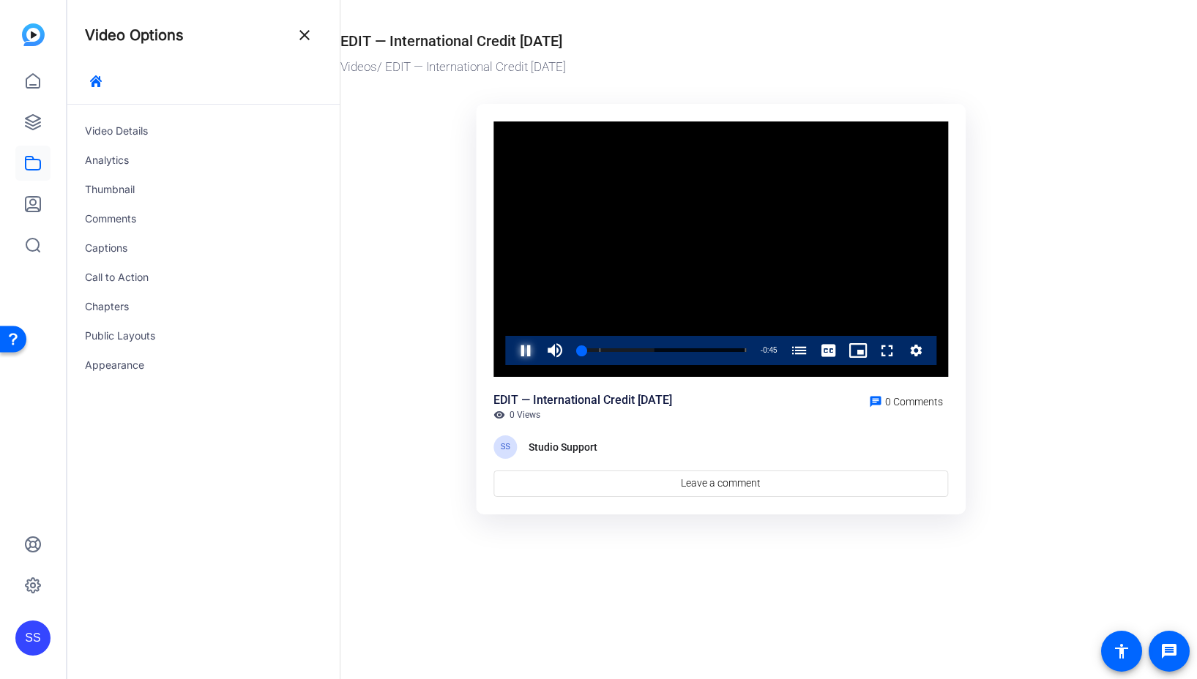
click at [511, 353] on span "Video Player" at bounding box center [511, 350] width 0 height 29
click at [107, 193] on div "Thumbnail" at bounding box center [203, 189] width 272 height 29
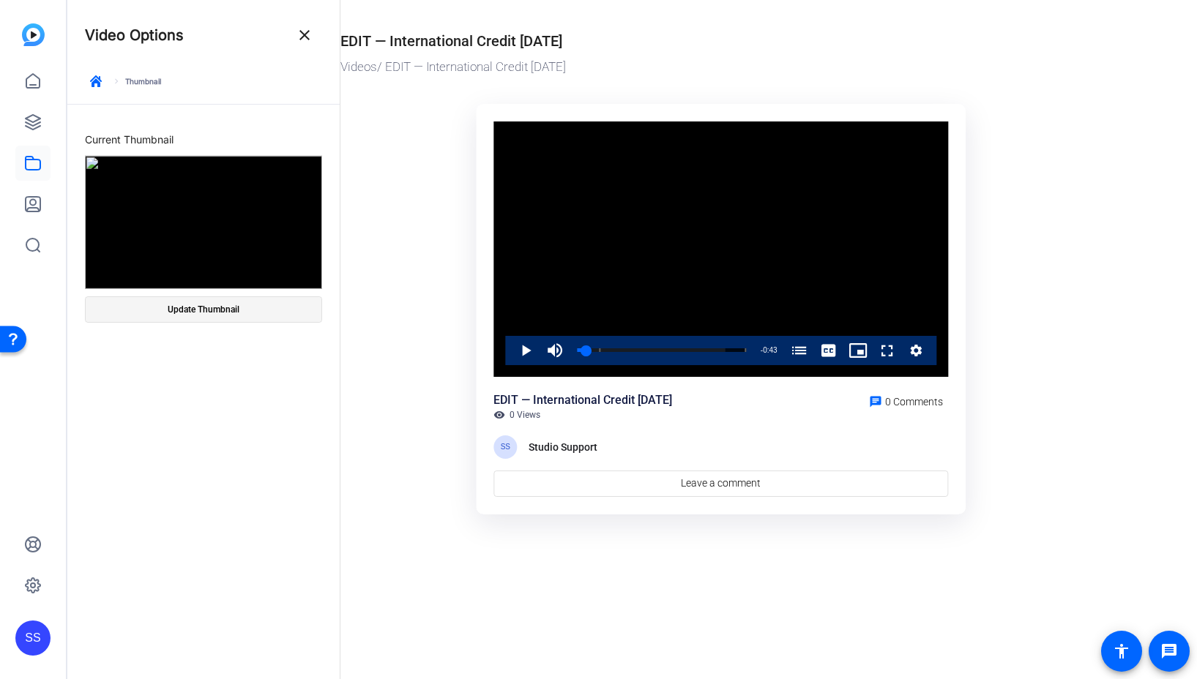
click at [239, 301] on span at bounding box center [204, 309] width 236 height 35
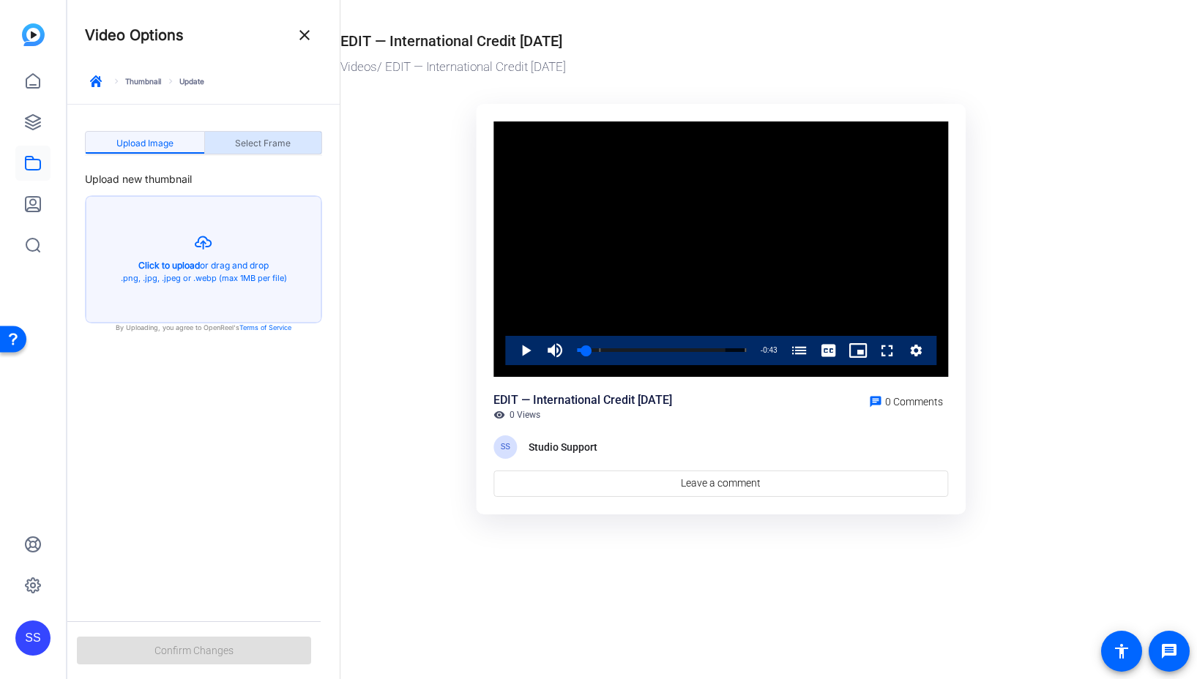
click at [278, 142] on span "Select Frame" at bounding box center [263, 143] width 56 height 9
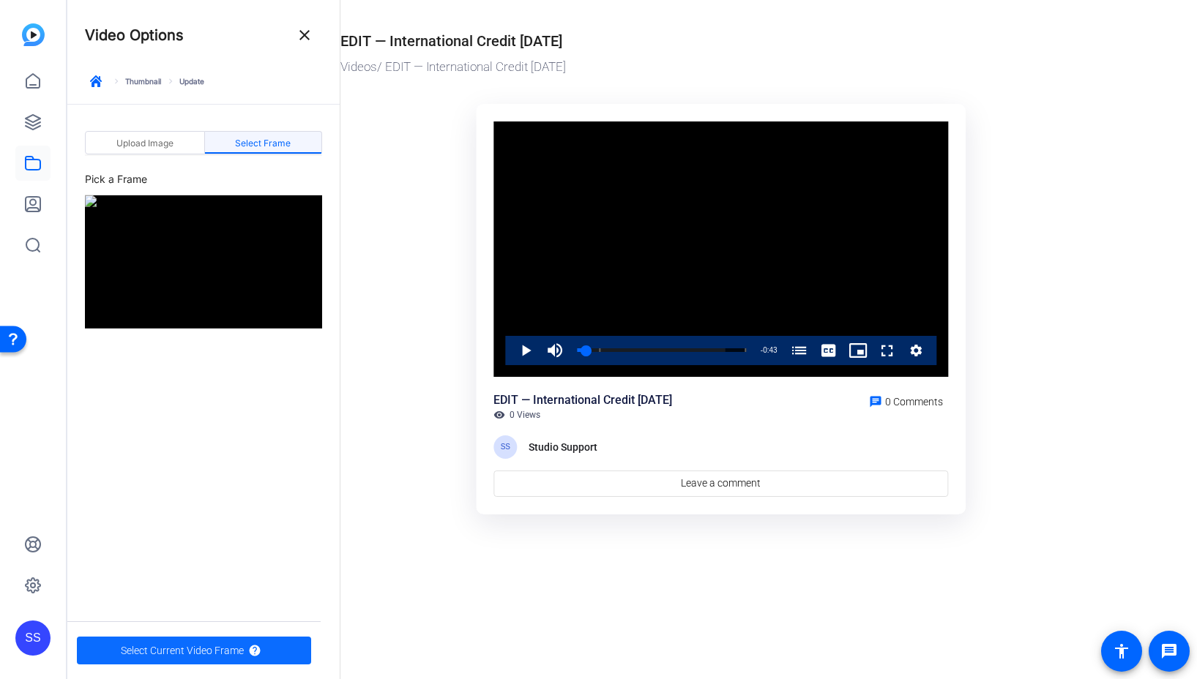
click at [228, 652] on span "Select Current Video Frame" at bounding box center [182, 651] width 123 height 28
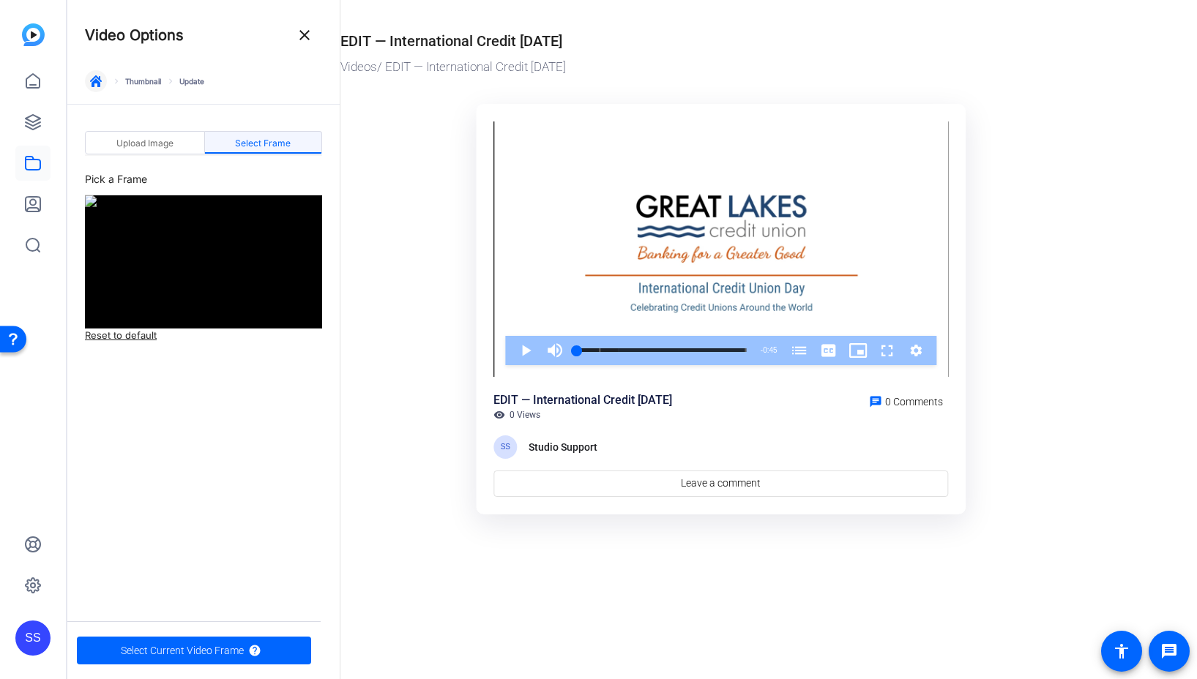
click at [97, 86] on icon "button" at bounding box center [96, 81] width 12 height 12
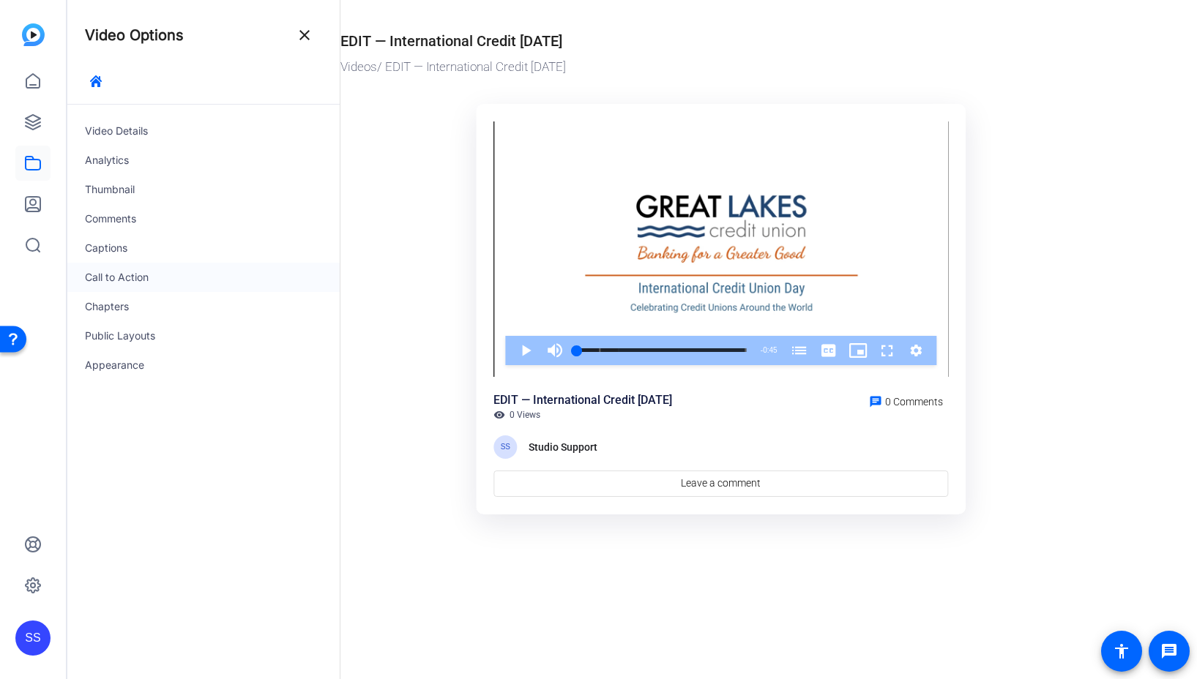
click at [145, 272] on div "Call to Action" at bounding box center [203, 277] width 272 height 29
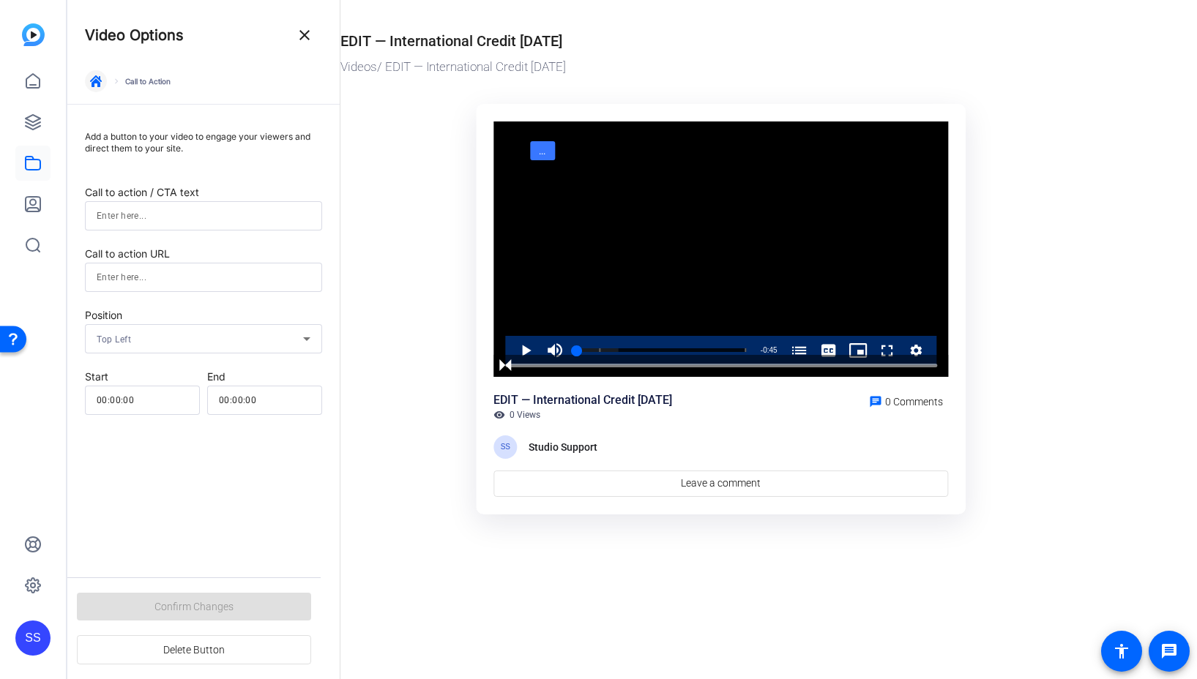
click at [98, 74] on span "button" at bounding box center [95, 81] width 35 height 35
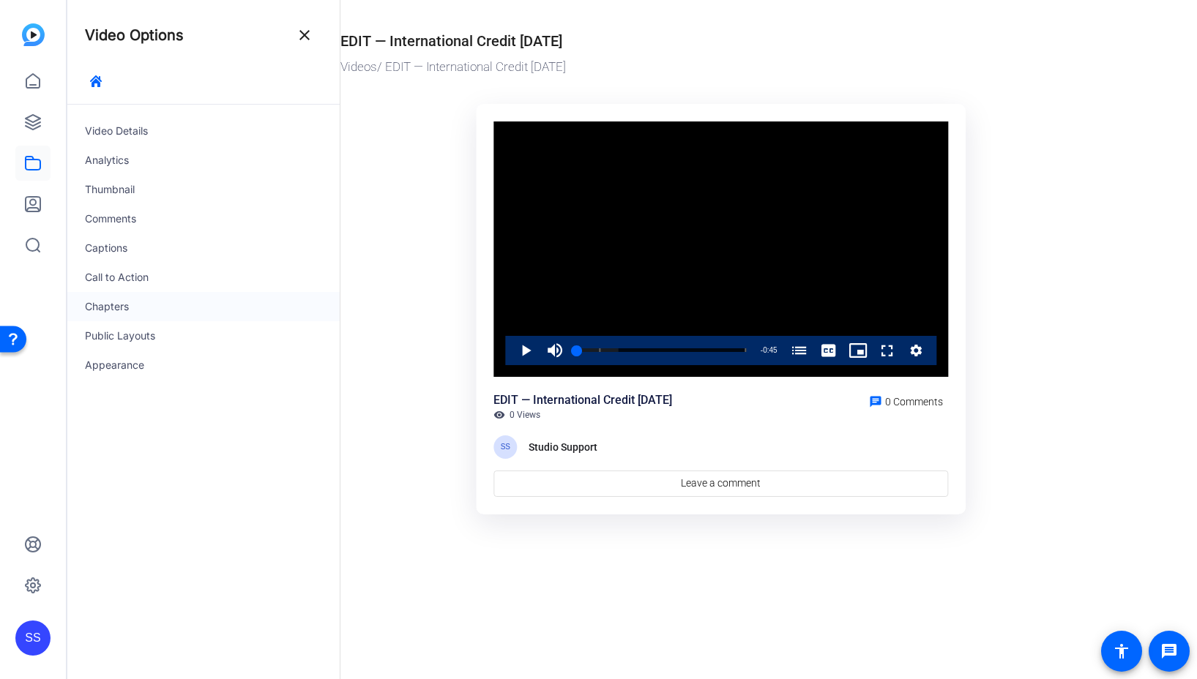
click at [151, 307] on div "Chapters" at bounding box center [203, 306] width 272 height 29
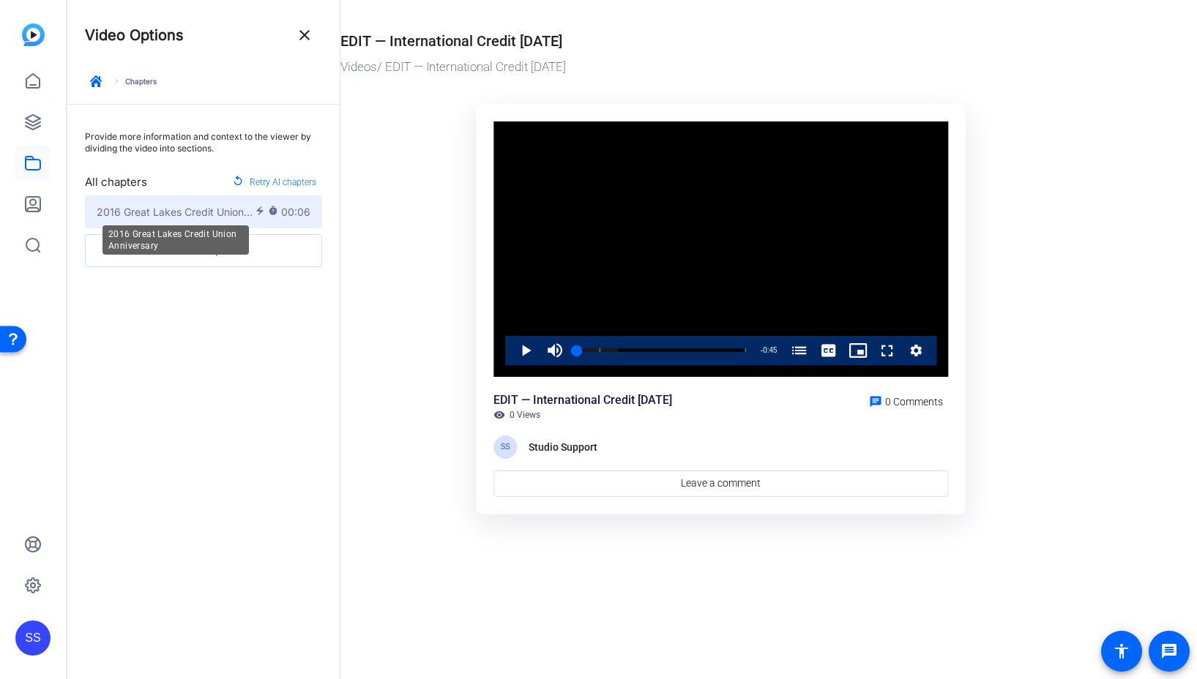
click at [195, 214] on span "2016 Great Lakes Credit Union Anniversary" at bounding box center [176, 211] width 158 height 15
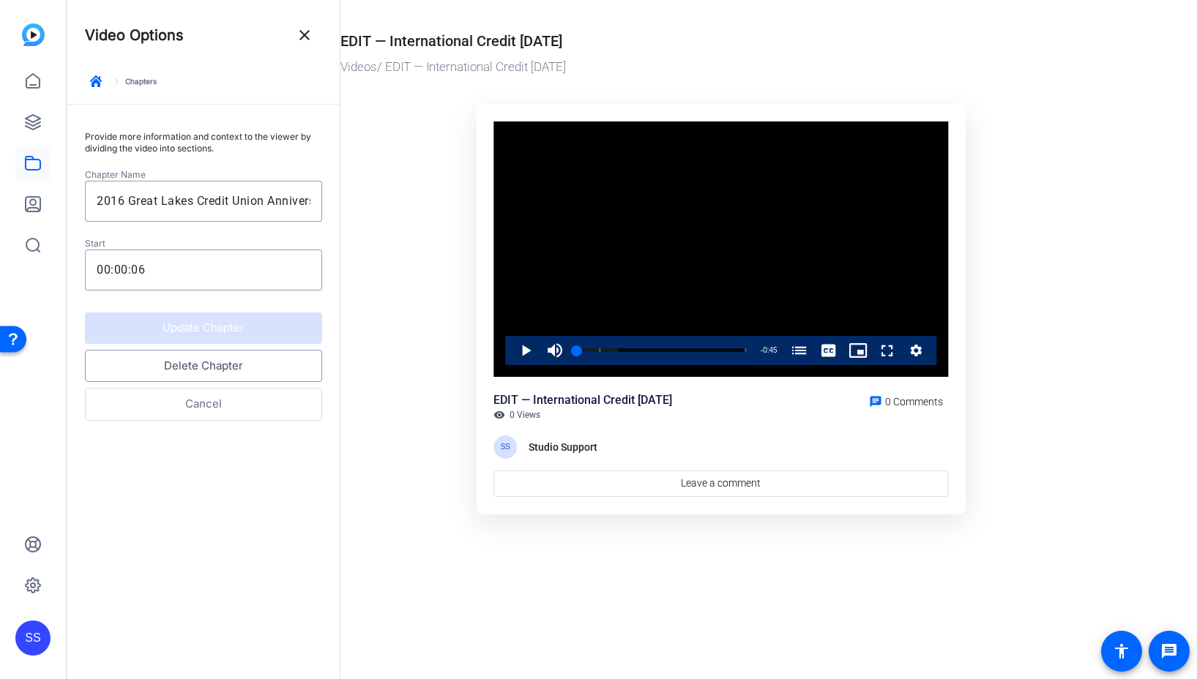
click at [217, 362] on button "Delete Chapter" at bounding box center [203, 366] width 237 height 33
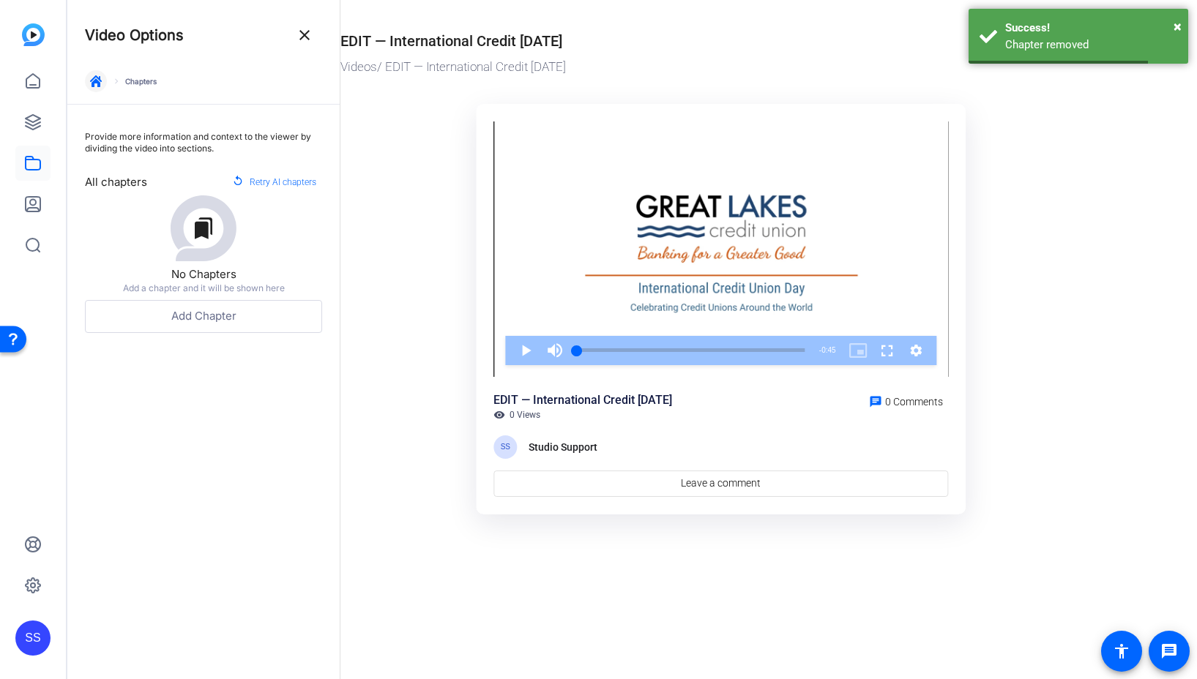
click at [94, 80] on icon "button" at bounding box center [96, 81] width 12 height 12
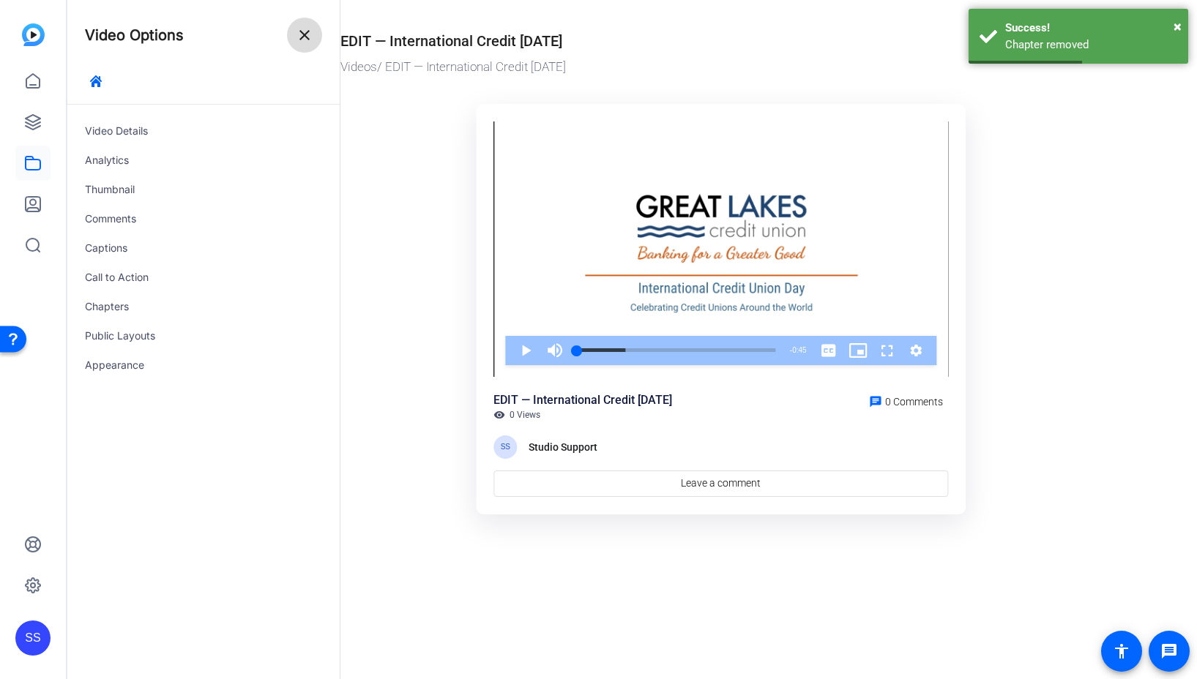
click at [291, 45] on span at bounding box center [304, 35] width 35 height 35
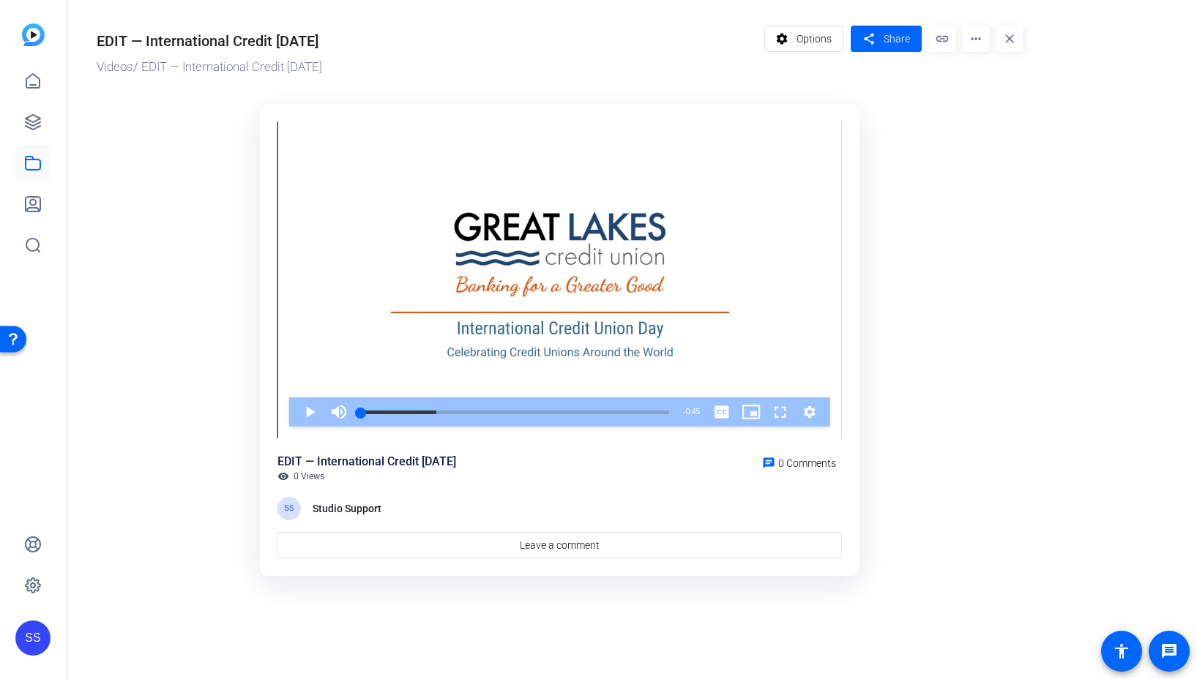
click at [188, 293] on ktd-grid "Video Player is loading. Play Video Play Mute Current Time 0:00 / Duration 0:45…" at bounding box center [560, 340] width 926 height 490
click at [900, 37] on span "Share" at bounding box center [896, 38] width 26 height 15
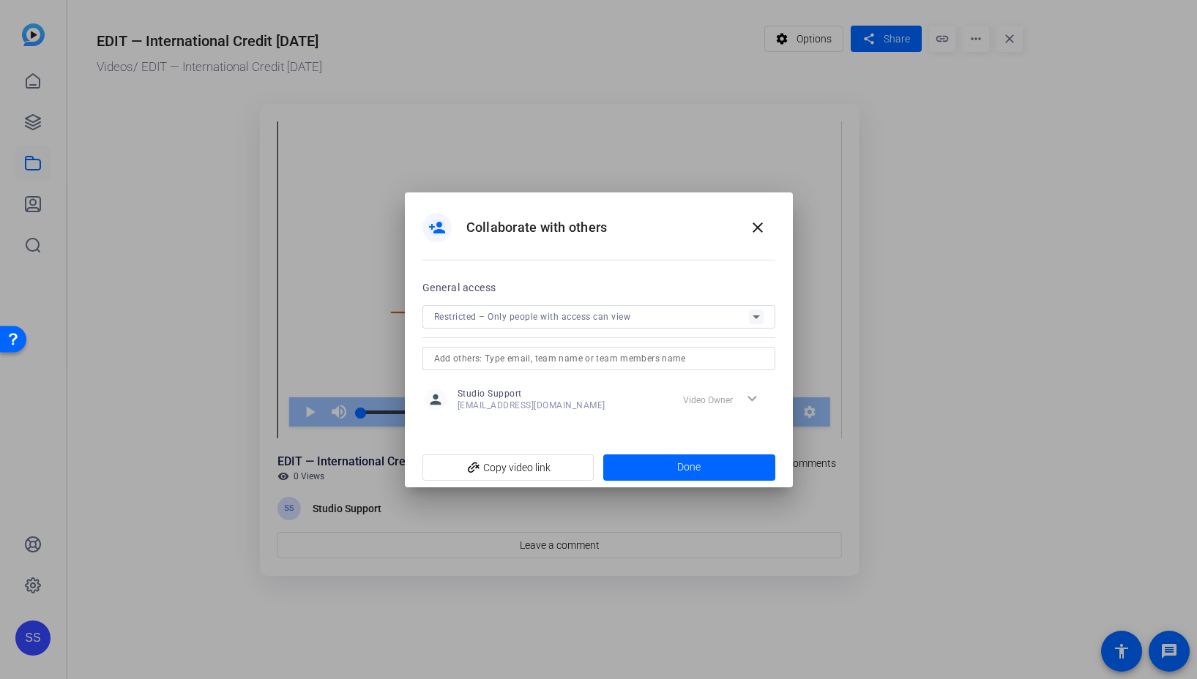
click at [621, 361] on input "text" at bounding box center [598, 359] width 329 height 18
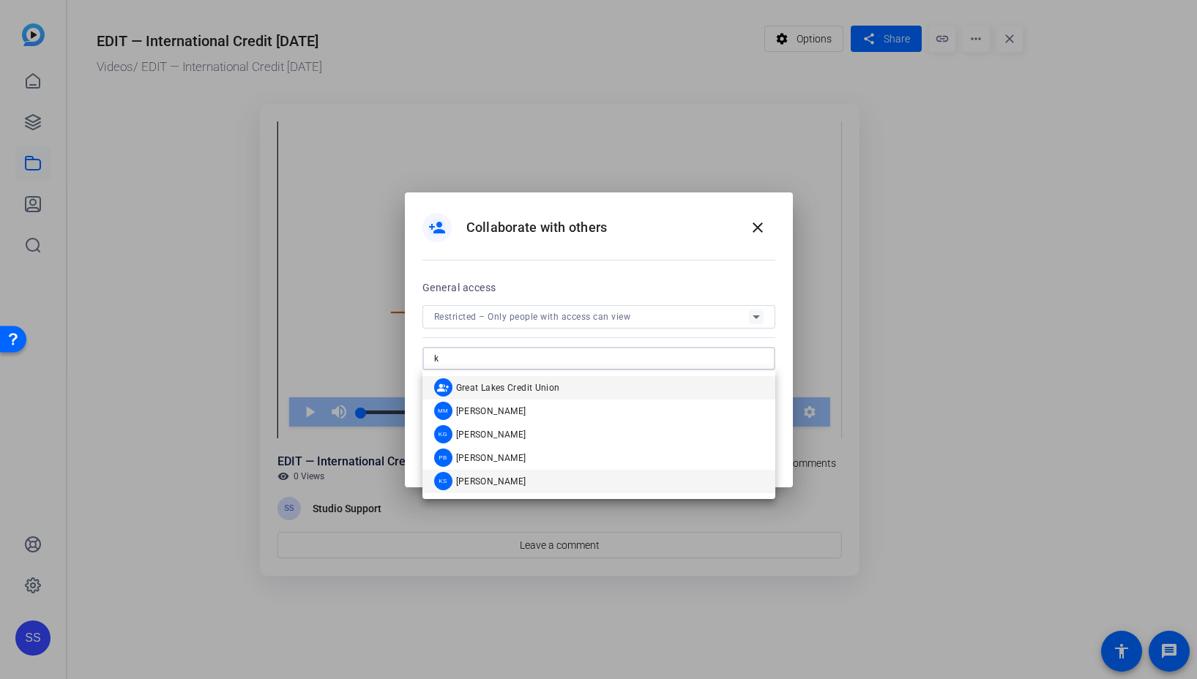
type input "k"
click at [542, 484] on mat-option "KS Kathleen Shangraw" at bounding box center [598, 481] width 353 height 23
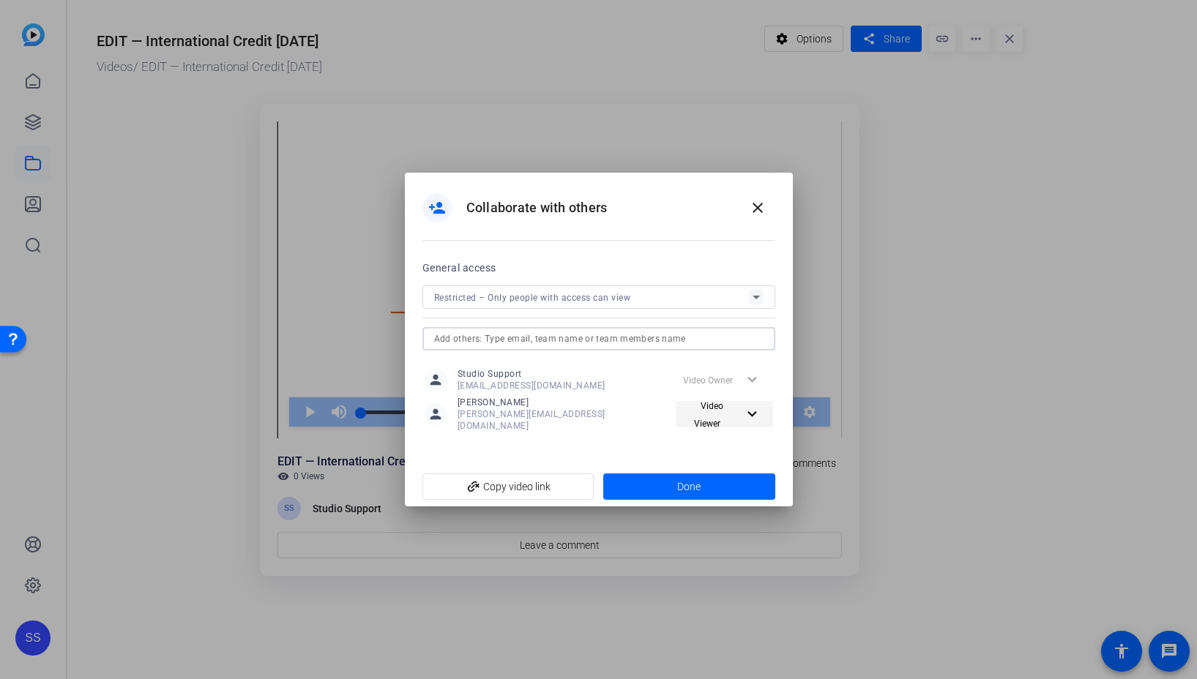
click at [730, 408] on span "Video Viewer" at bounding box center [711, 414] width 61 height 35
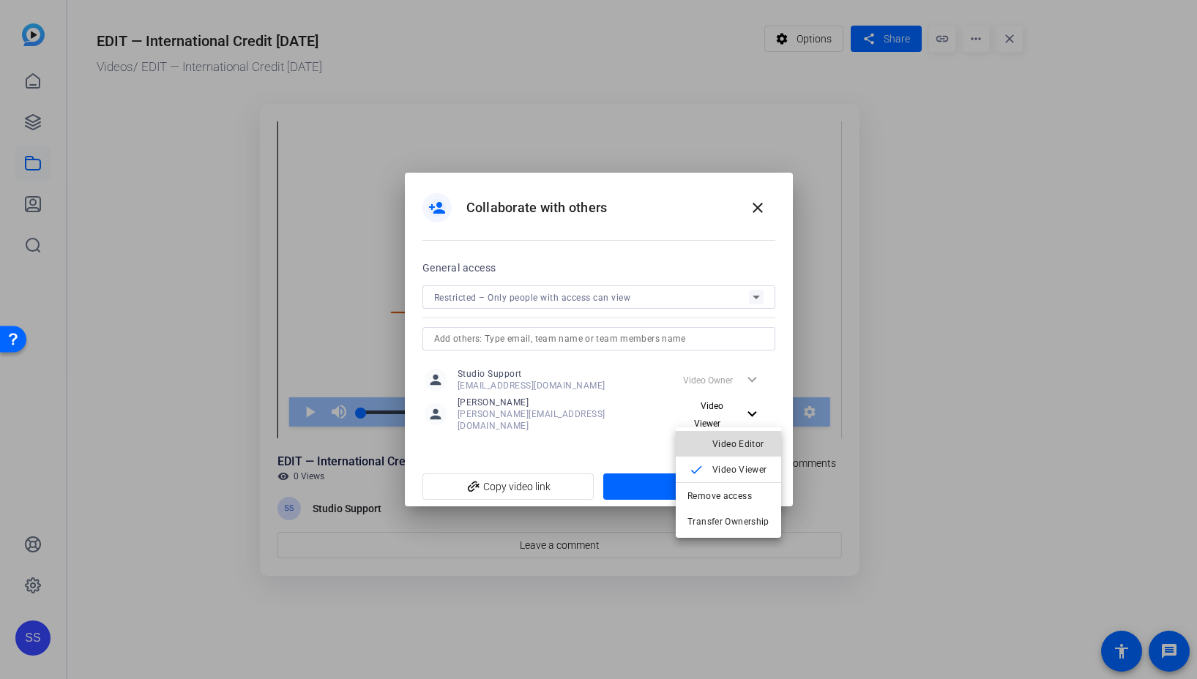
click at [735, 451] on span "Video Editor" at bounding box center [740, 444] width 57 height 18
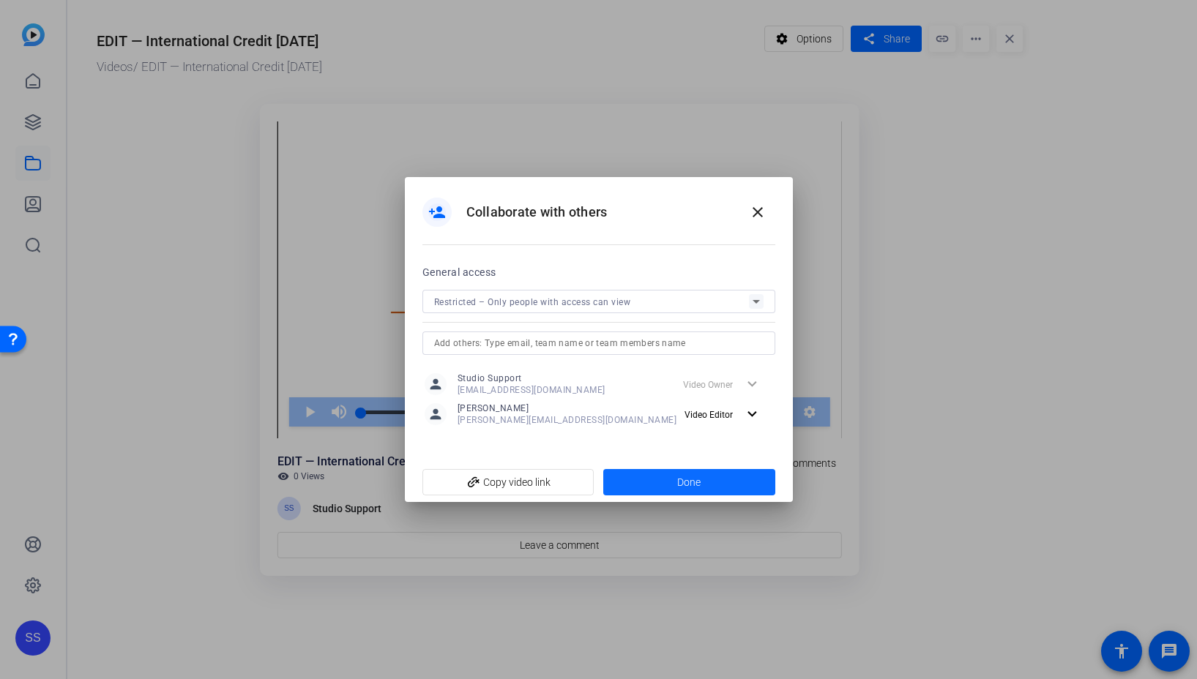
click at [741, 487] on span at bounding box center [689, 482] width 172 height 35
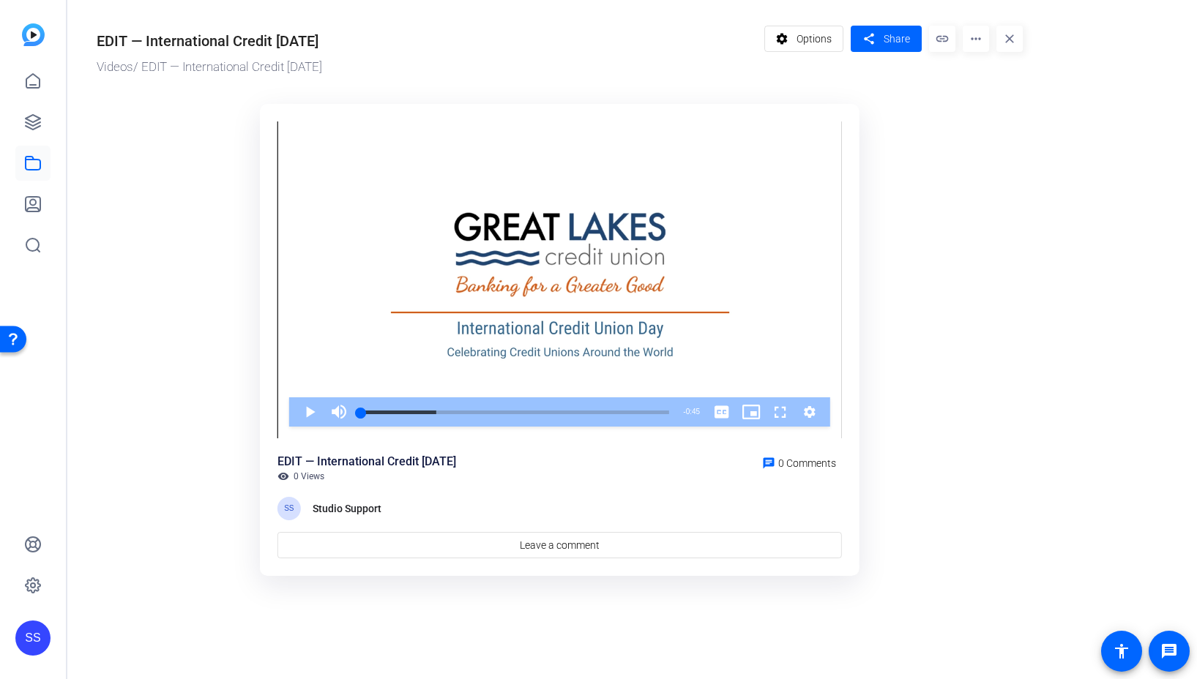
click at [35, 633] on div "SS" at bounding box center [32, 638] width 35 height 35
click at [201, 620] on mat-icon "logout" at bounding box center [194, 617] width 18 height 18
